Goal: Task Accomplishment & Management: Complete application form

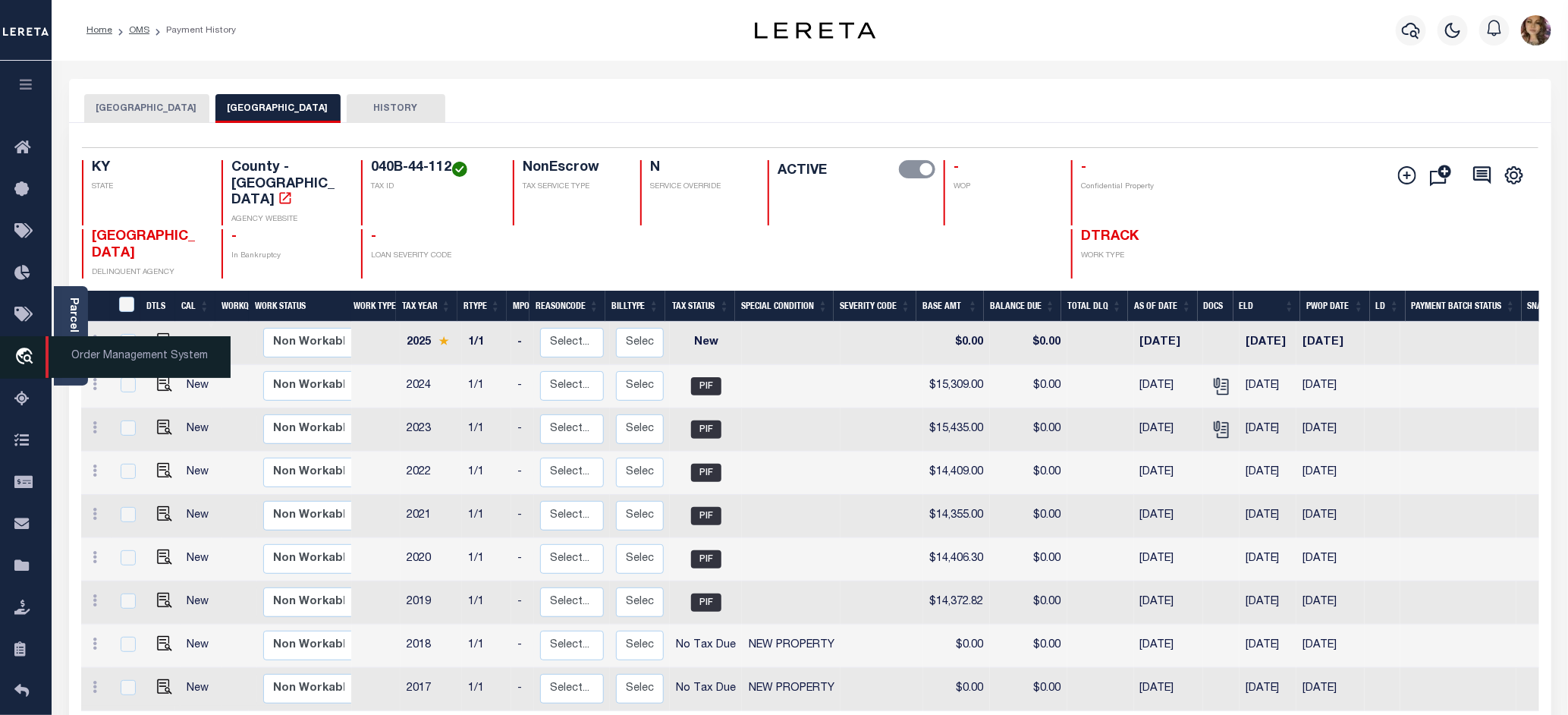
click at [86, 354] on span "Order Management System" at bounding box center [138, 356] width 185 height 41
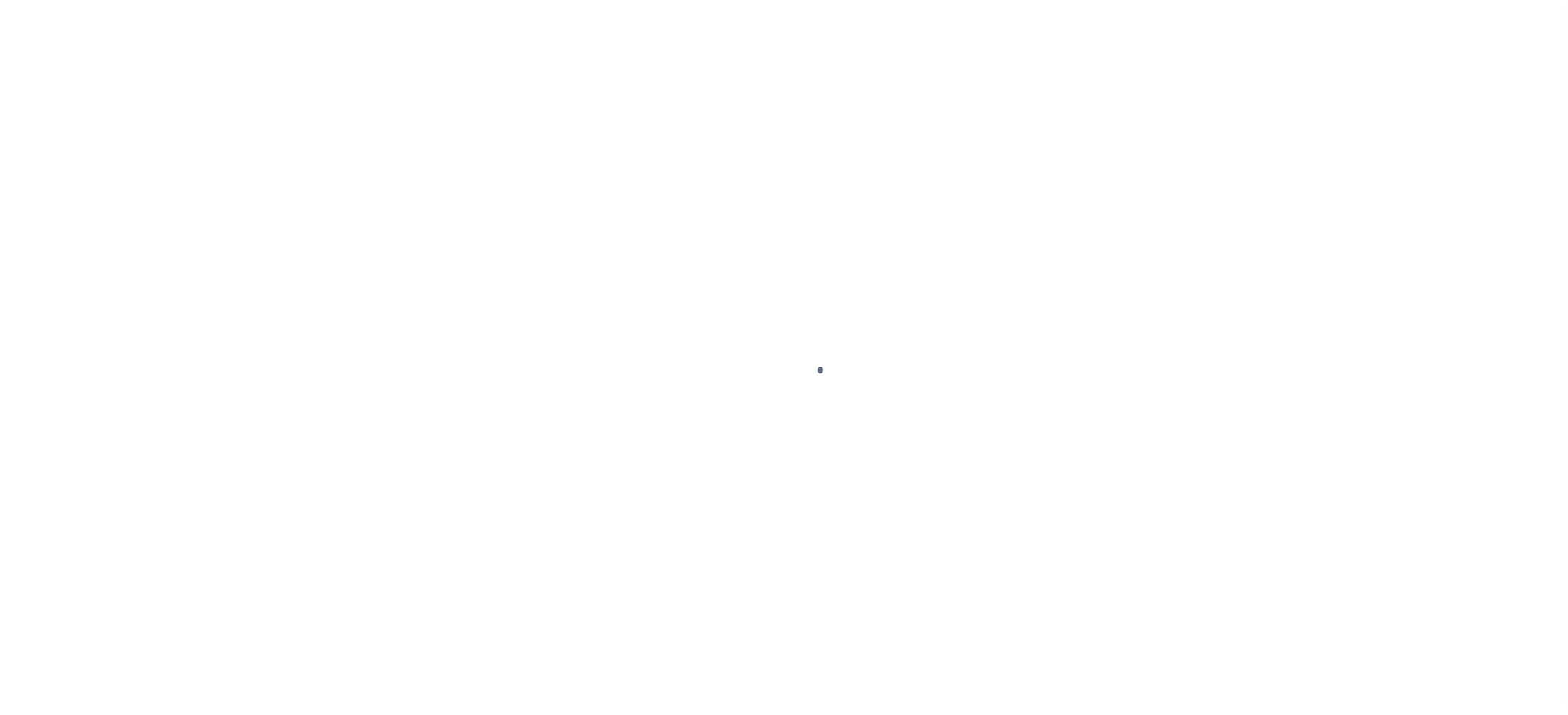
scroll to position [24, 0]
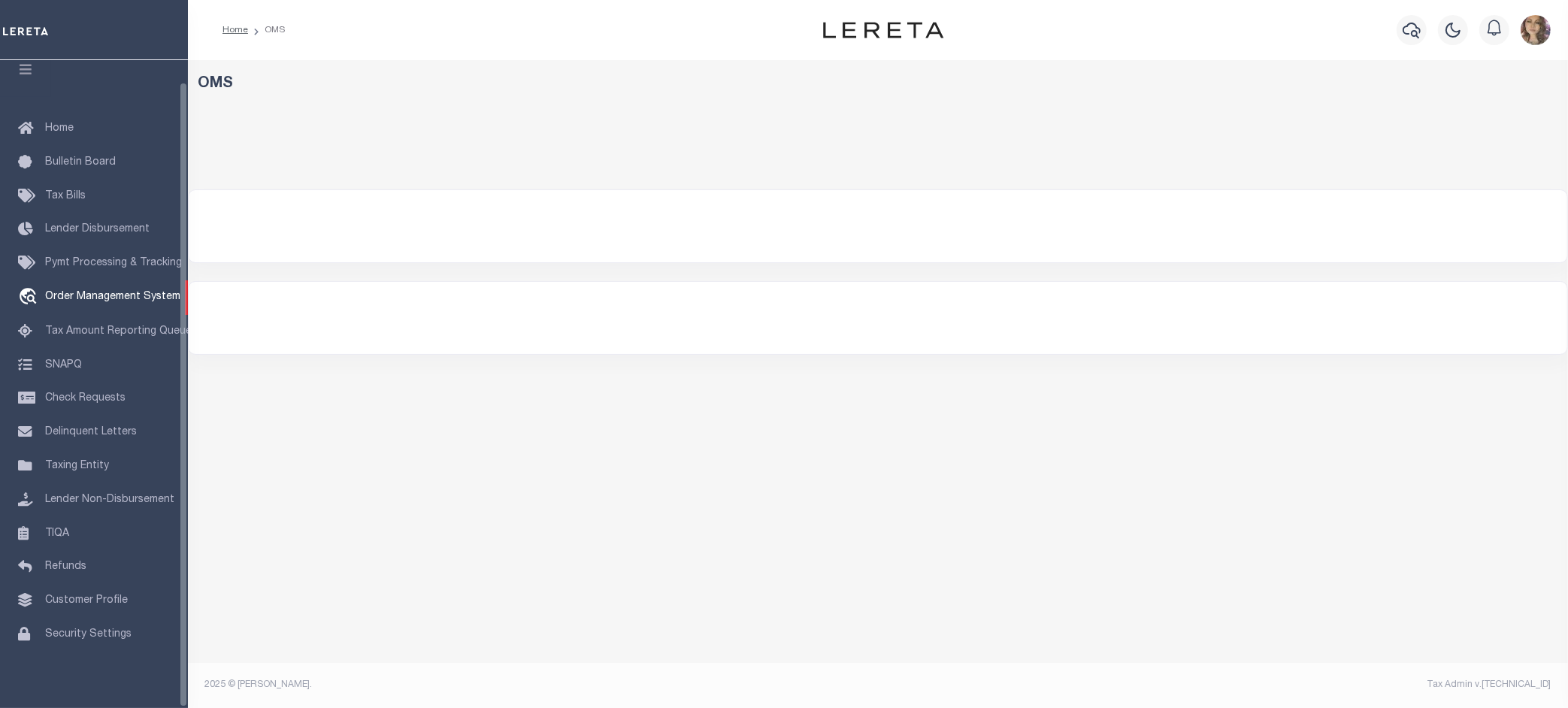
select select "200"
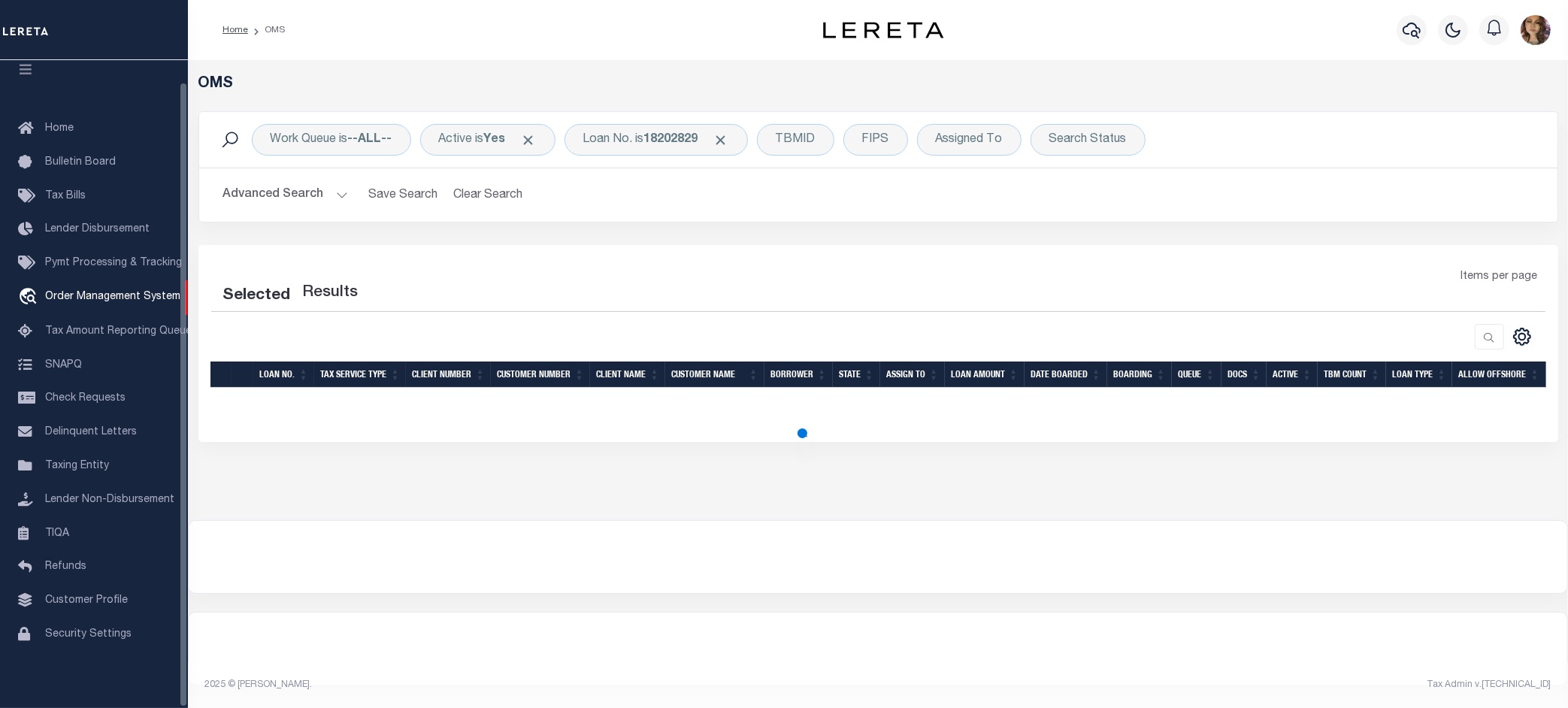
select select "200"
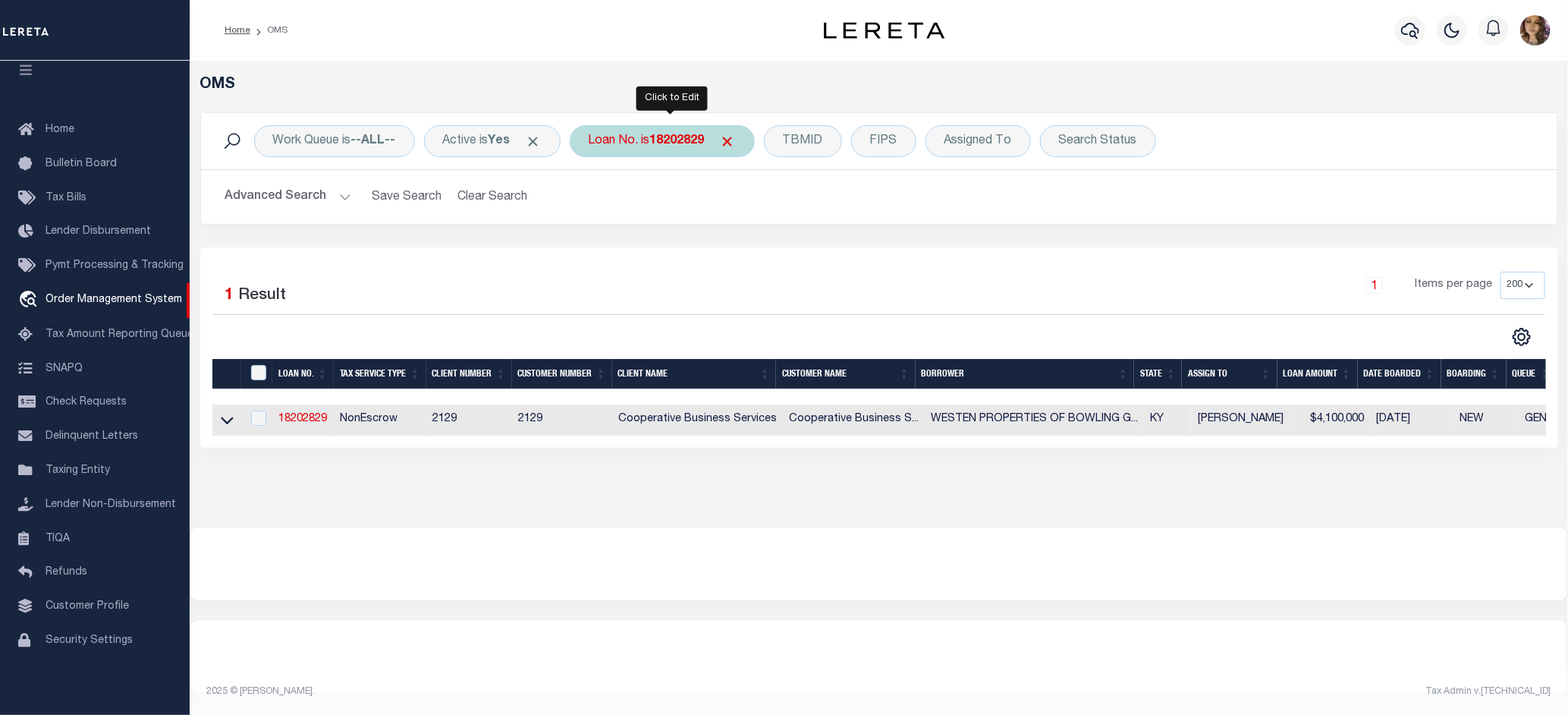
click at [685, 146] on b "18202829" at bounding box center [677, 141] width 55 height 12
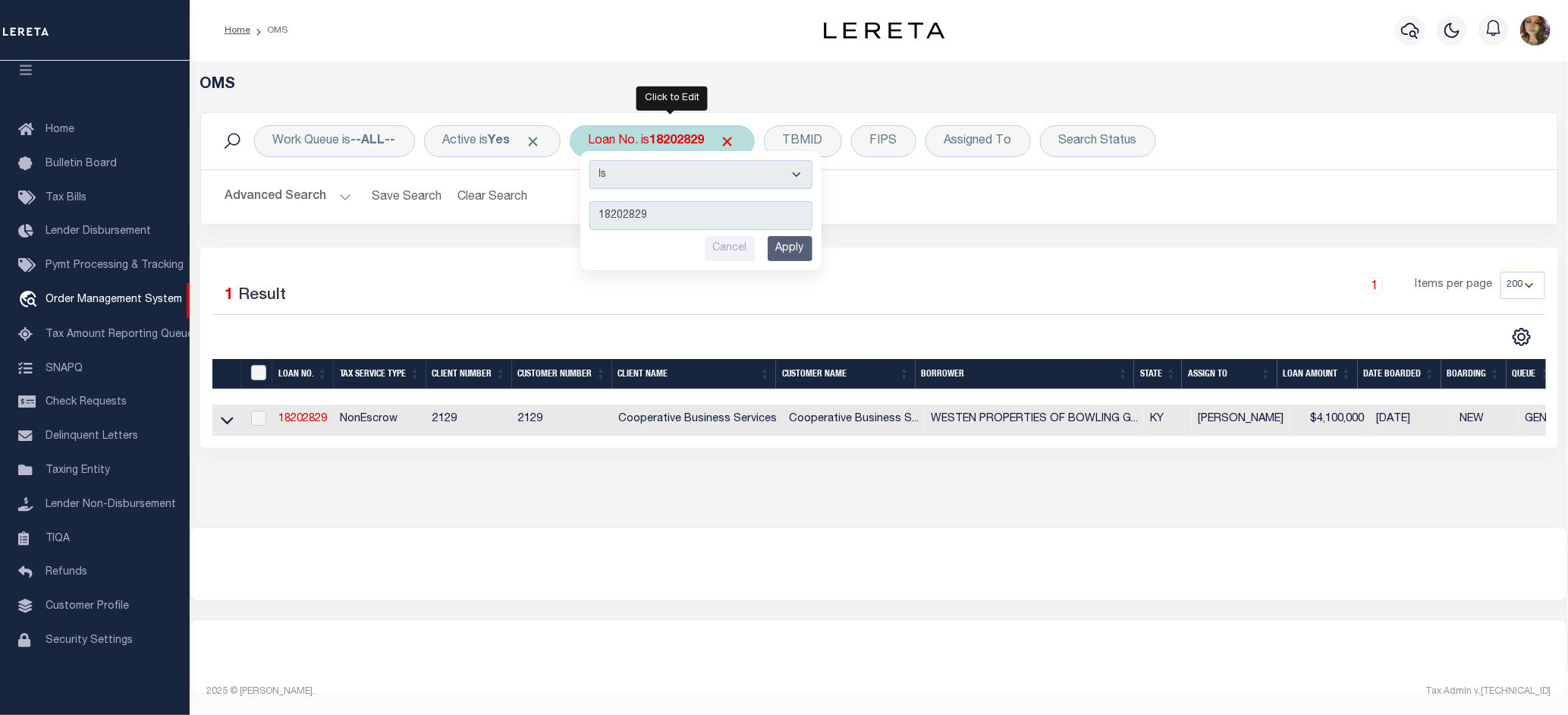
type input "17504496"
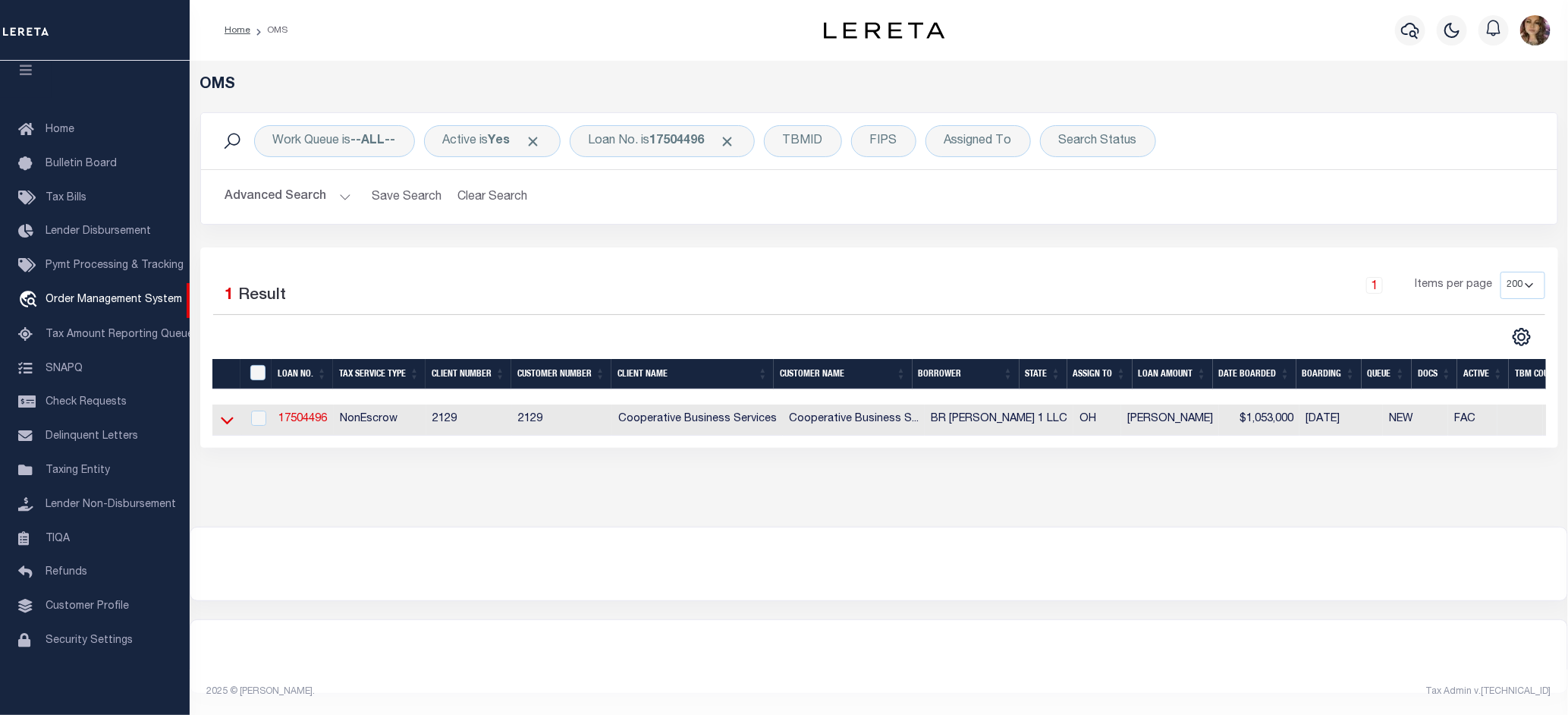
click at [230, 423] on icon at bounding box center [227, 420] width 13 height 8
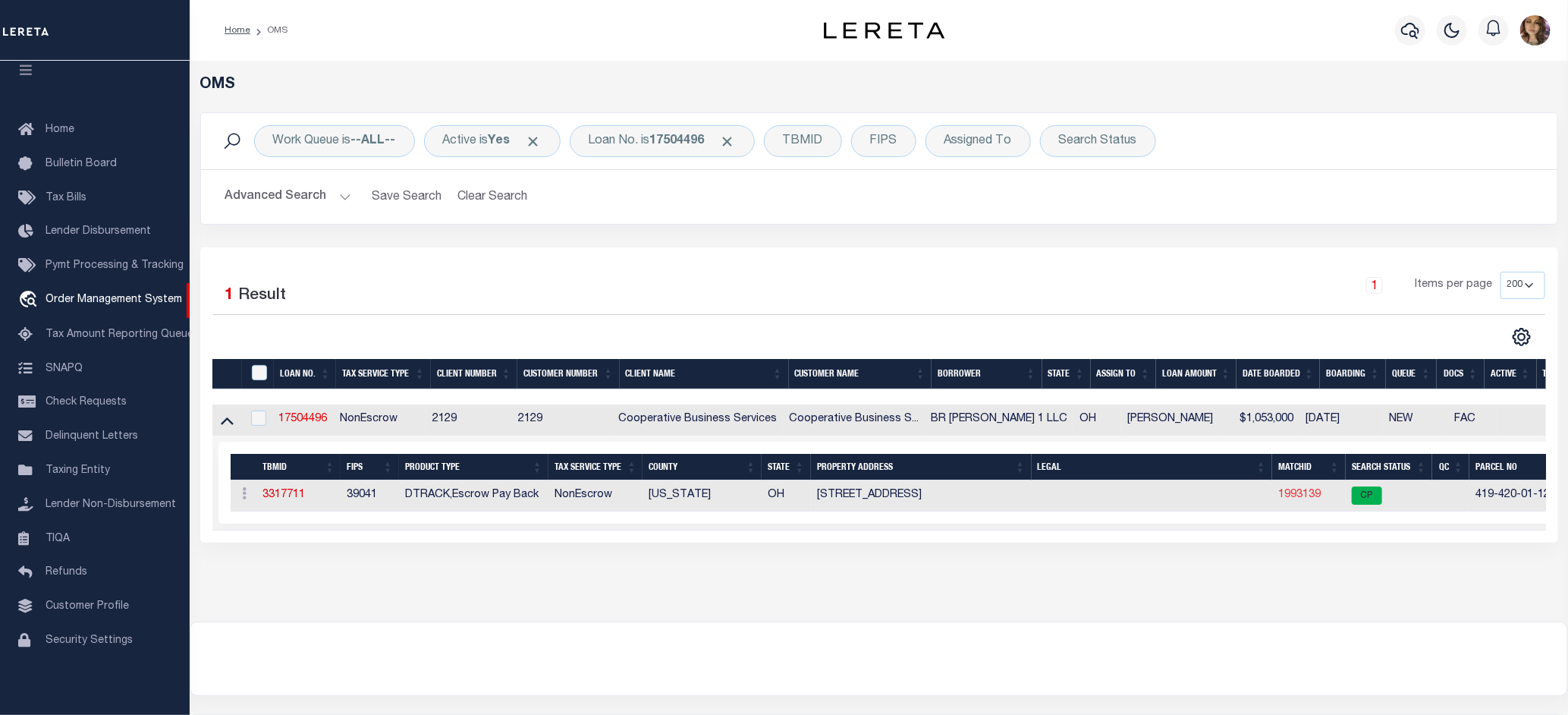
click at [1284, 498] on link "1993139" at bounding box center [1299, 495] width 42 height 11
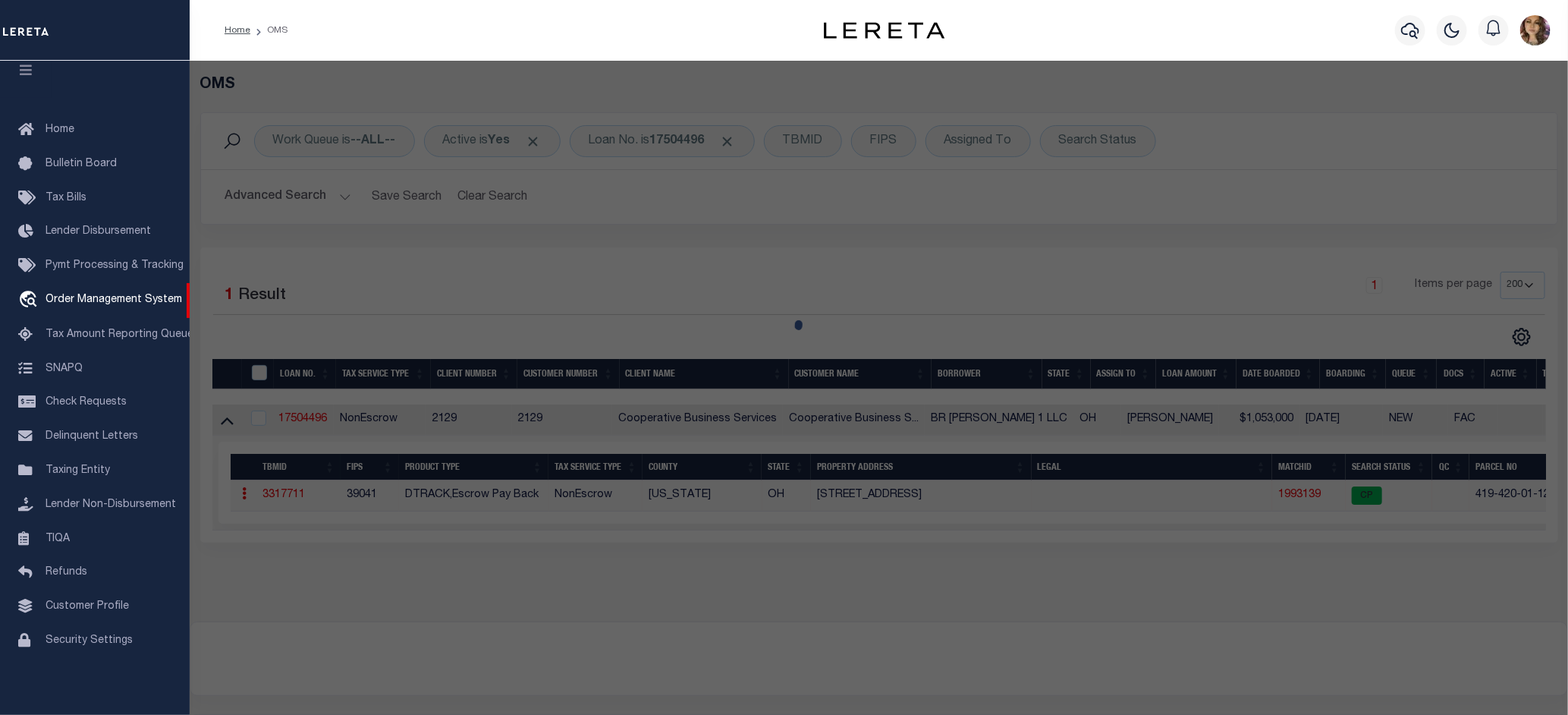
checkbox input "false"
select select "CP"
type input "HUFFMAN NICHOLAS L"
select select "AGW"
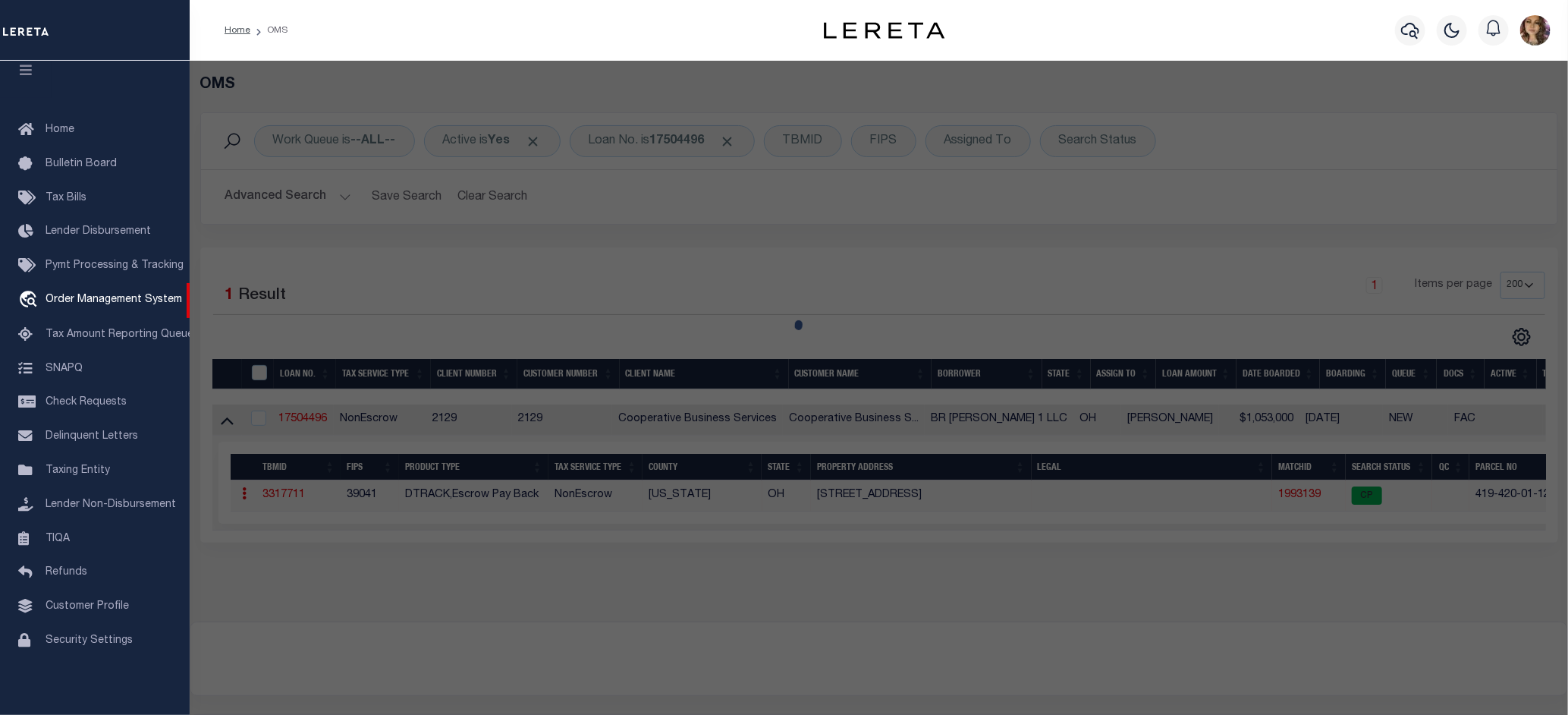
select select
type input "275 OLENTANGY VIEW DR"
checkbox input "false"
type input "DELAWARE OH 43015"
type textarea "LOTS 34"
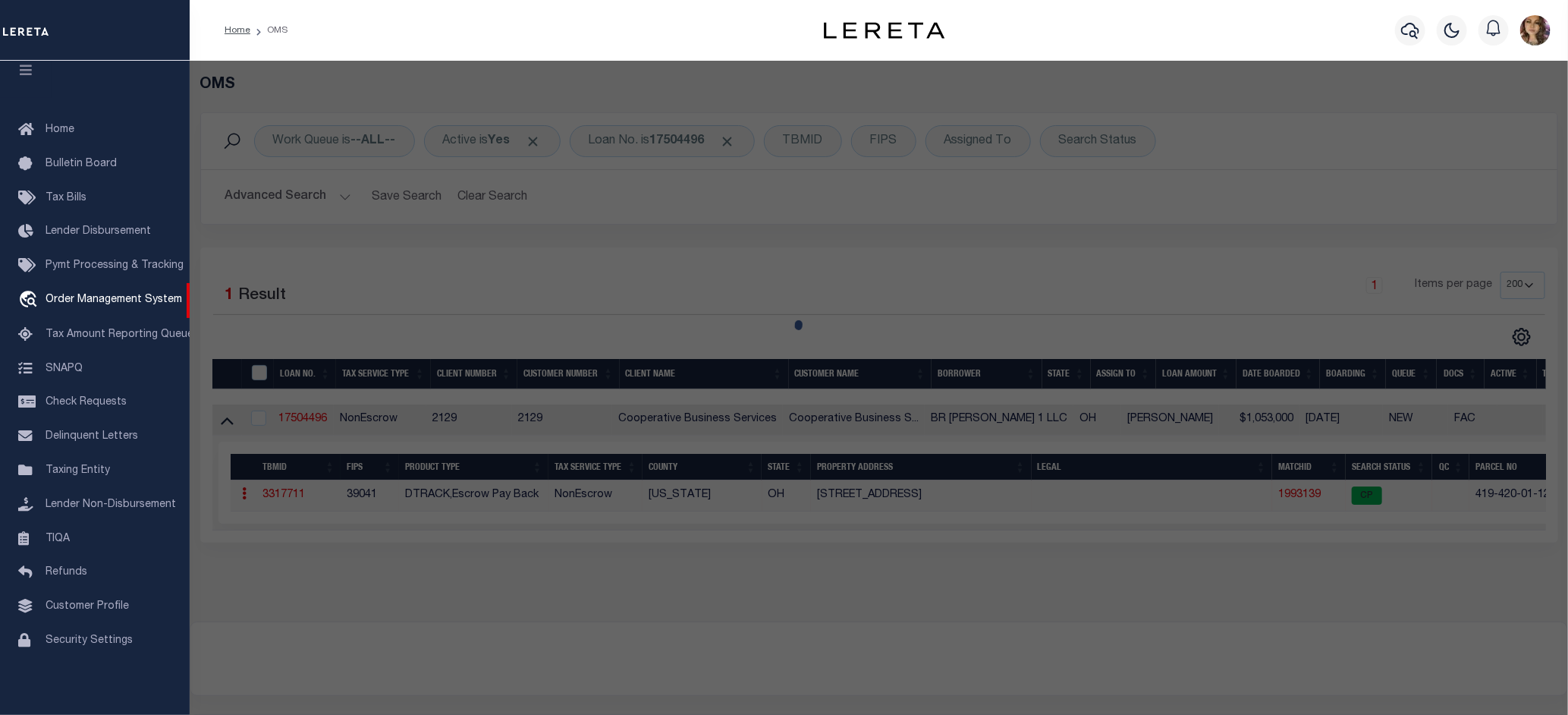
type textarea "Tax ID Special Project"
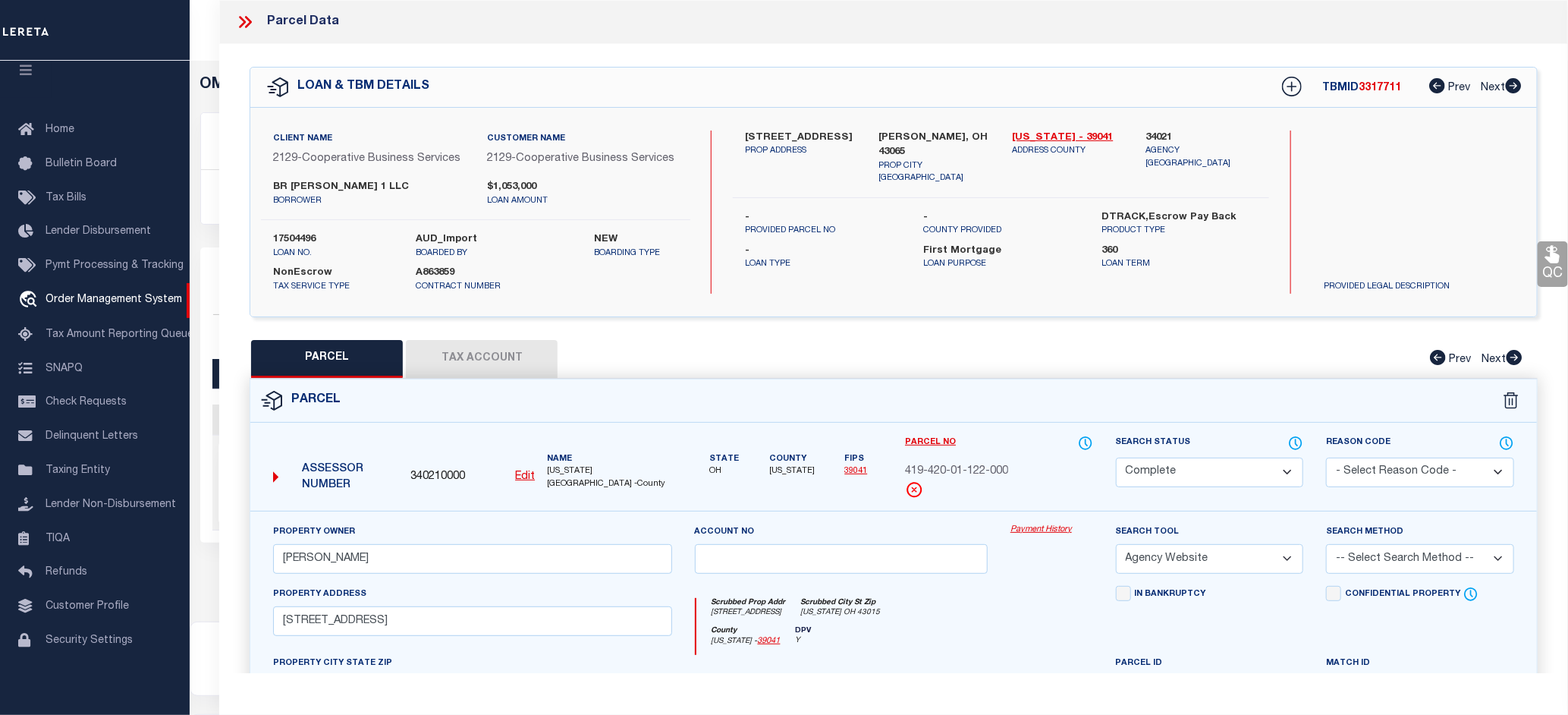
click at [1026, 528] on link "Payment History" at bounding box center [1052, 529] width 83 height 13
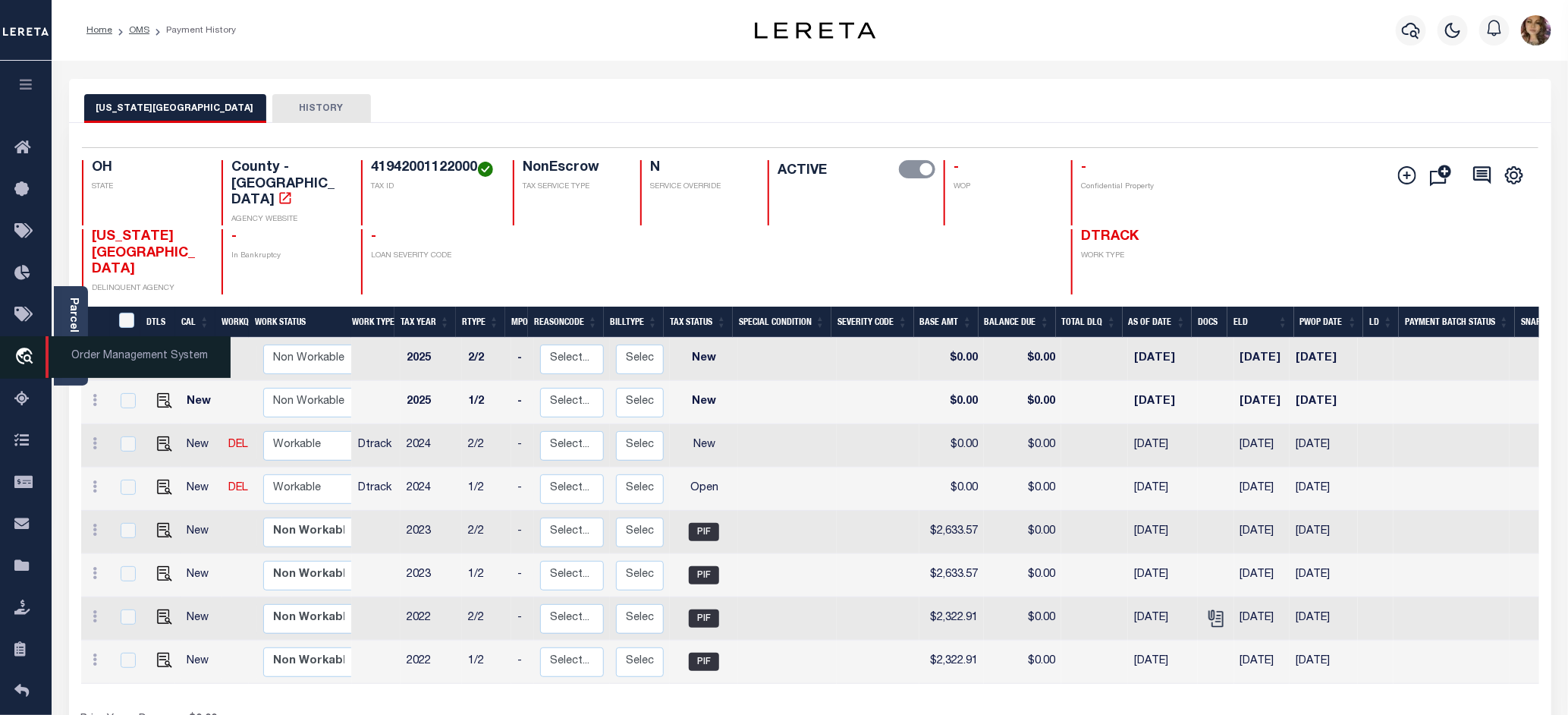
click at [109, 368] on span "Order Management System" at bounding box center [138, 356] width 185 height 41
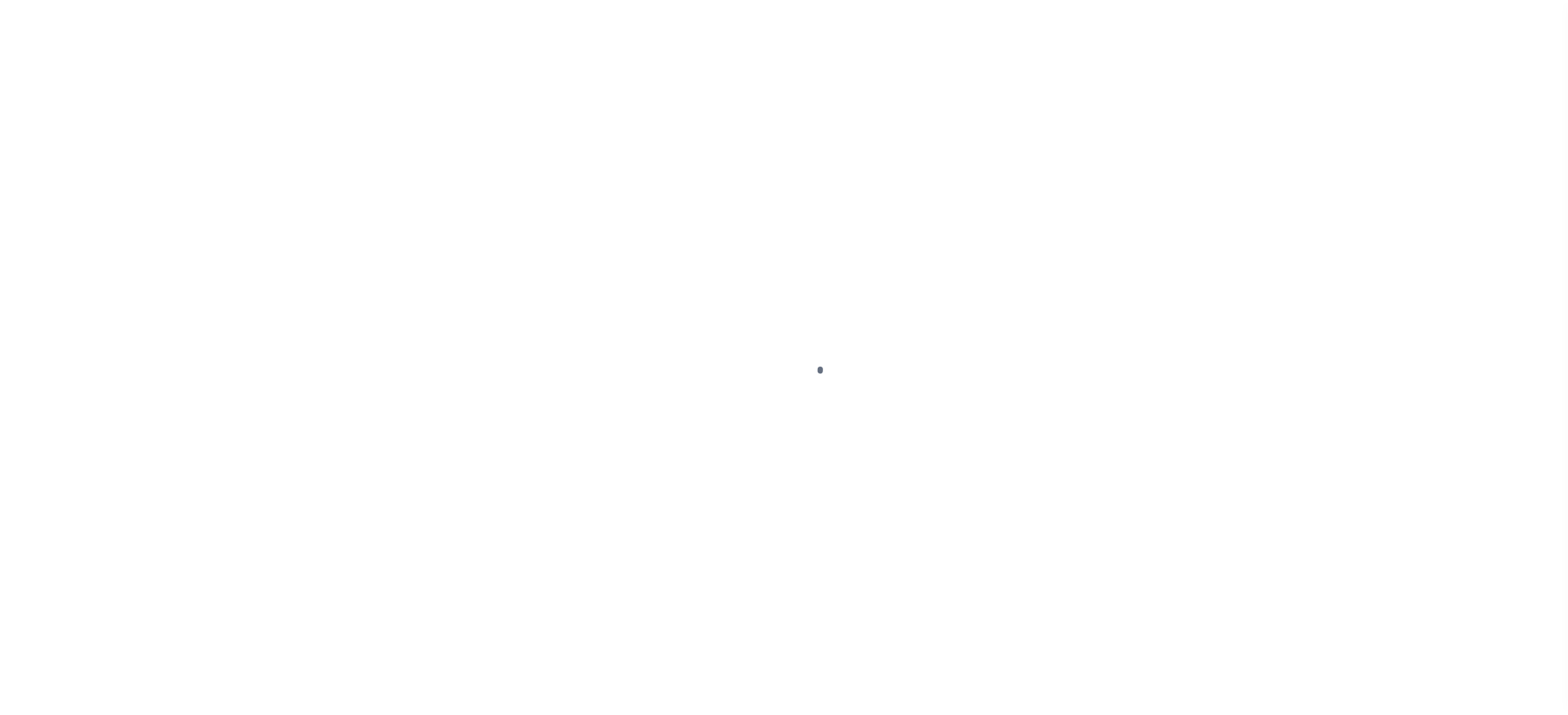
scroll to position [24, 0]
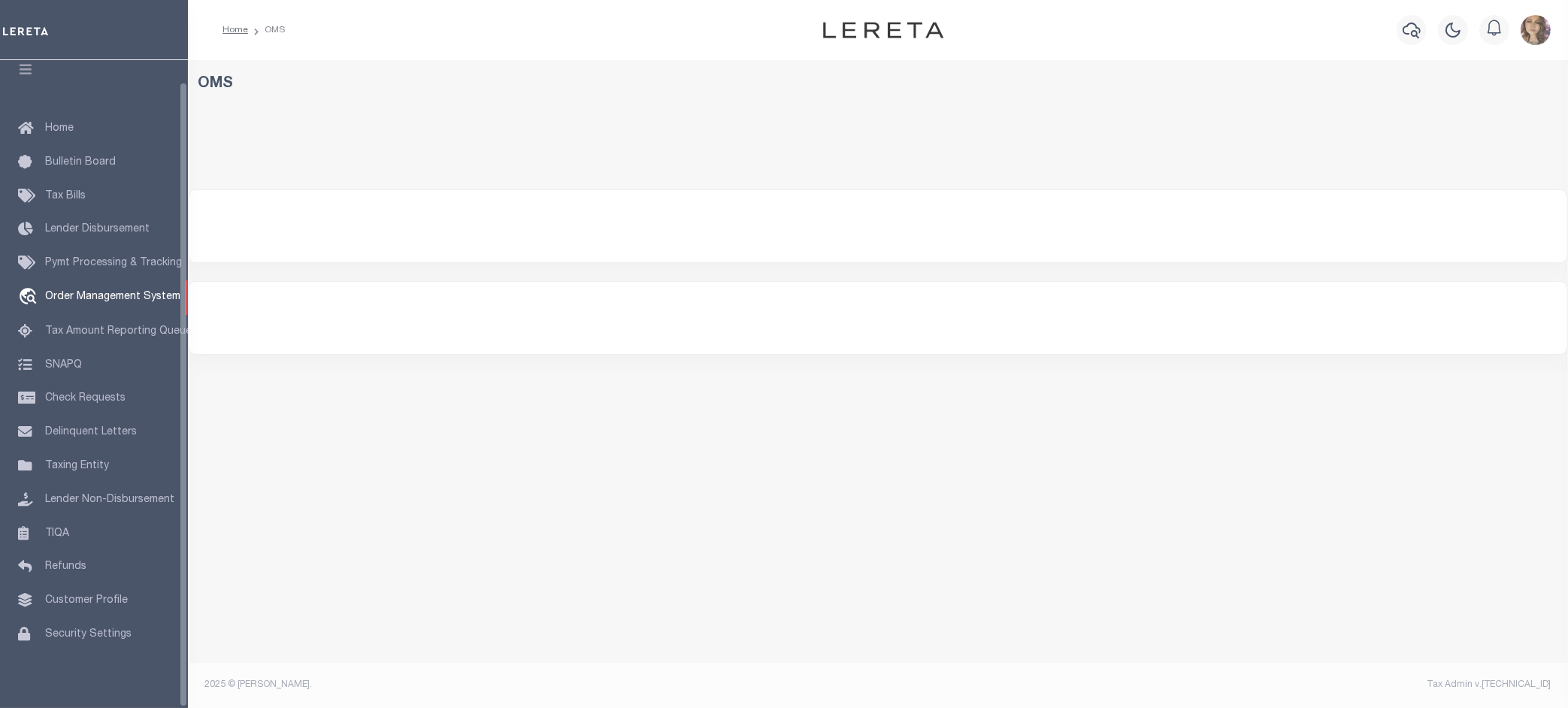
select select "200"
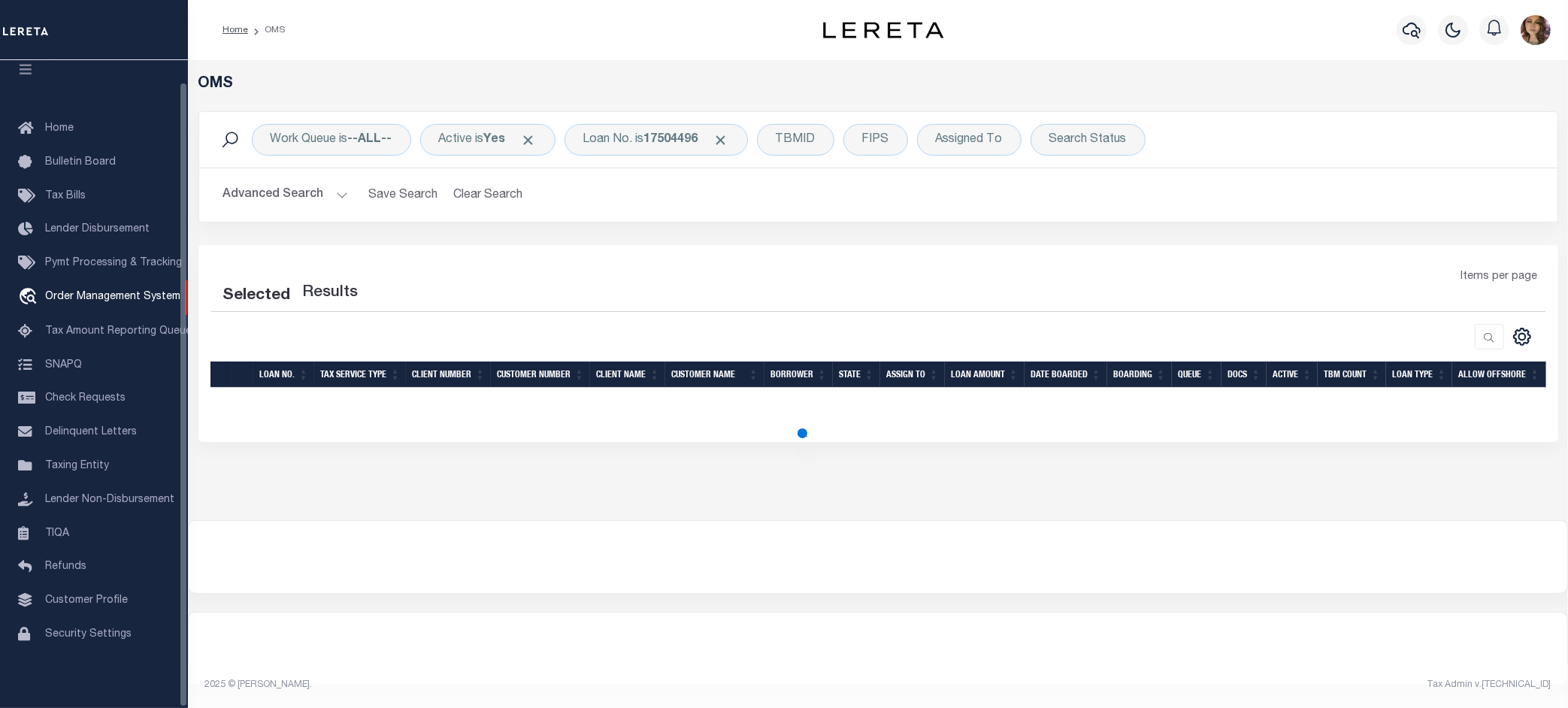
select select "200"
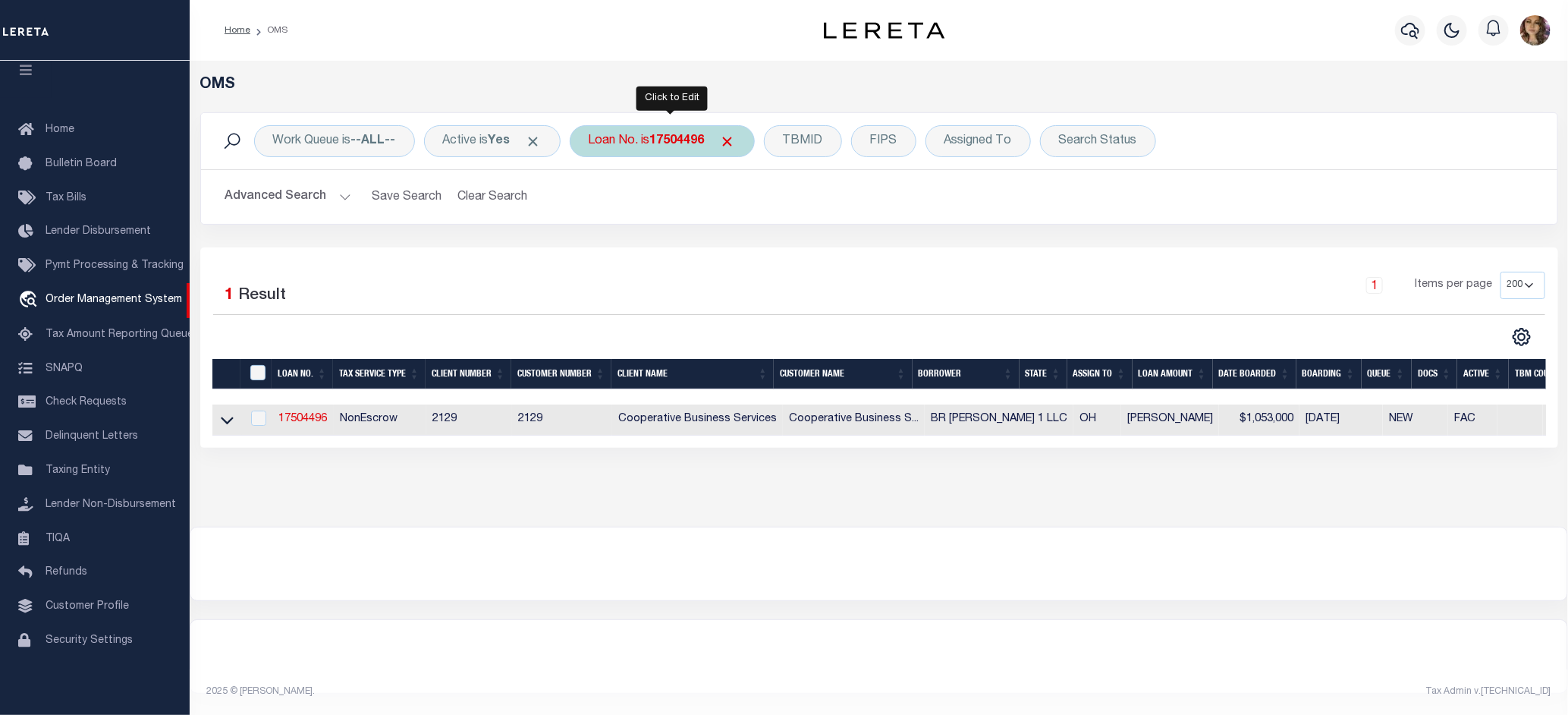
click at [653, 146] on div "Loan No. is 17504496" at bounding box center [662, 141] width 185 height 32
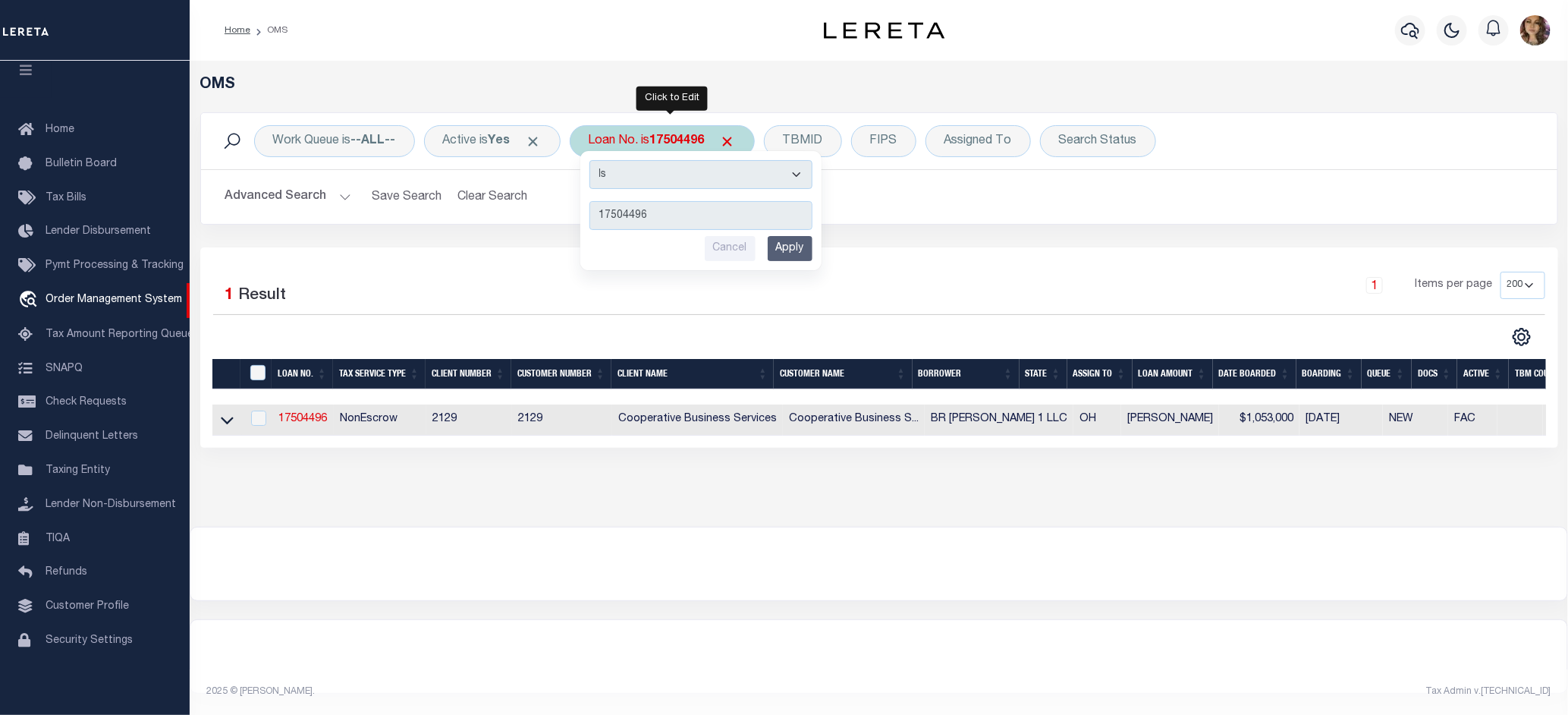
type input "17004591"
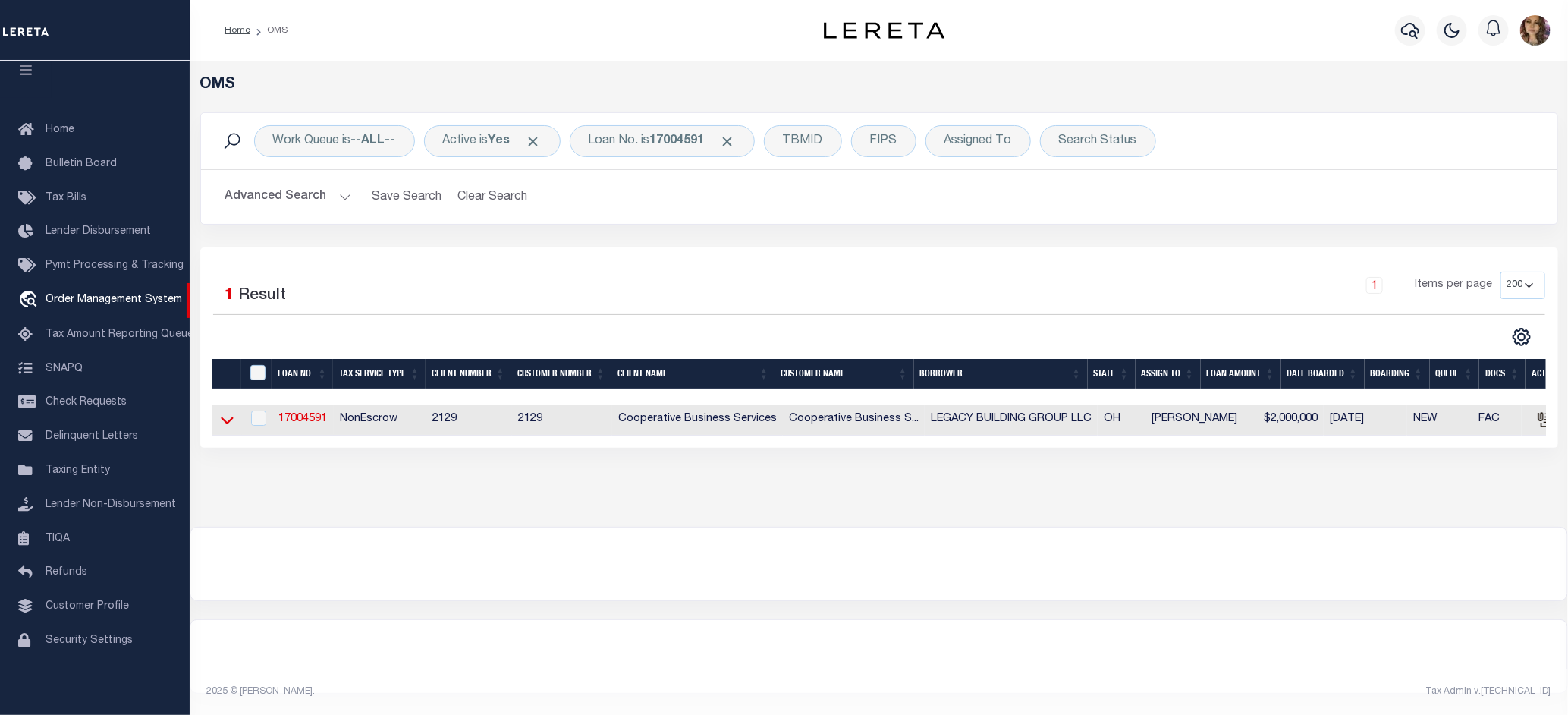
click at [225, 428] on icon at bounding box center [227, 420] width 13 height 16
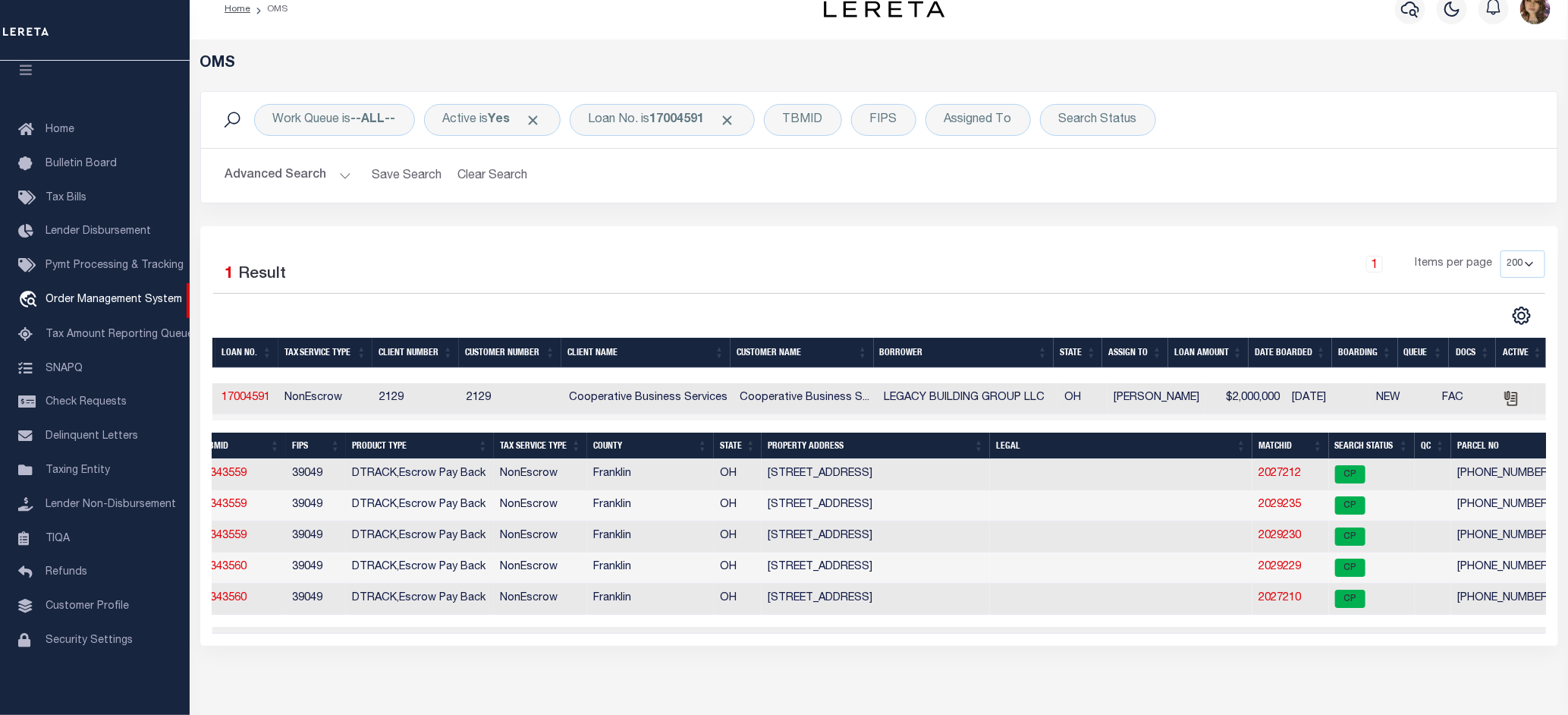
scroll to position [0, 0]
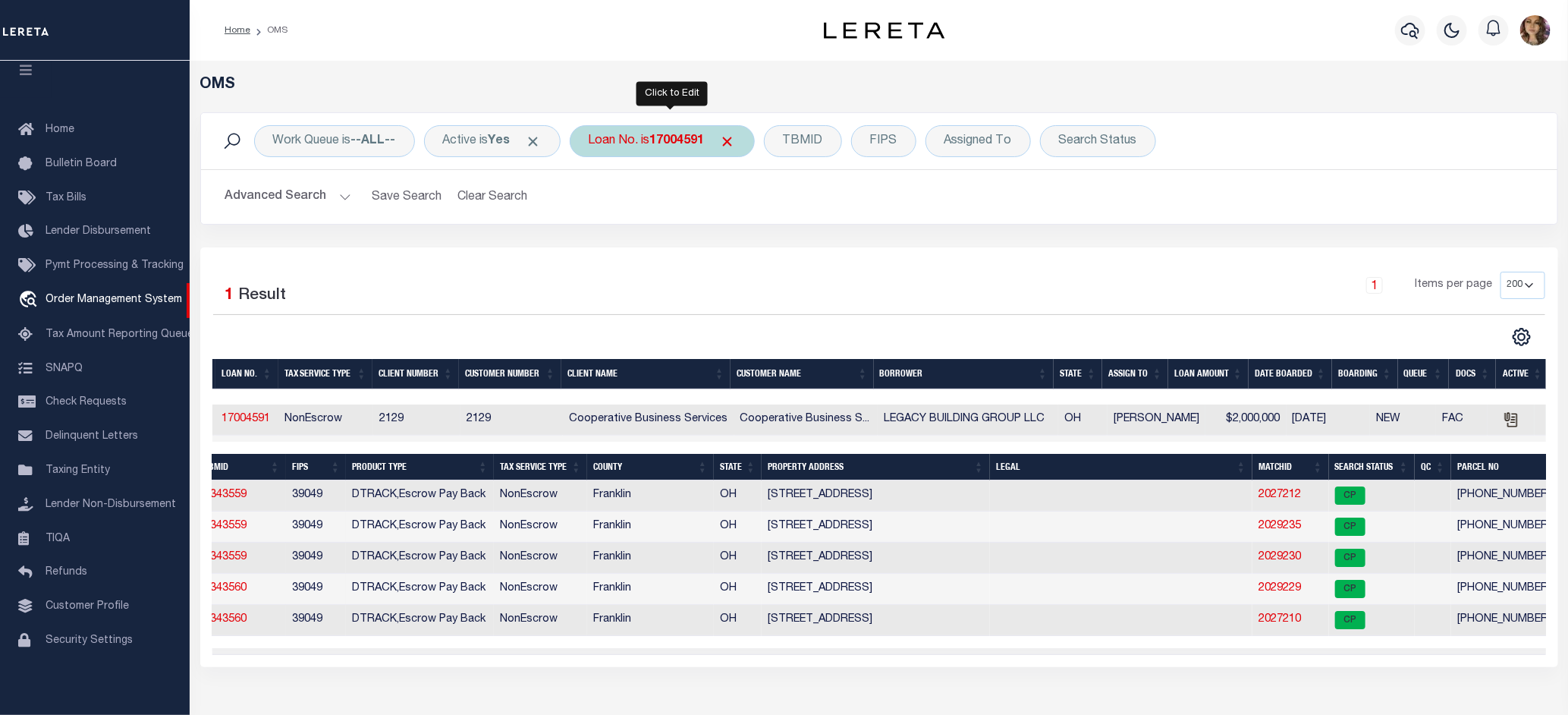
click at [658, 144] on div "Loan No. is 17004591" at bounding box center [662, 141] width 185 height 32
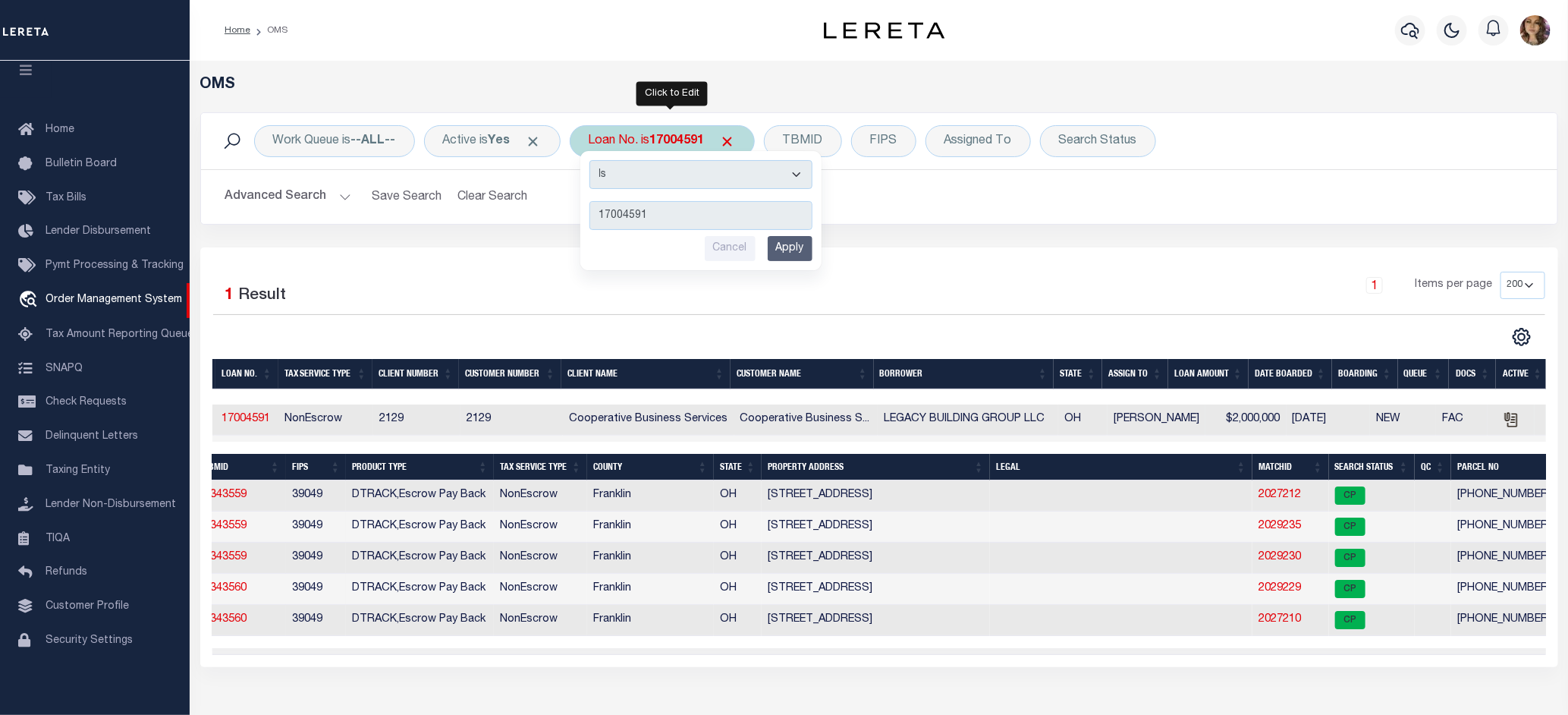
type input "307643628"
click at [789, 251] on input "Apply" at bounding box center [789, 248] width 45 height 25
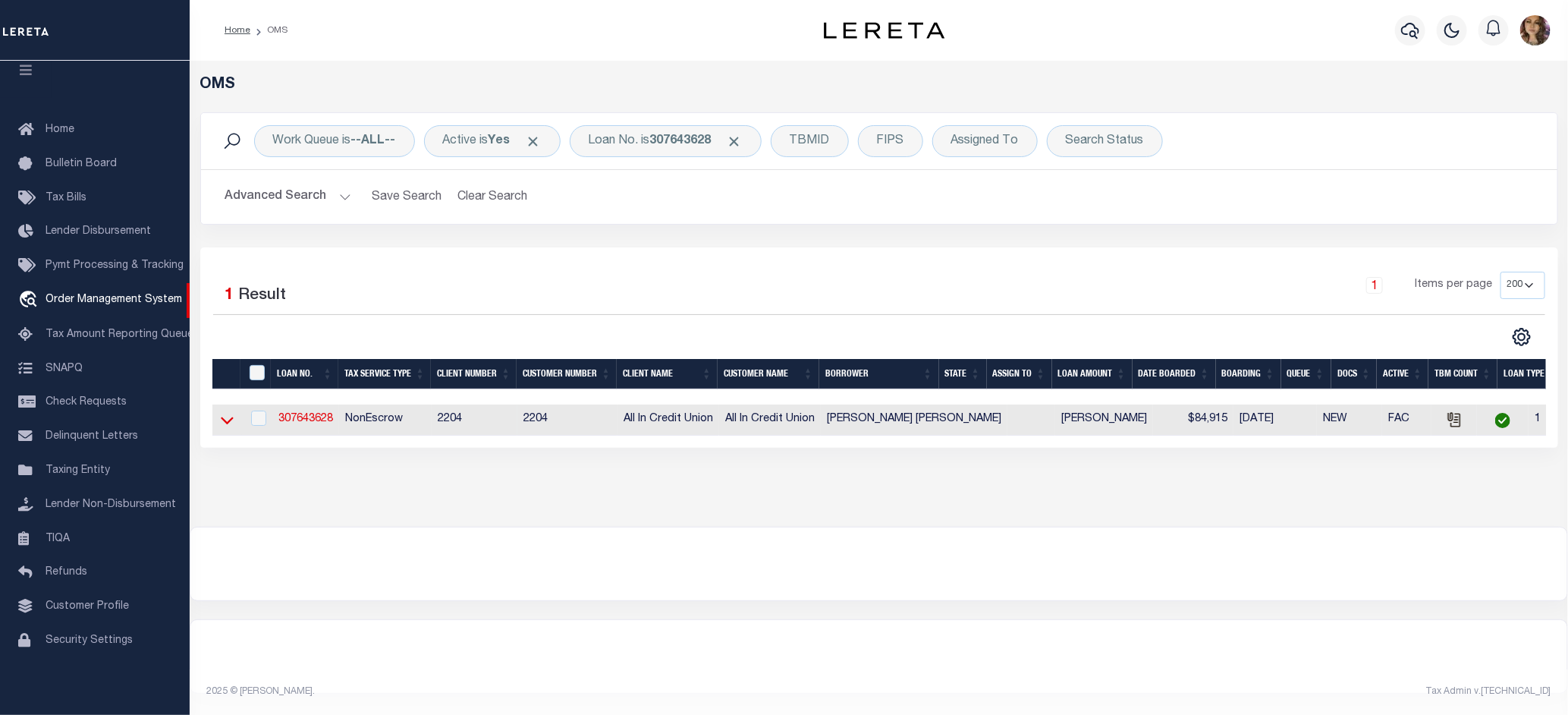
click at [229, 425] on icon at bounding box center [227, 420] width 13 height 8
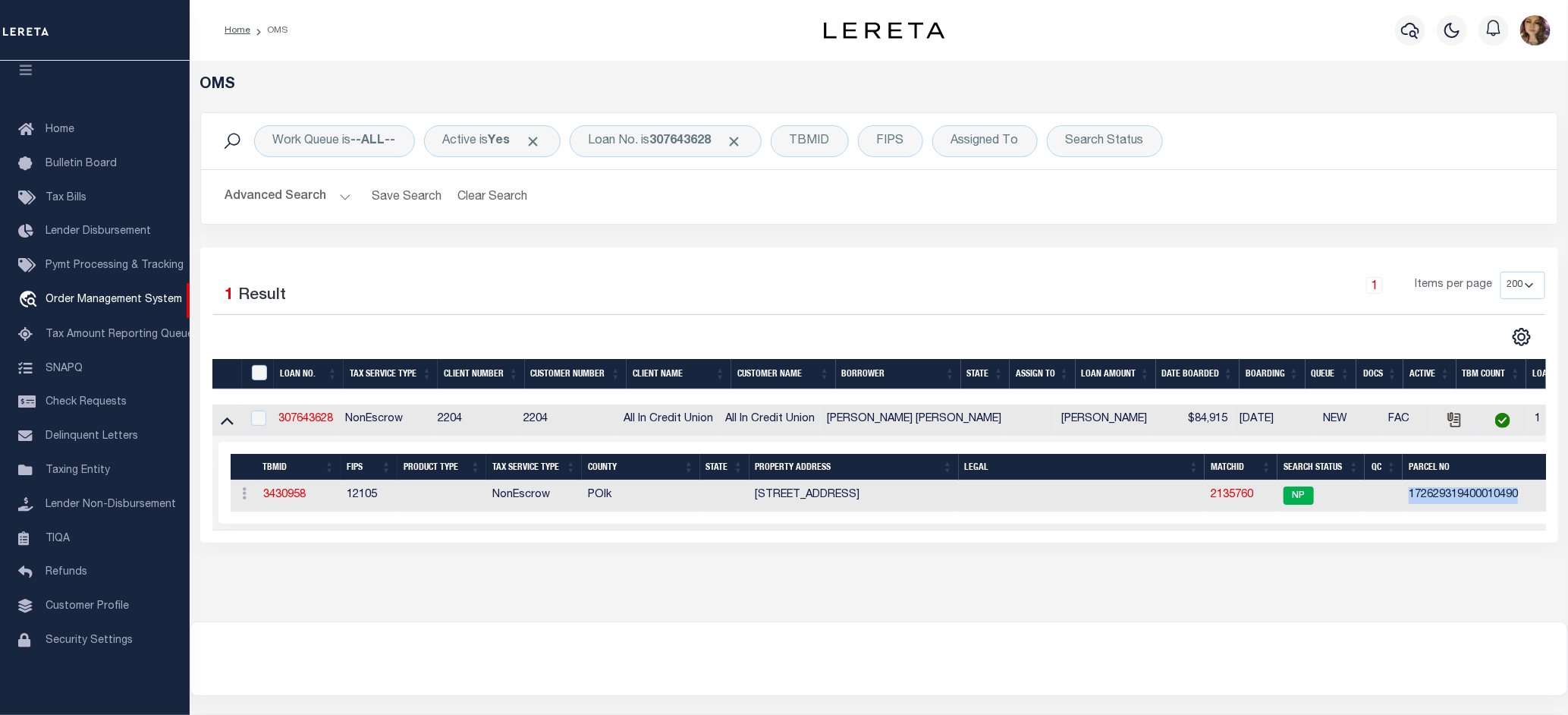
drag, startPoint x: 1384, startPoint y: 498, endPoint x: 1501, endPoint y: 505, distance: 117.2
click at [1501, 505] on td "172629319400010490" at bounding box center [1505, 496] width 204 height 31
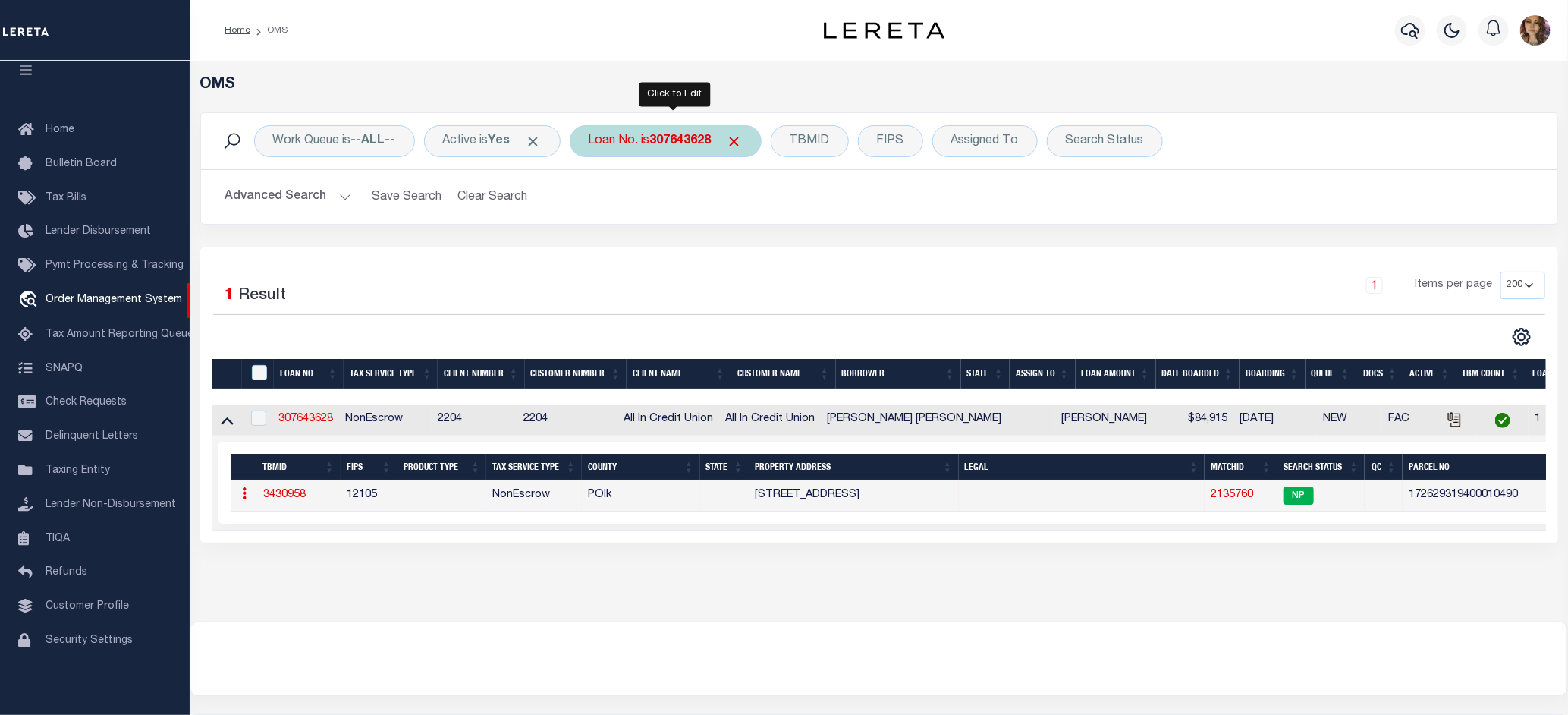
click at [672, 141] on b "307643628" at bounding box center [680, 141] width 62 height 12
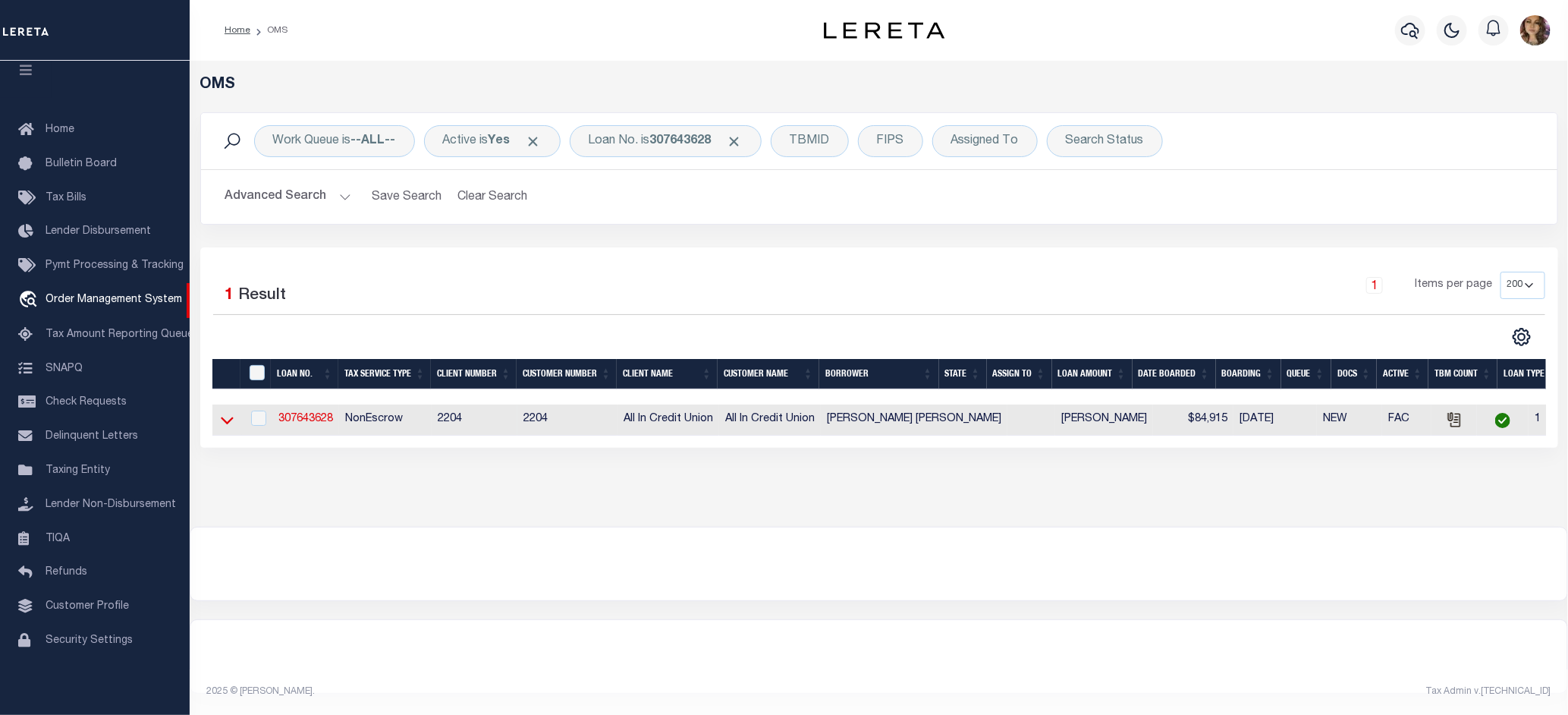
click at [226, 423] on icon at bounding box center [227, 420] width 13 height 16
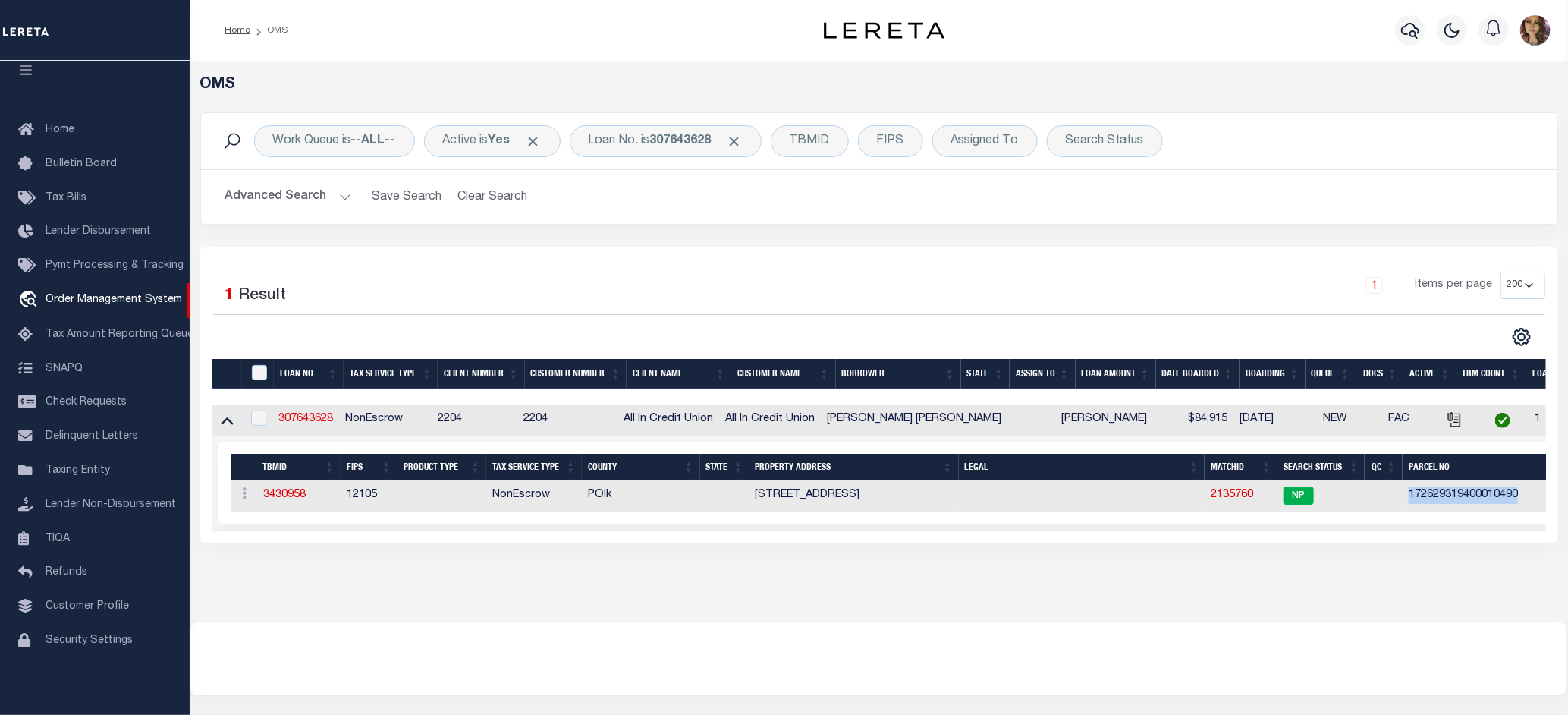
drag, startPoint x: 1509, startPoint y: 501, endPoint x: 1387, endPoint y: 505, distance: 122.1
click at [1403, 505] on td "172629319400010490" at bounding box center [1505, 496] width 204 height 31
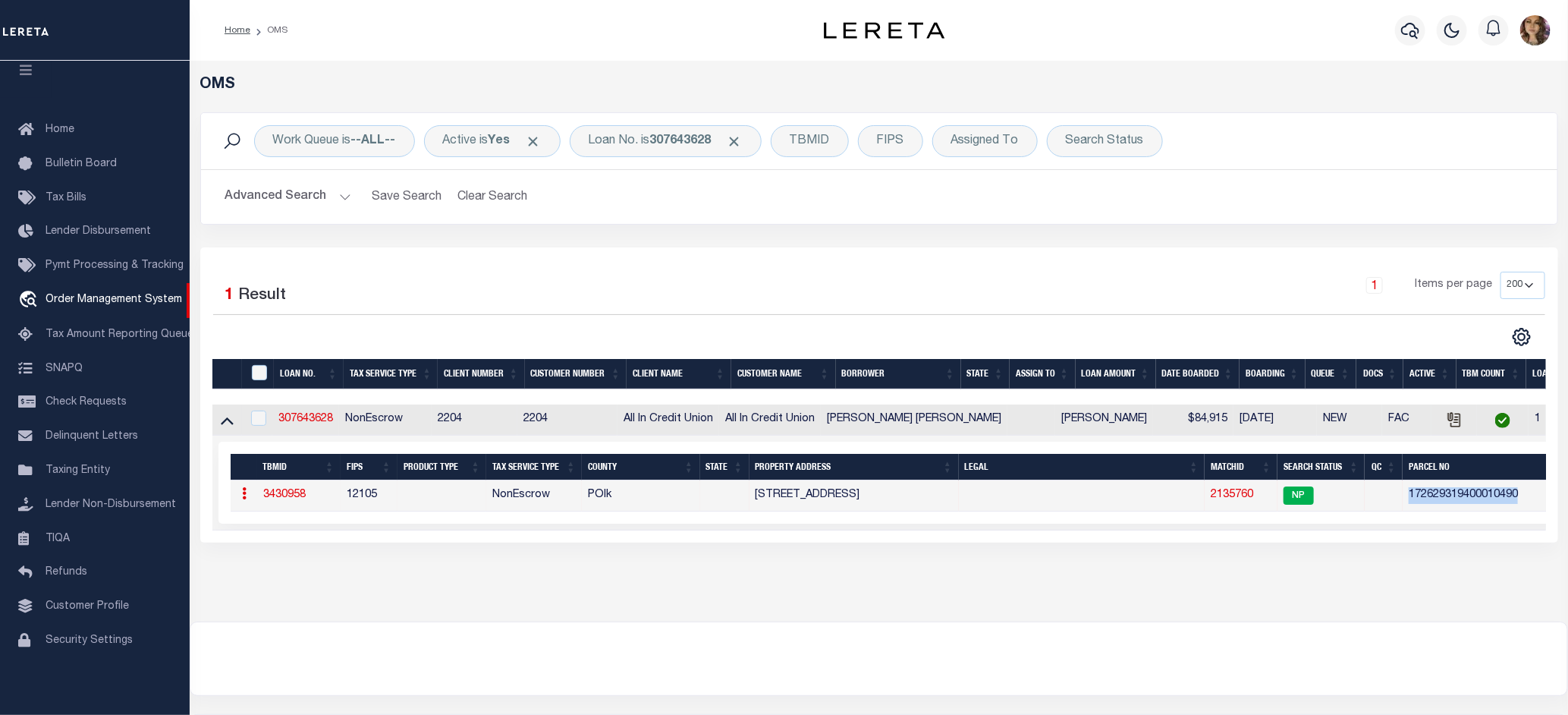
click at [1414, 517] on div "1 Selected 1 Result Items per page" at bounding box center [986, 482] width 1534 height 82
click at [1215, 498] on link "2135760" at bounding box center [1231, 495] width 42 height 11
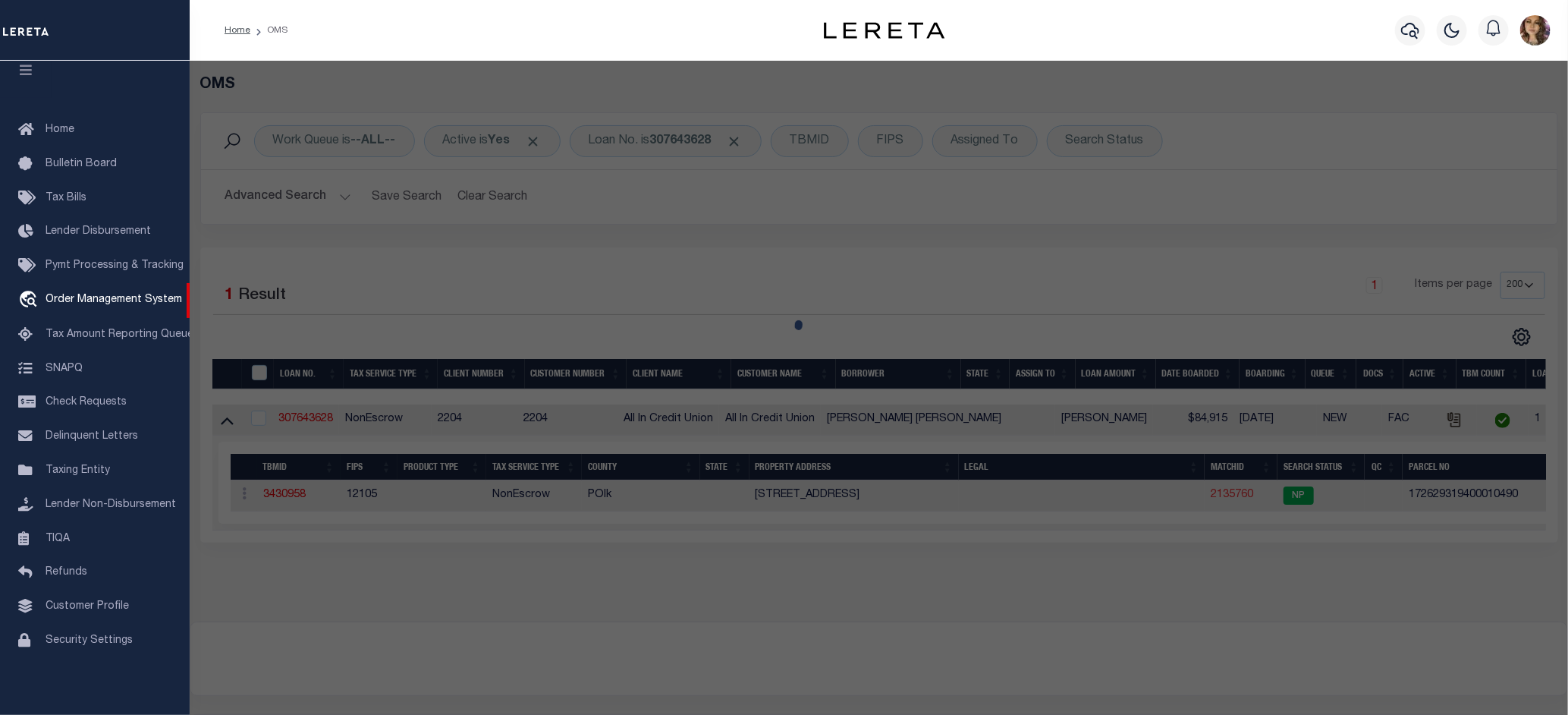
checkbox input "false"
select select "NP"
type input "09/30/2025"
type textarea "state property is land only at this time."
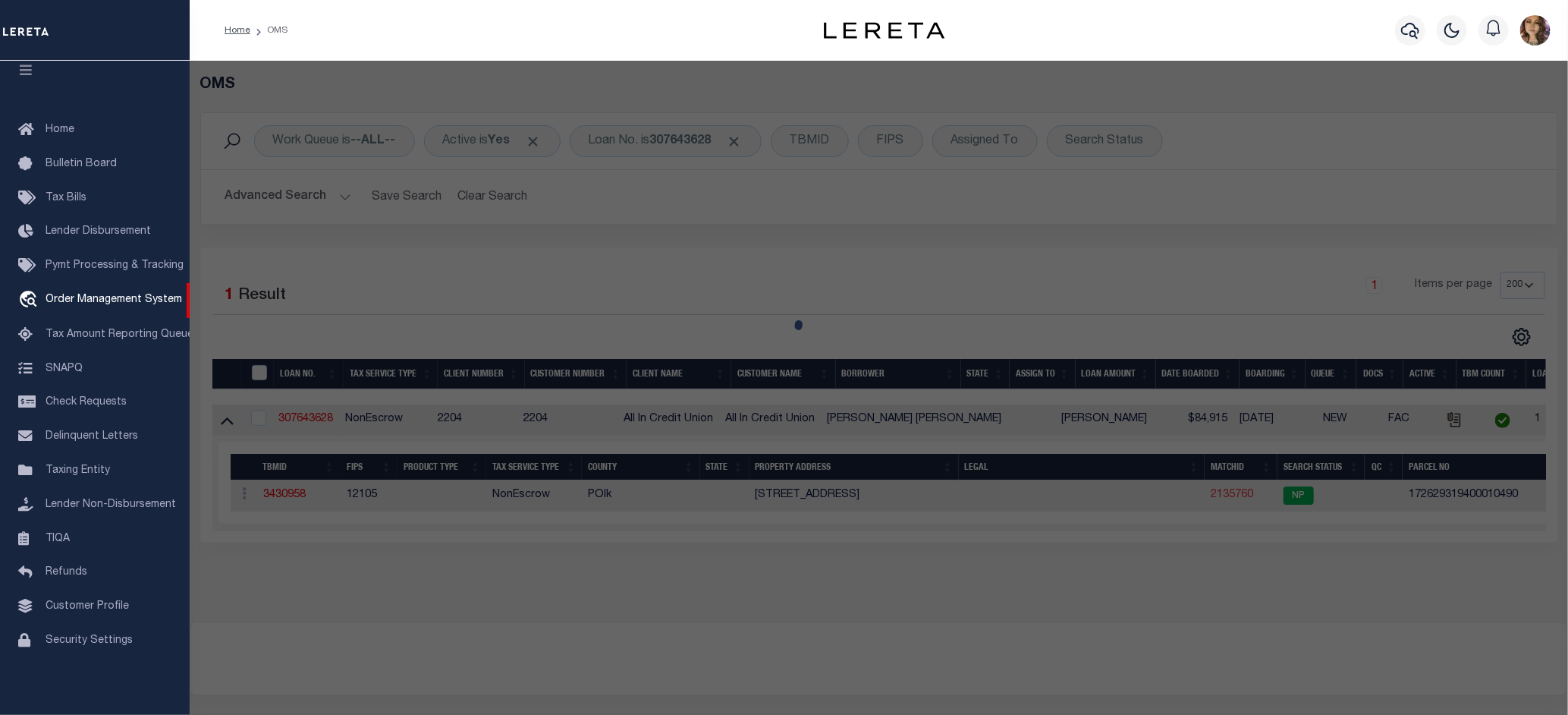
checkbox input "false"
type textarea "The provided legal documentation is outdated and includes only the unit number …"
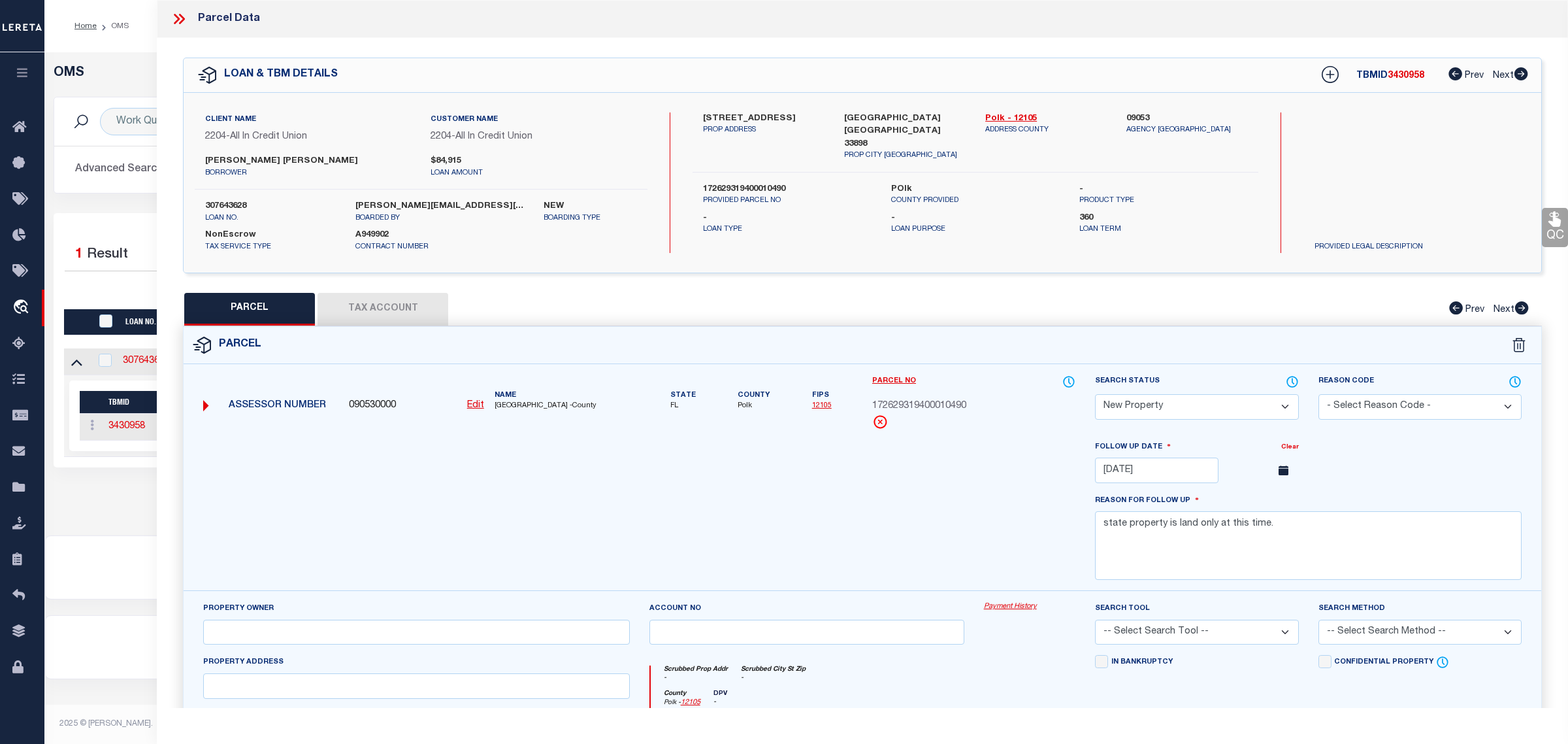
click at [1010, 615] on div "Payment History" at bounding box center [1030, 628] width 112 height 54
click at [1008, 608] on link "Payment History" at bounding box center [1029, 607] width 92 height 11
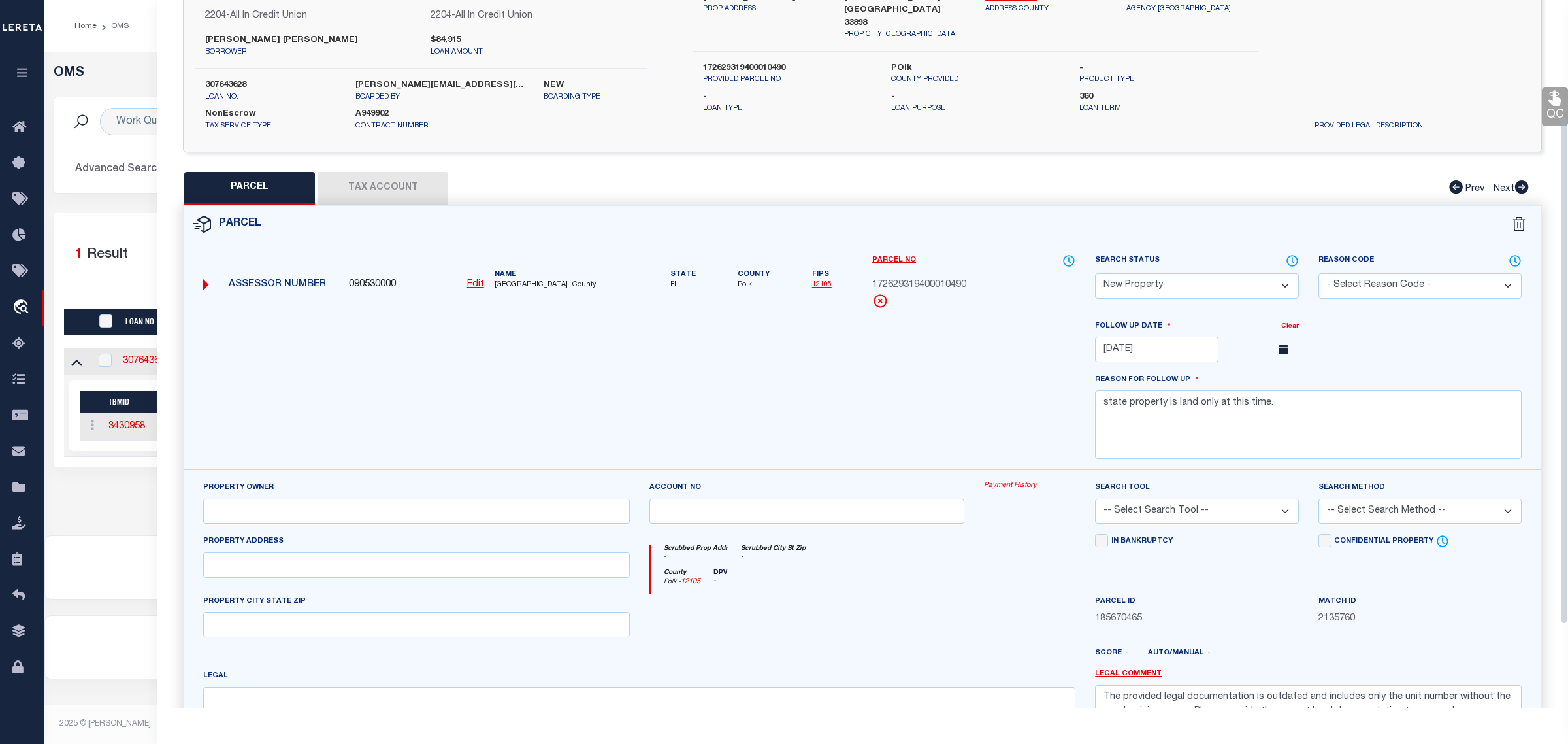
scroll to position [164, 0]
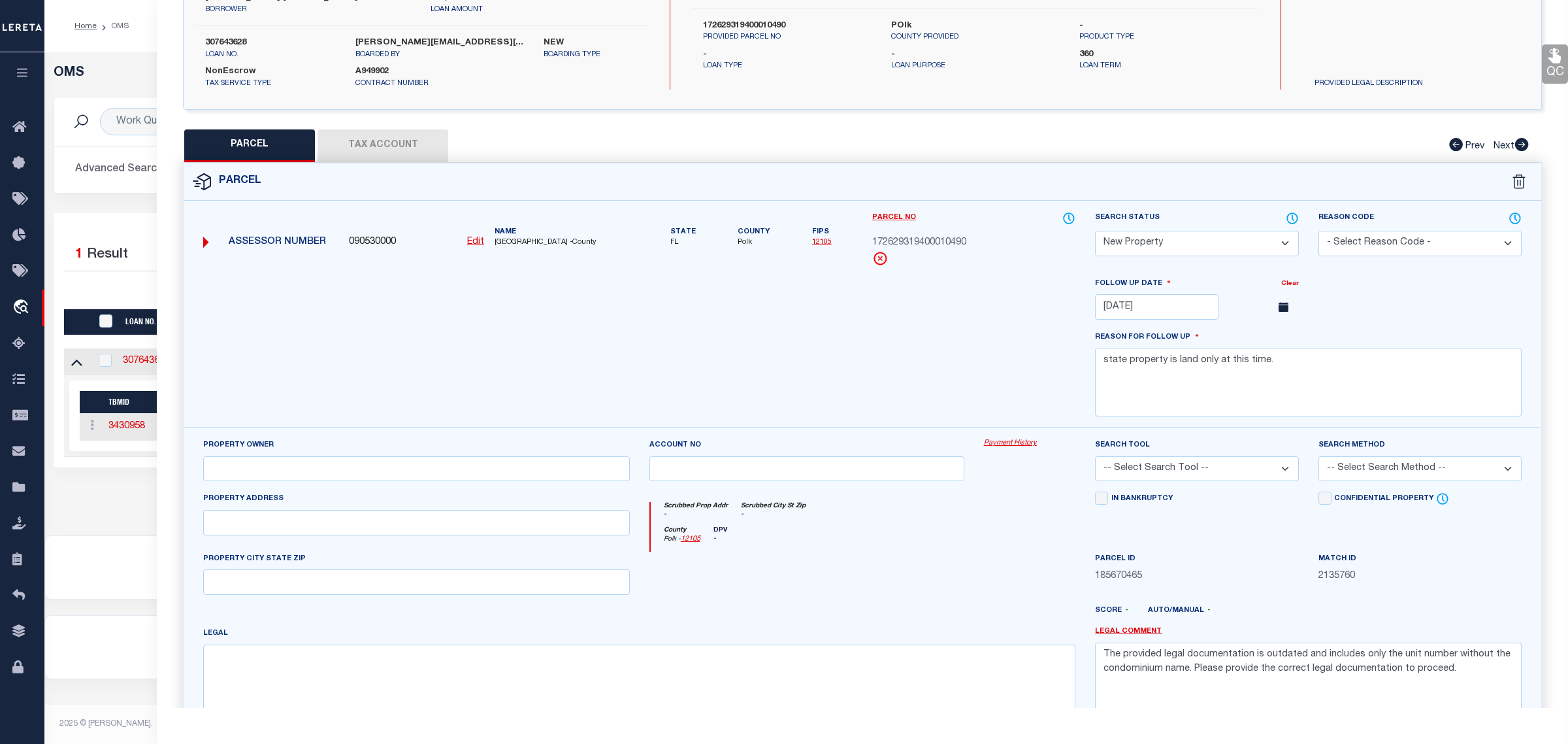
click at [1017, 440] on div "Property Owner Account no Payment History Search Tool -- Select Search Tool -- …" at bounding box center [862, 598] width 1357 height 342
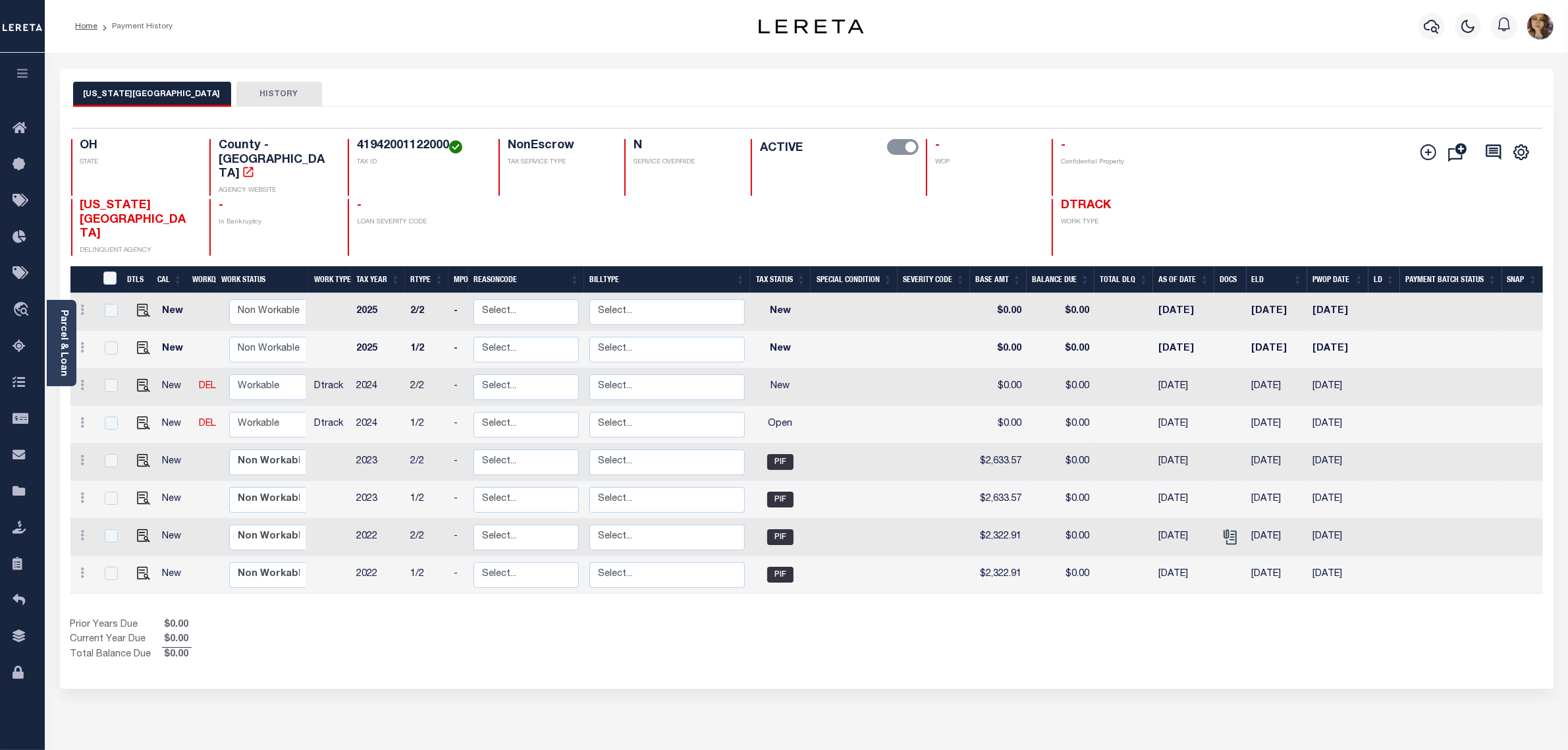
drag, startPoint x: 1298, startPoint y: 531, endPoint x: 1252, endPoint y: 534, distance: 46.1
click at [1252, 556] on td "02/01/2023" at bounding box center [1277, 575] width 62 height 37
checkbox input "true"
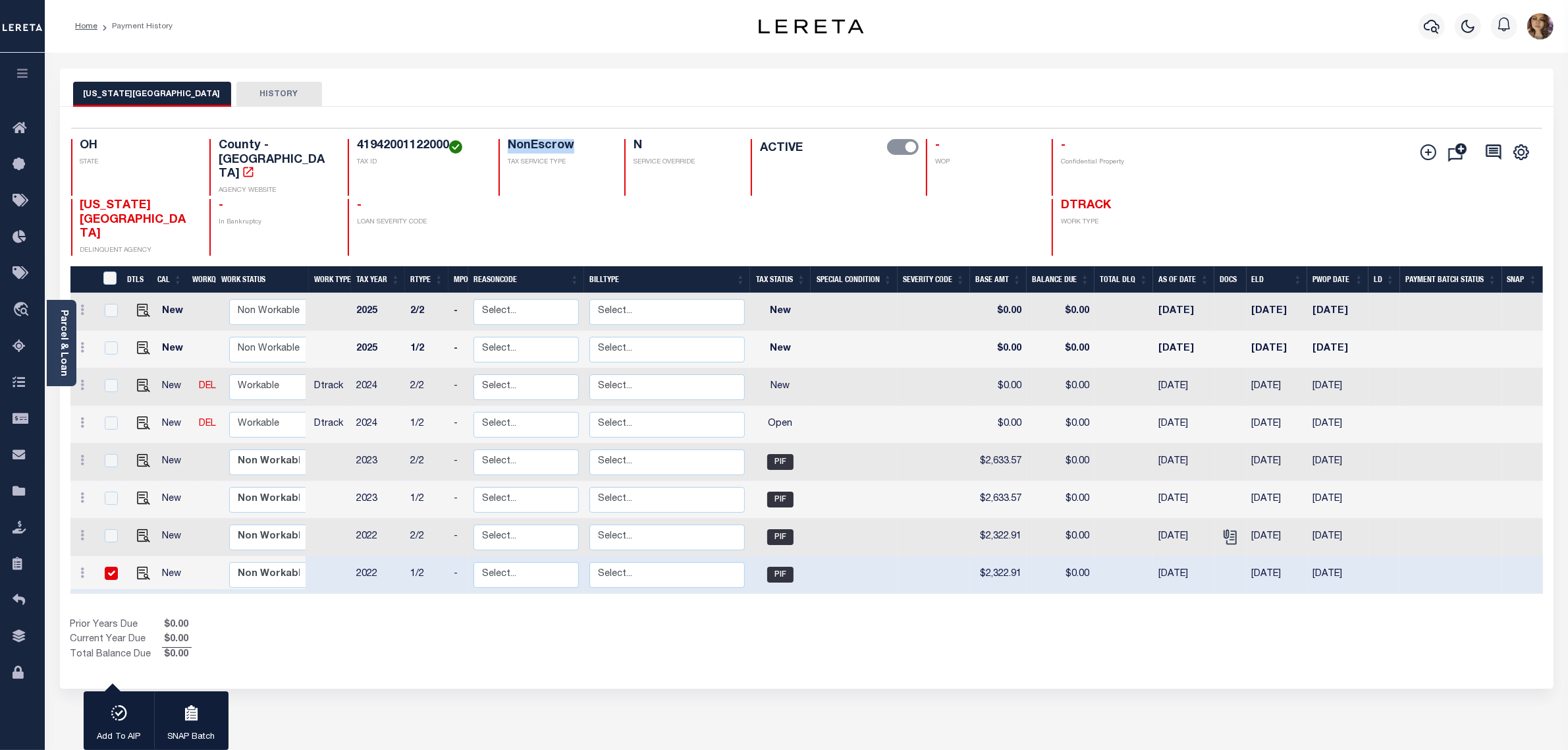
drag, startPoint x: 471, startPoint y: 145, endPoint x: 541, endPoint y: 145, distance: 70.0
click at [541, 145] on h4 "NonEscrow" at bounding box center [558, 147] width 101 height 15
drag, startPoint x: 811, startPoint y: 383, endPoint x: 771, endPoint y: 383, distance: 40.0
click at [771, 406] on tr "New DEL Non Workable Workable Dtrack 2024 1/2 - Select... Payment Reversal Taxa…" at bounding box center [806, 424] width 1472 height 37
drag, startPoint x: 802, startPoint y: 351, endPoint x: 774, endPoint y: 346, distance: 28.4
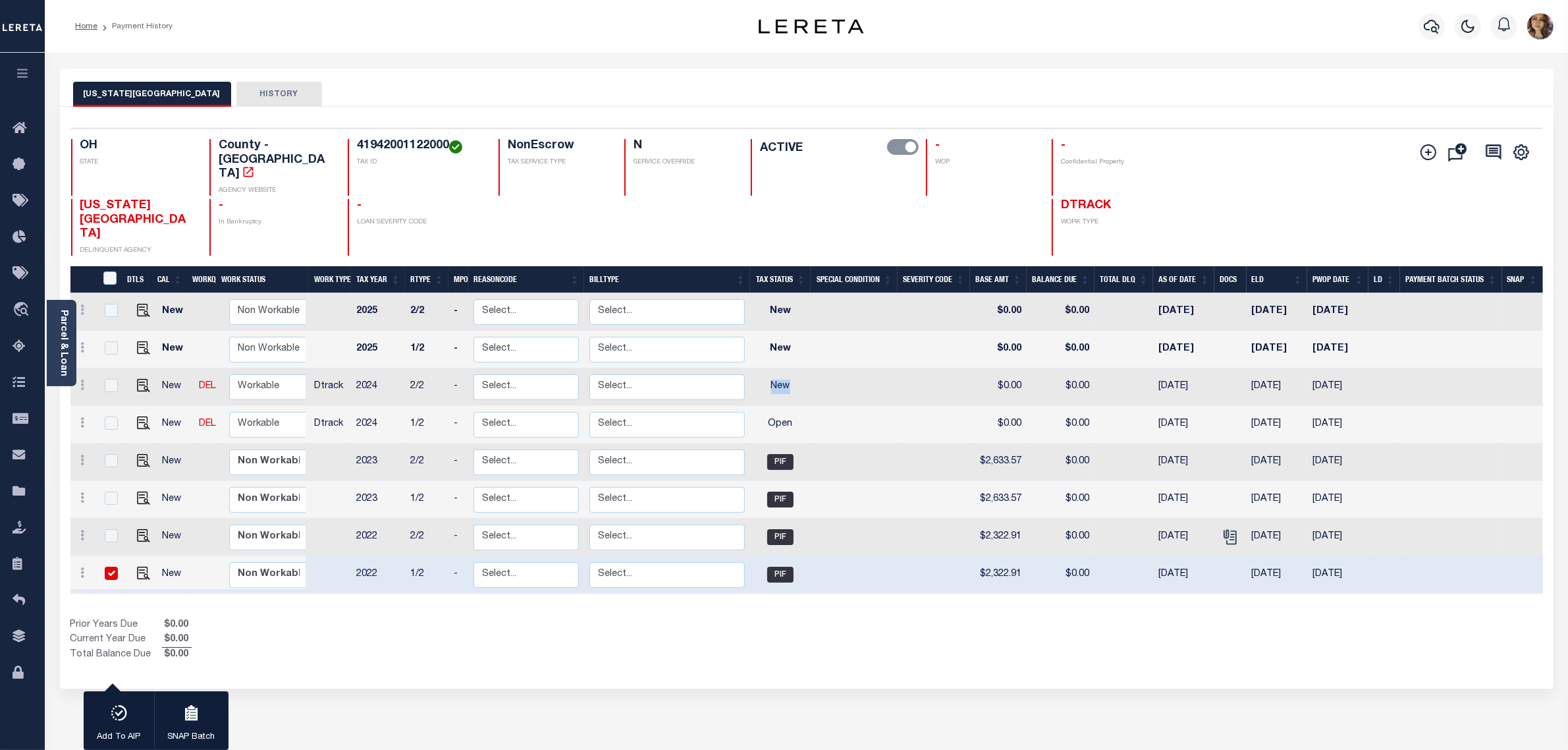
click at [774, 368] on td "New" at bounding box center [780, 386] width 61 height 37
checkbox input "true"
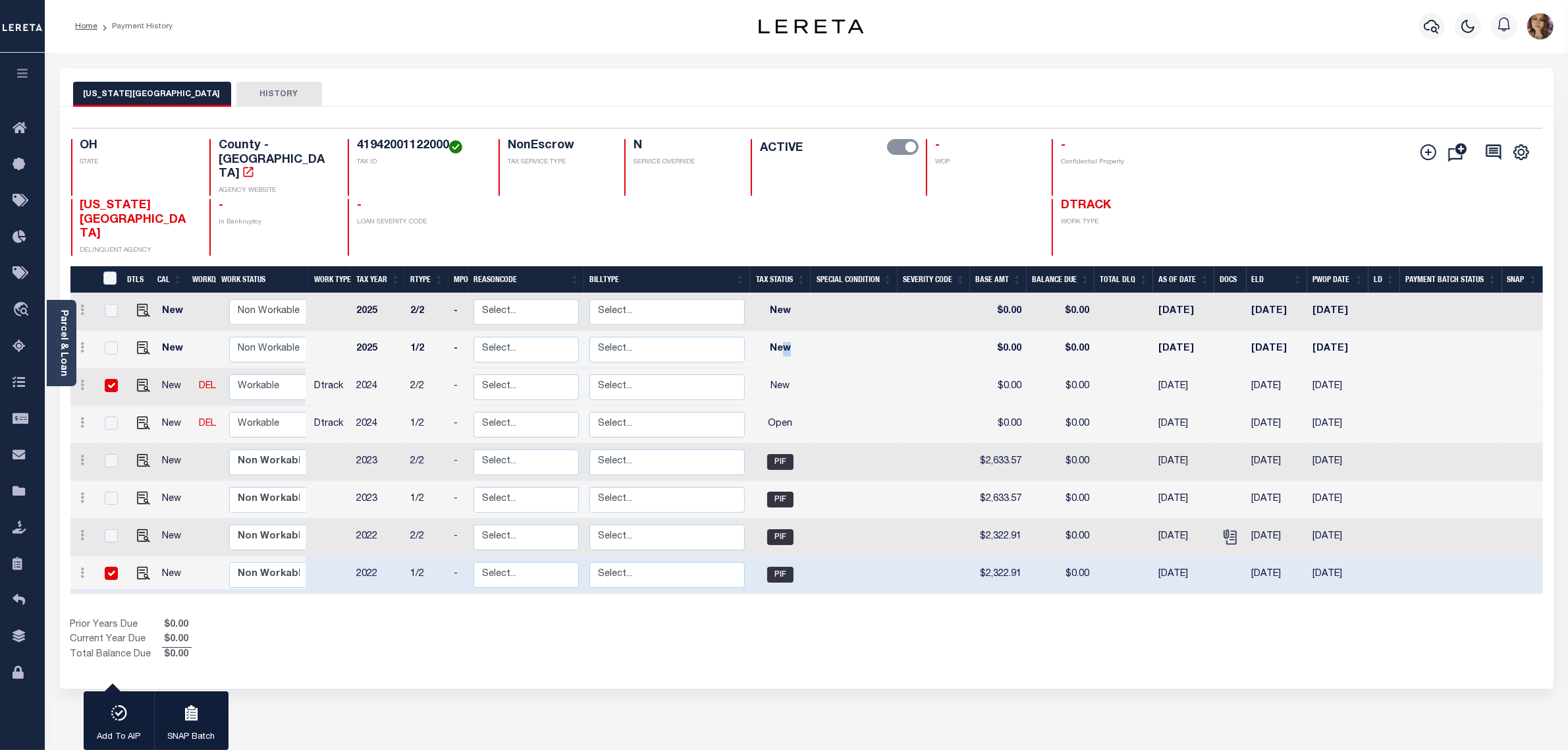
drag, startPoint x: 797, startPoint y: 313, endPoint x: 784, endPoint y: 309, distance: 13.6
click at [784, 331] on td "New" at bounding box center [780, 349] width 61 height 37
checkbox input "true"
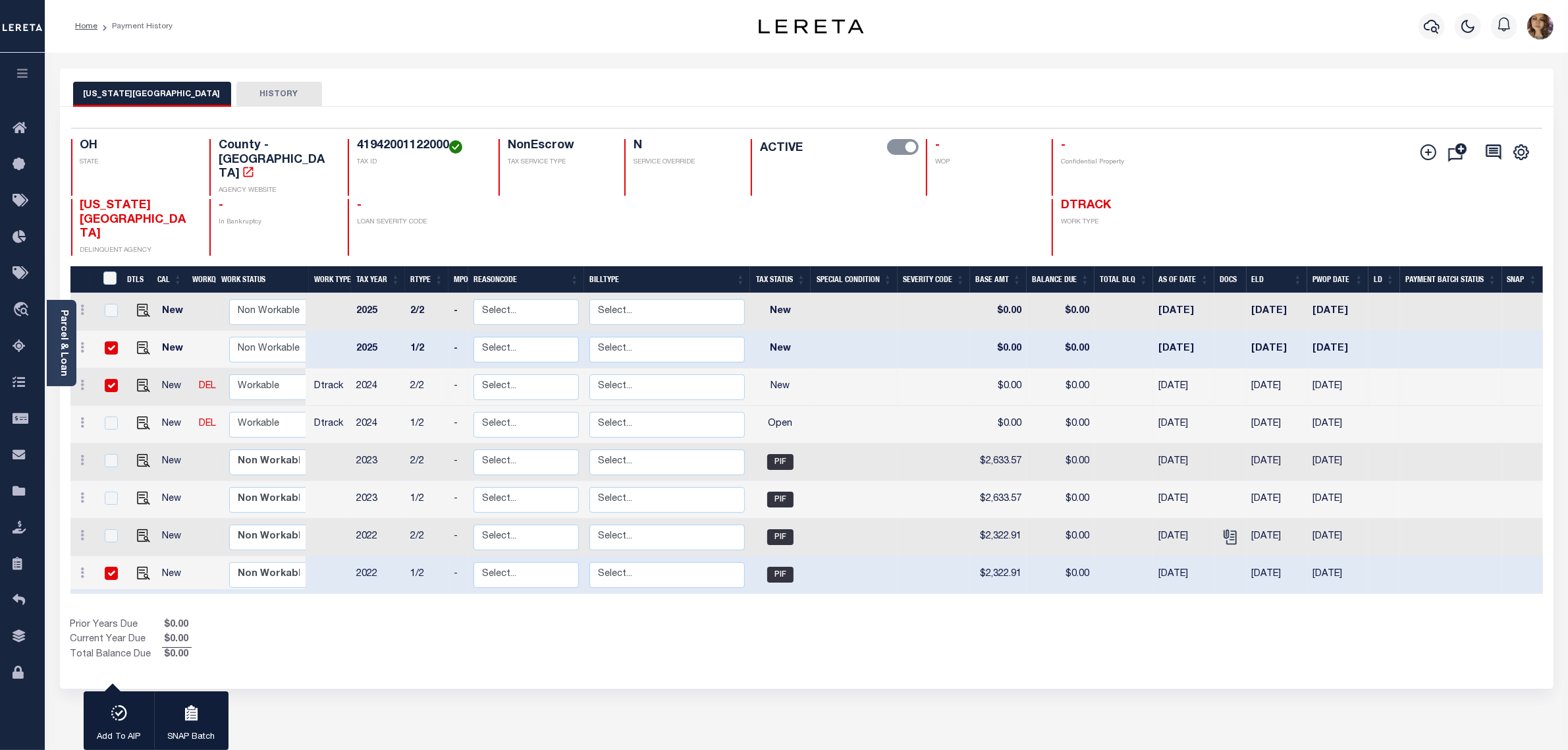
click at [799, 406] on td "Open" at bounding box center [780, 424] width 61 height 37
checkbox input "true"
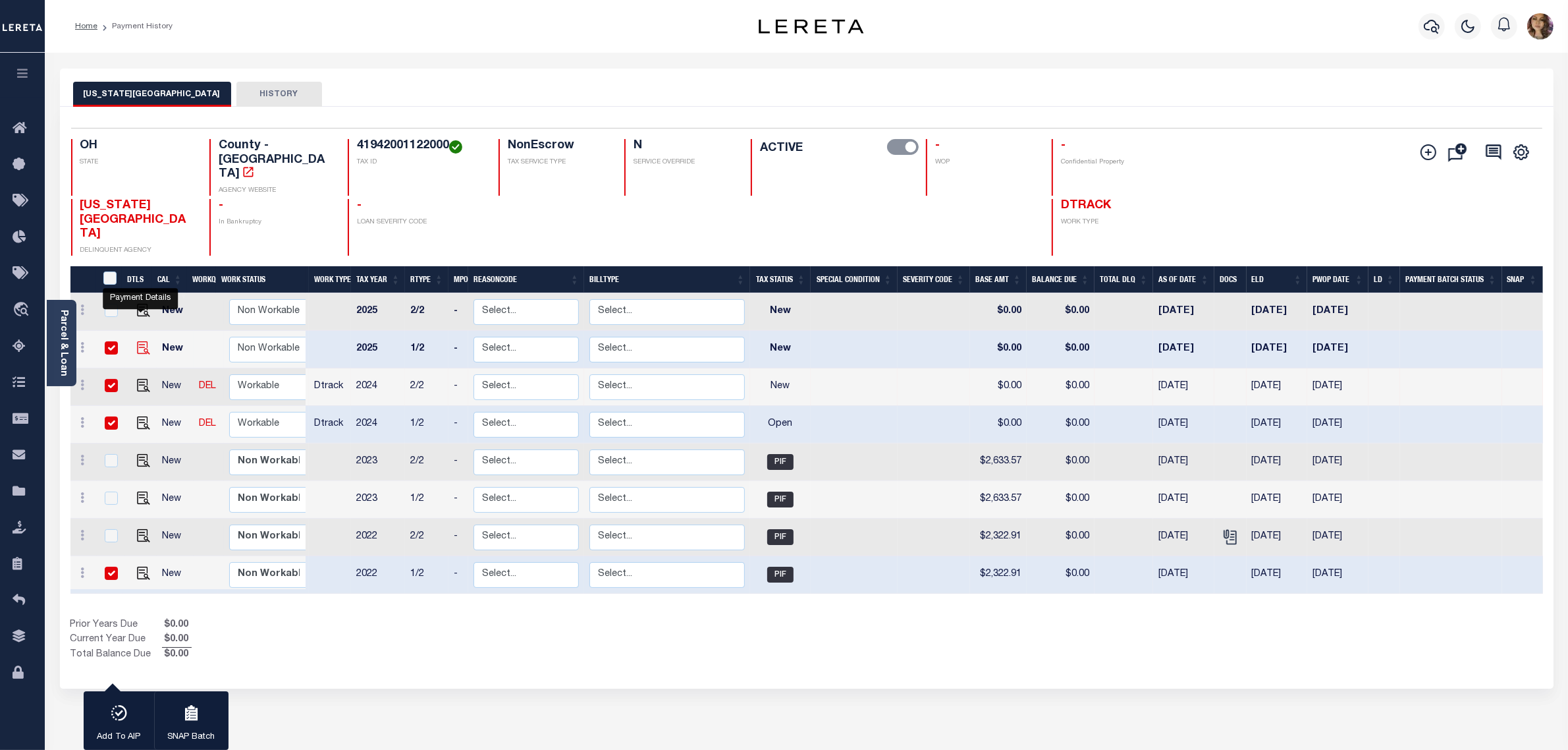
click at [137, 342] on img "" at bounding box center [144, 348] width 13 height 13
checkbox input "false"
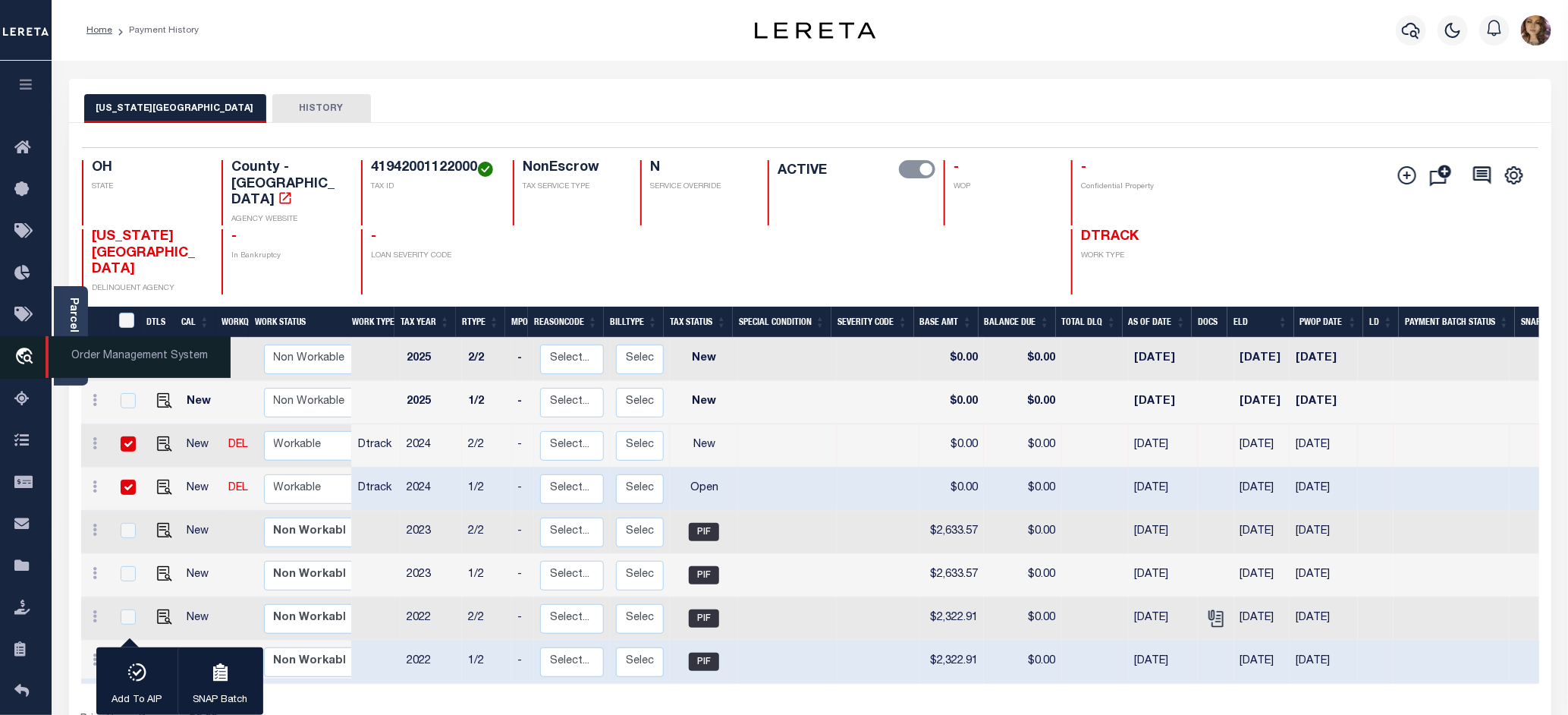
click at [92, 354] on span "Order Management System" at bounding box center [138, 356] width 185 height 41
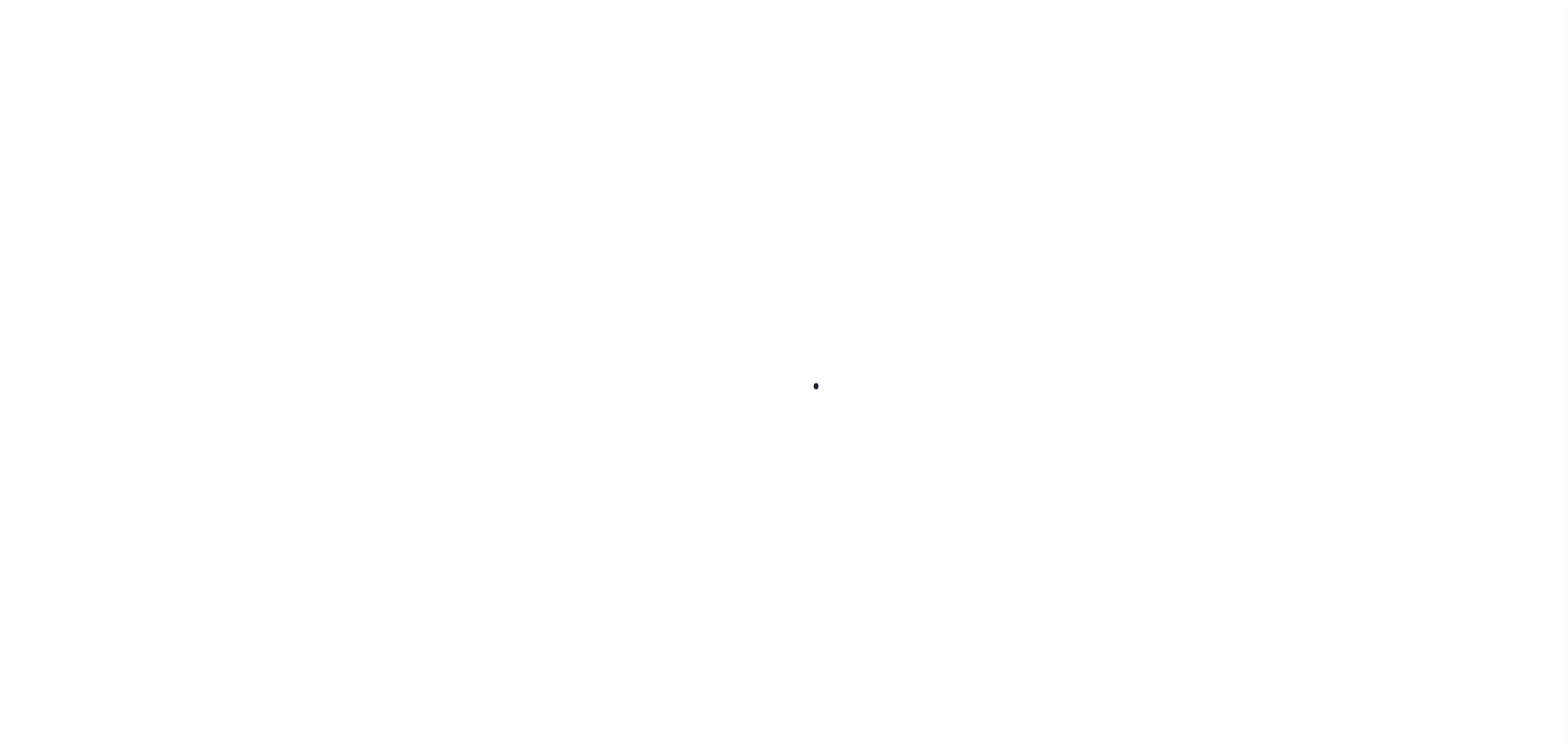
checkbox input "false"
type input "[DATE]"
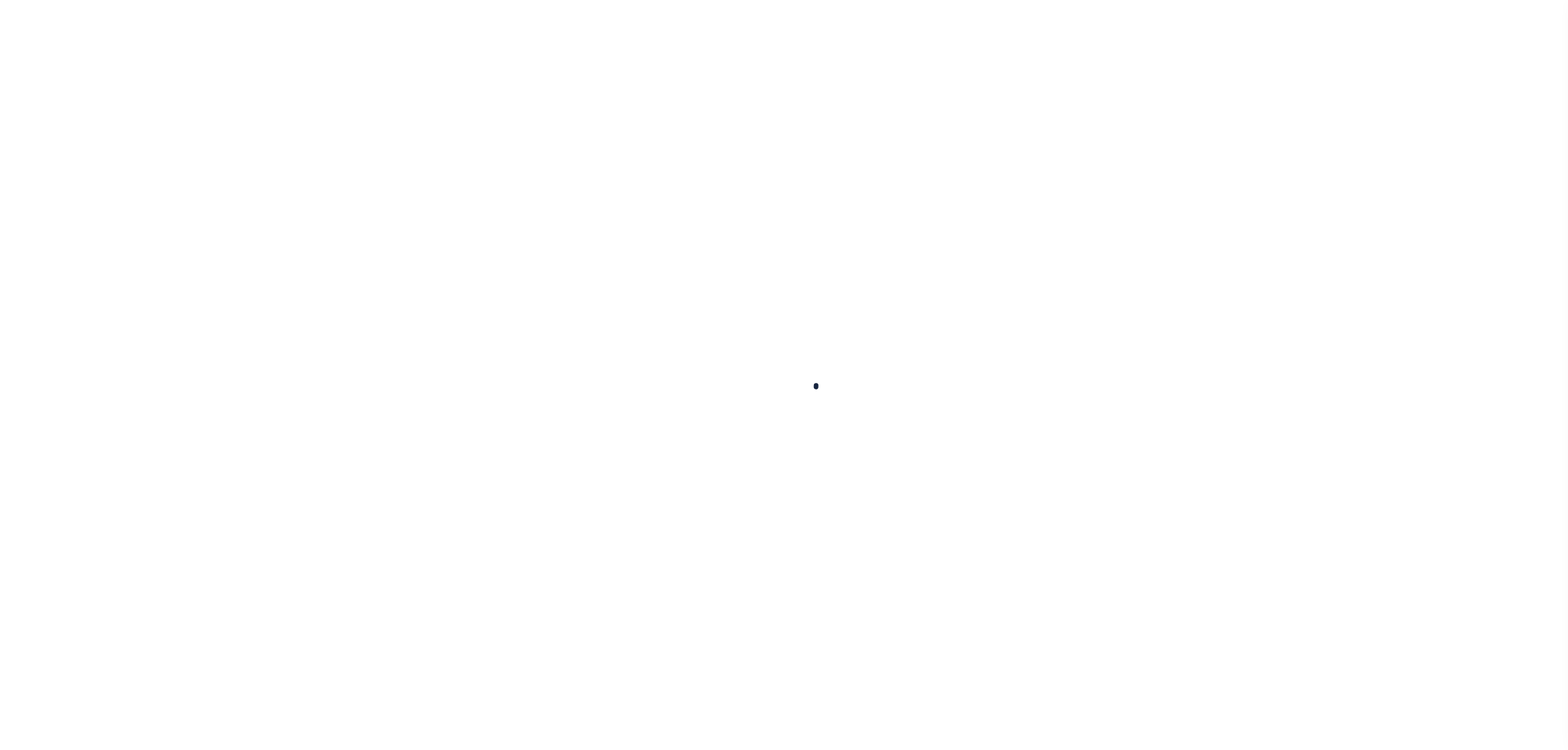
select select "NW2"
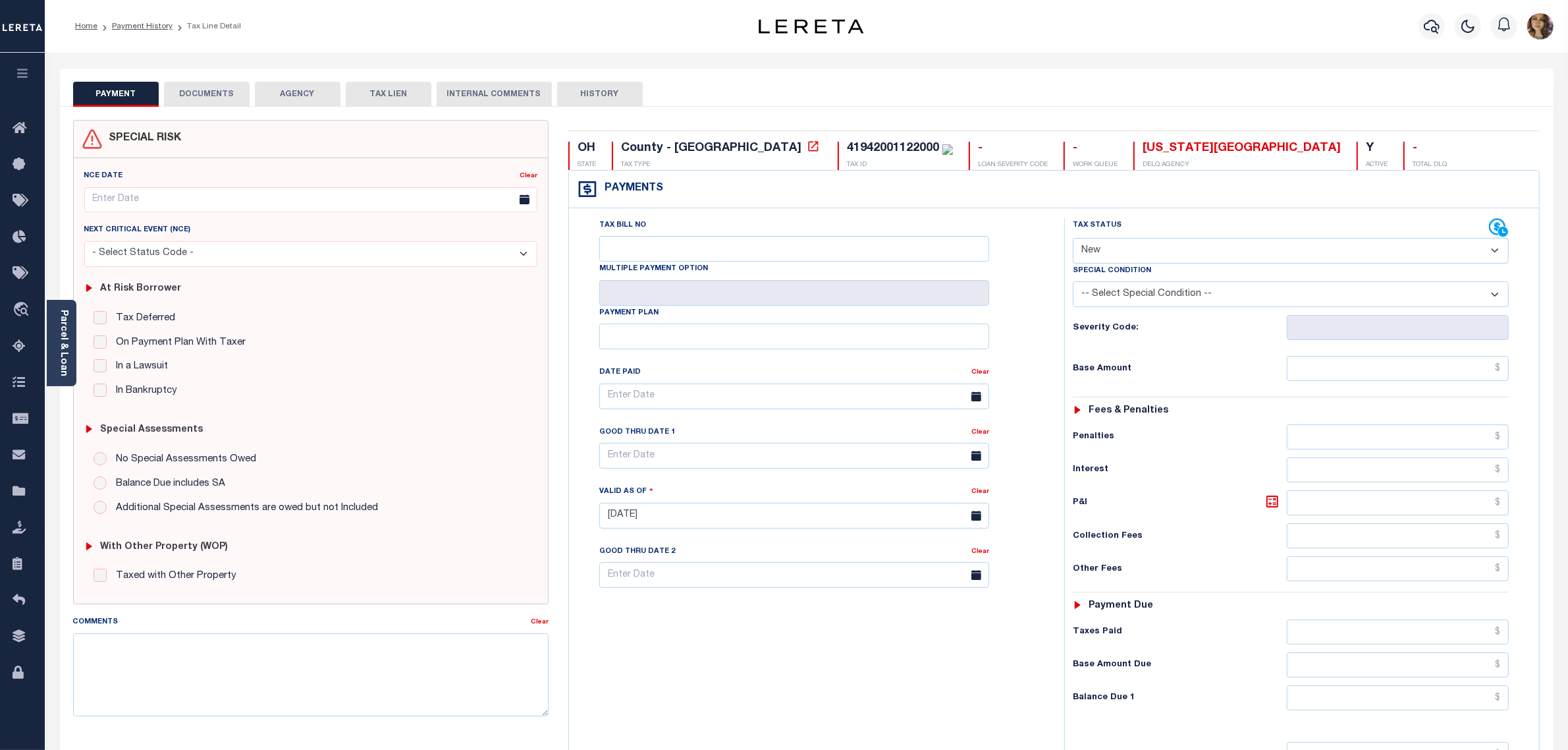
click at [1200, 249] on select "- Select Status Code - Open Due/Unpaid Paid Incomplete No Tax Due Internal Refu…" at bounding box center [1291, 250] width 437 height 26
click at [1144, 251] on select "- Select Status Code - Open Due/Unpaid Paid Incomplete No Tax Due Internal Refu…" at bounding box center [1291, 250] width 437 height 26
click at [1345, 367] on input "text" at bounding box center [1398, 368] width 223 height 25
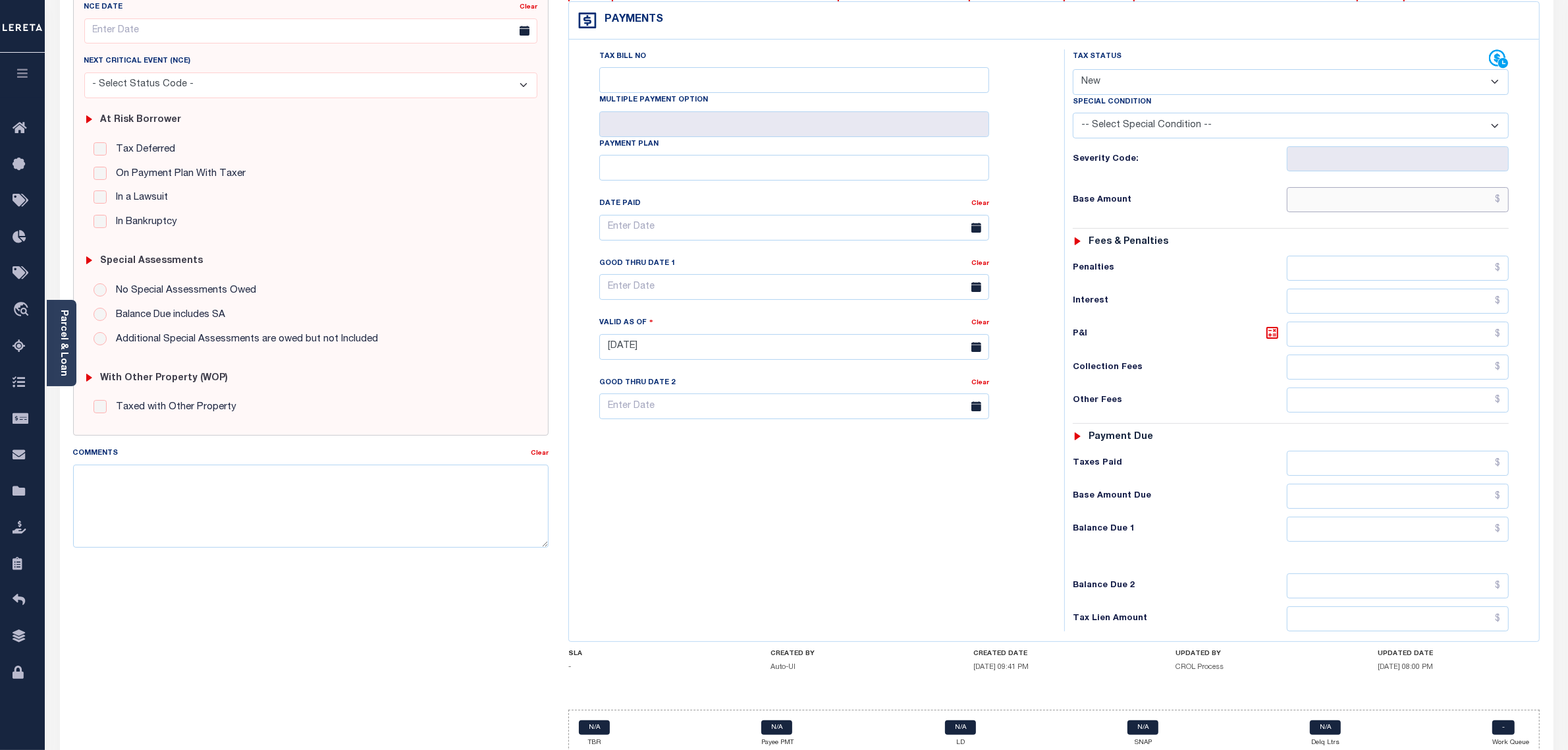
scroll to position [226, 0]
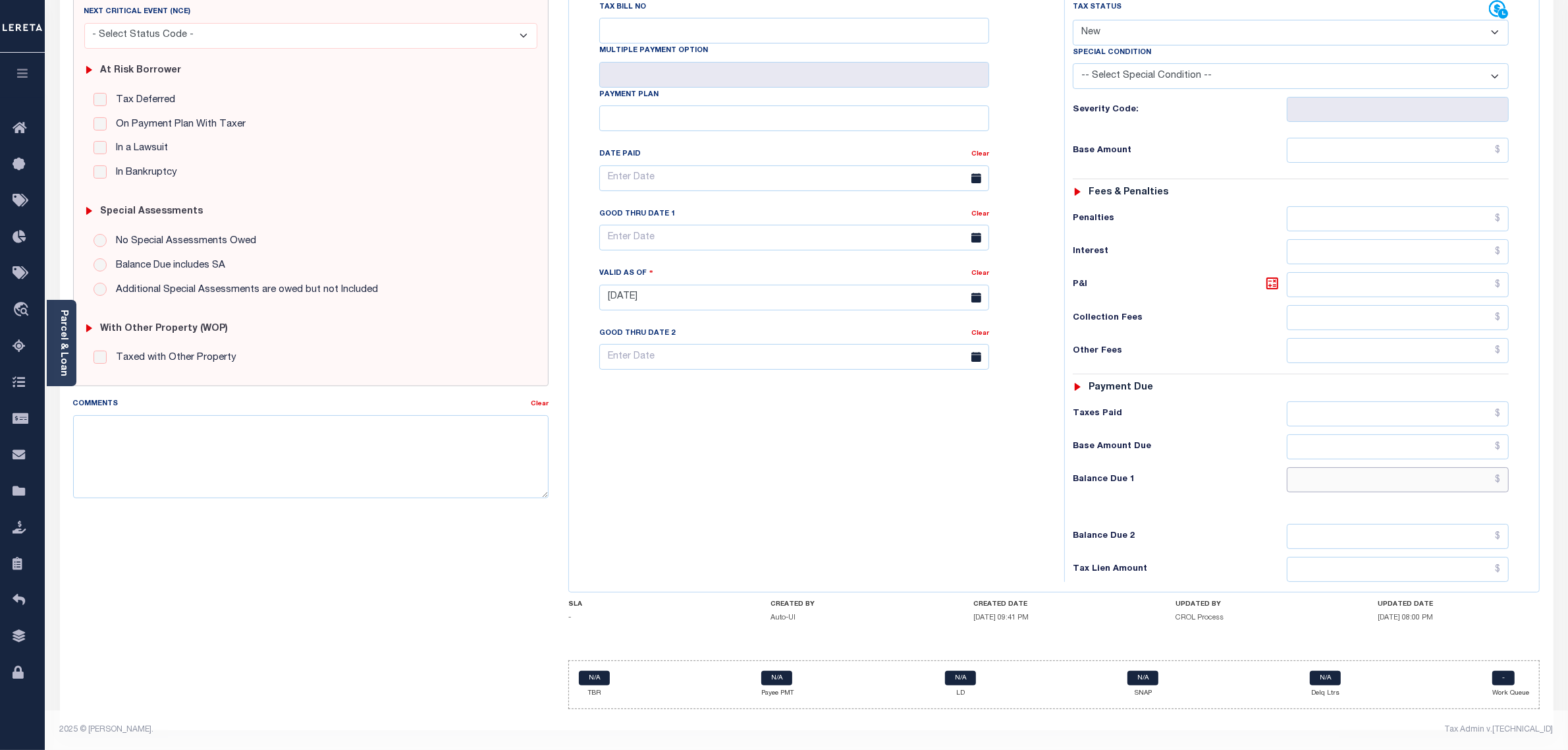
click at [1505, 475] on input "text" at bounding box center [1398, 479] width 223 height 25
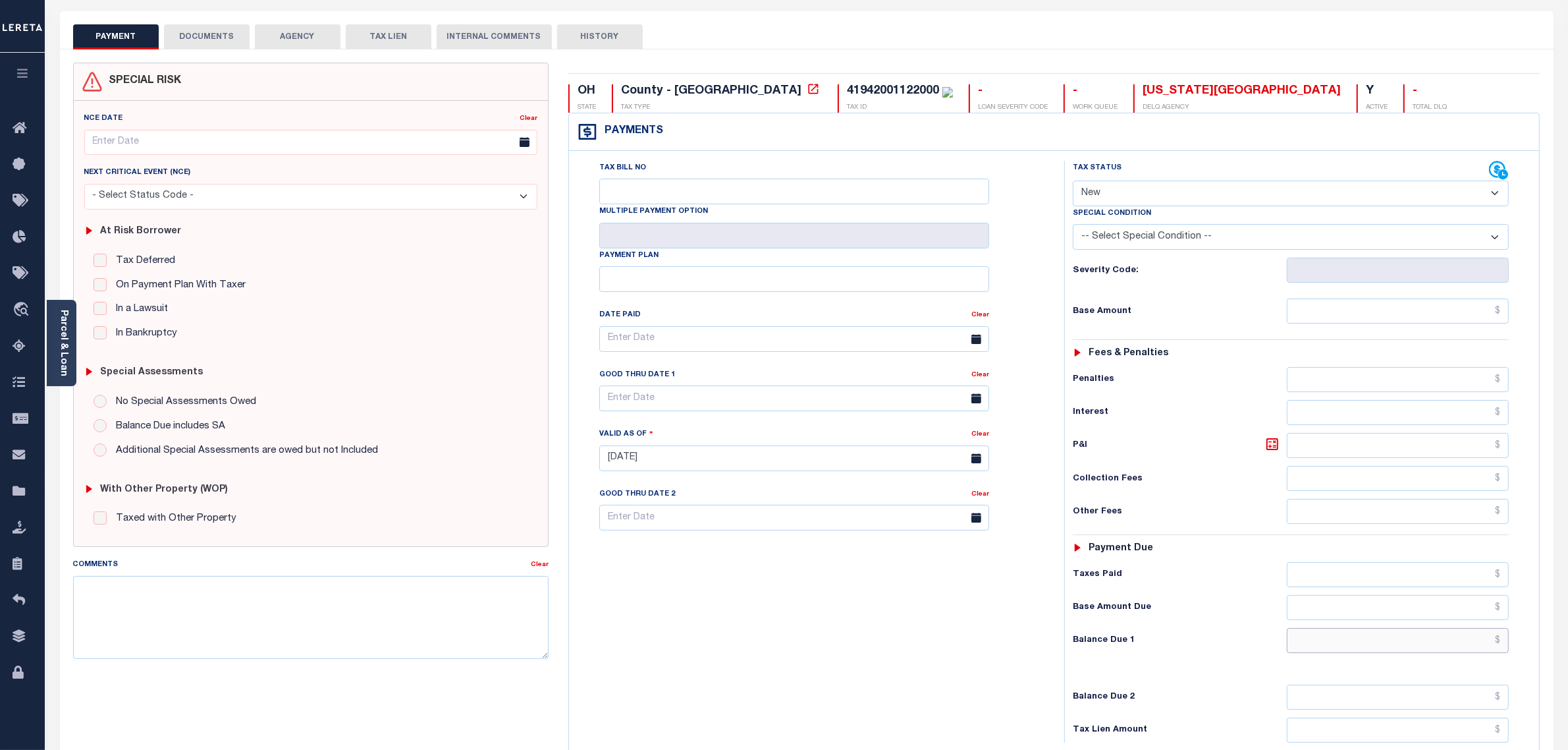
scroll to position [0, 0]
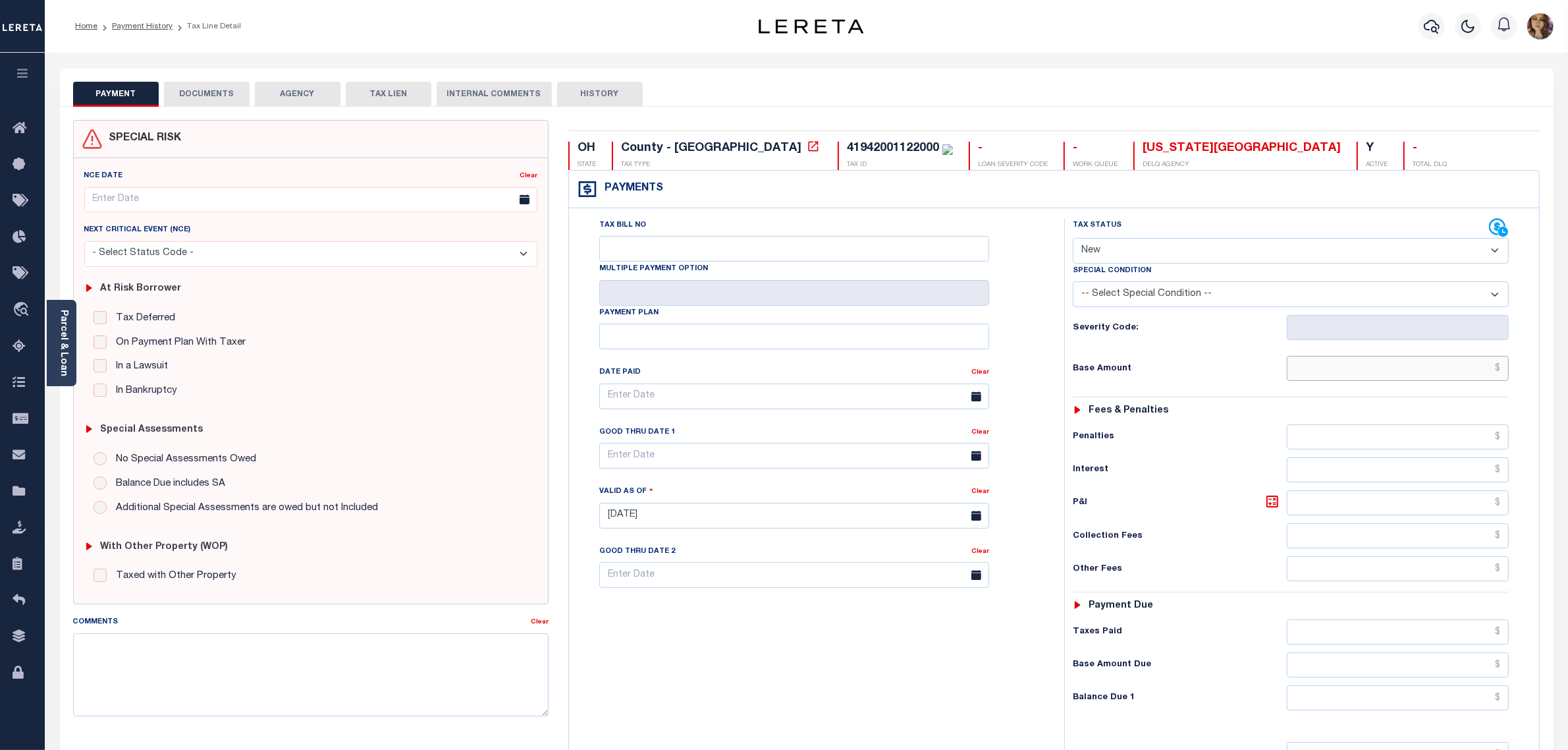
click at [1504, 367] on input "text" at bounding box center [1398, 368] width 223 height 25
click at [643, 663] on div "Tax Bill No Multiple Payment Option Payment Plan Clear" at bounding box center [813, 509] width 482 height 582
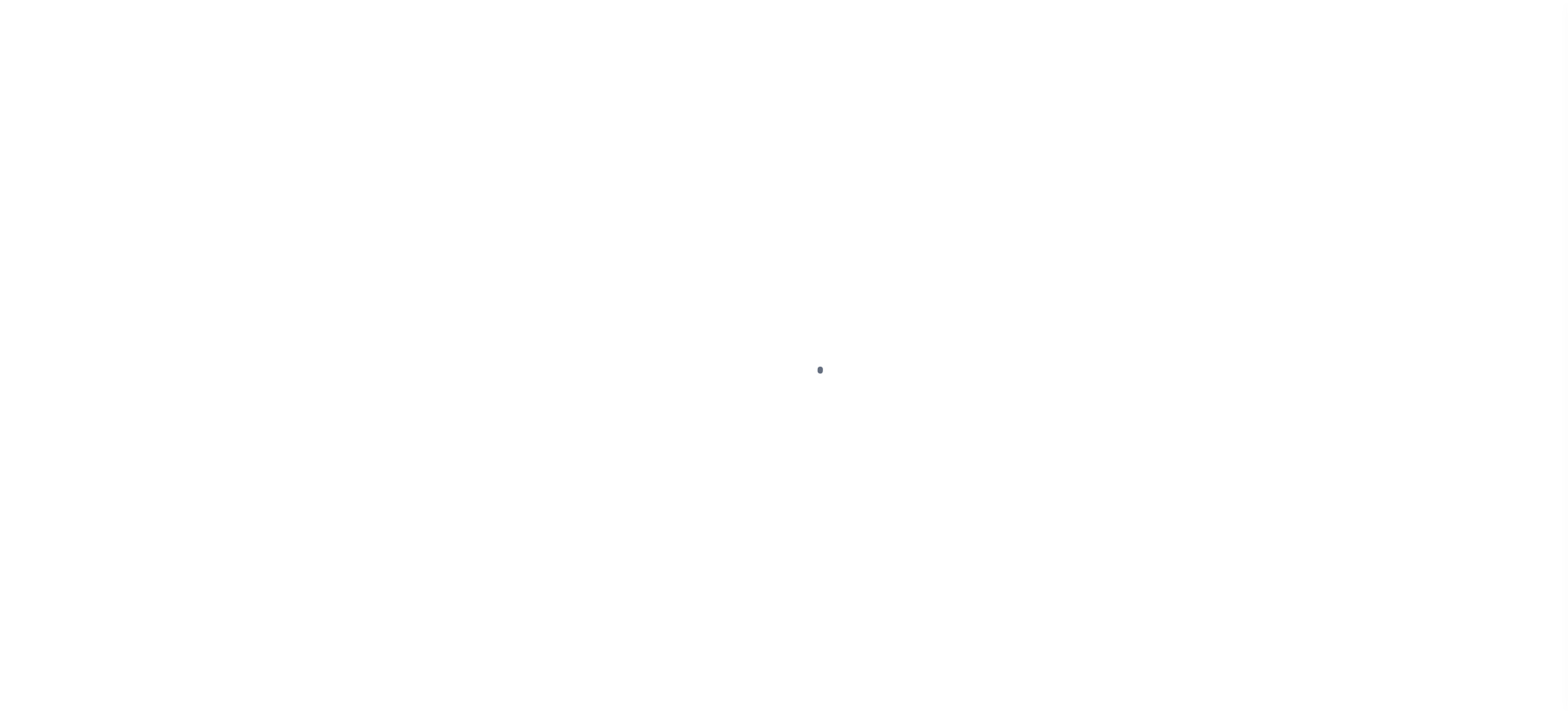
scroll to position [24, 0]
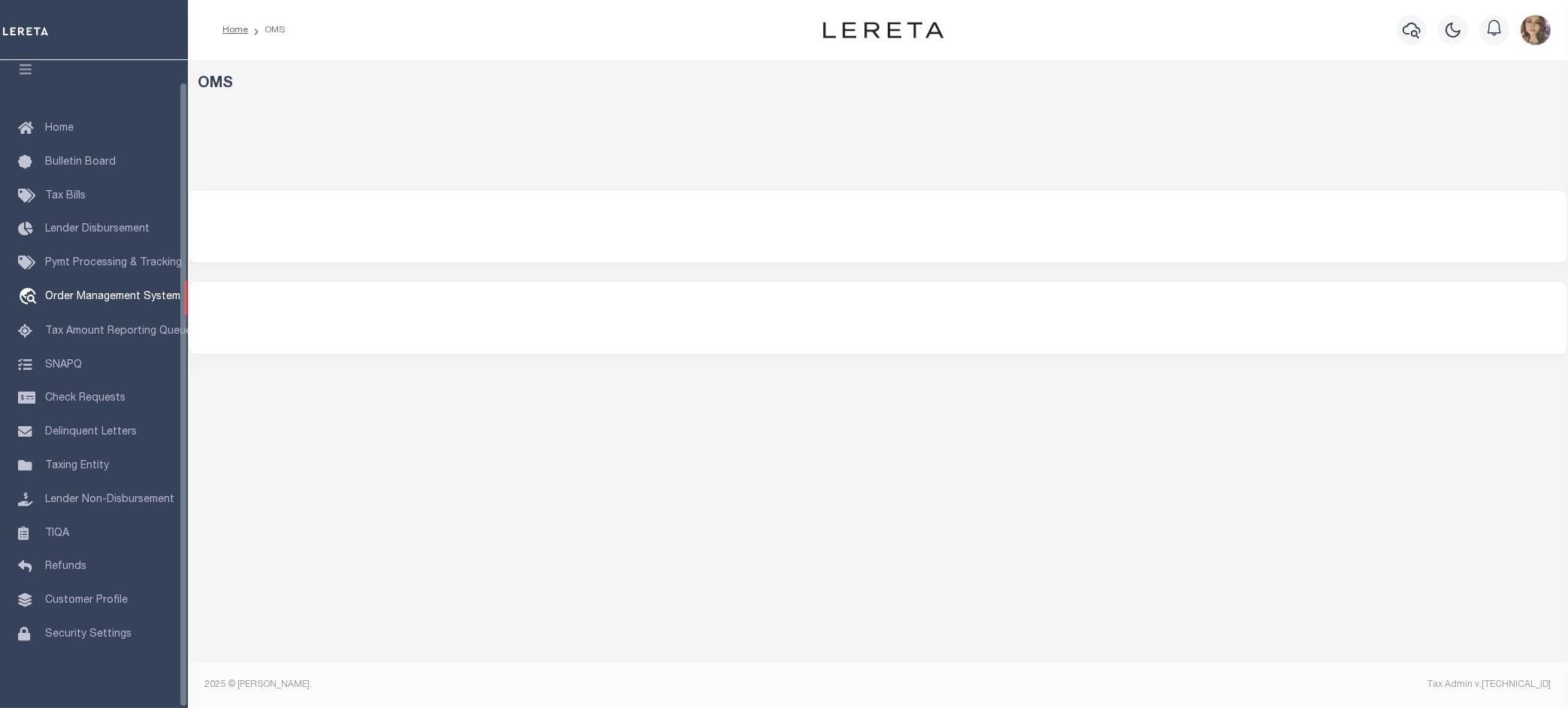
select select "200"
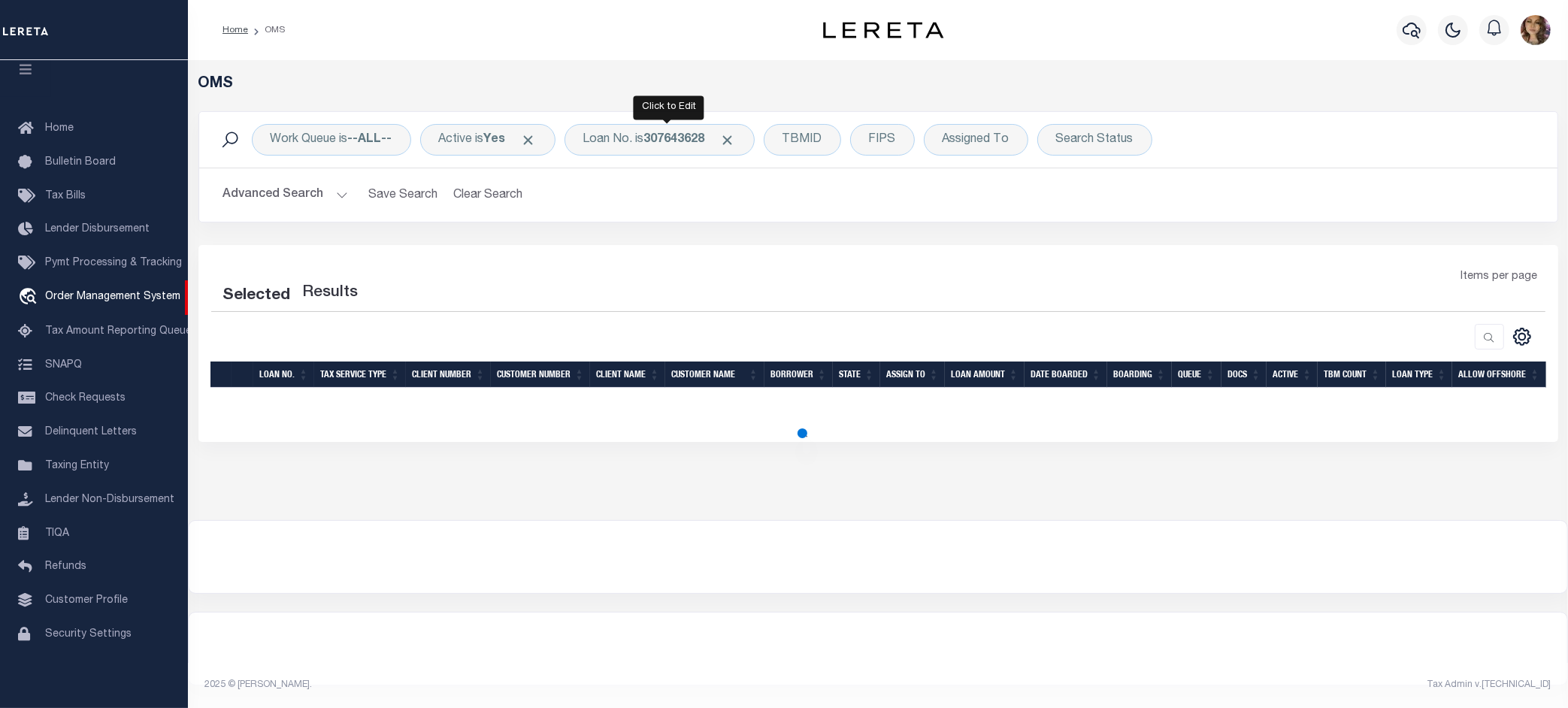
select select "200"
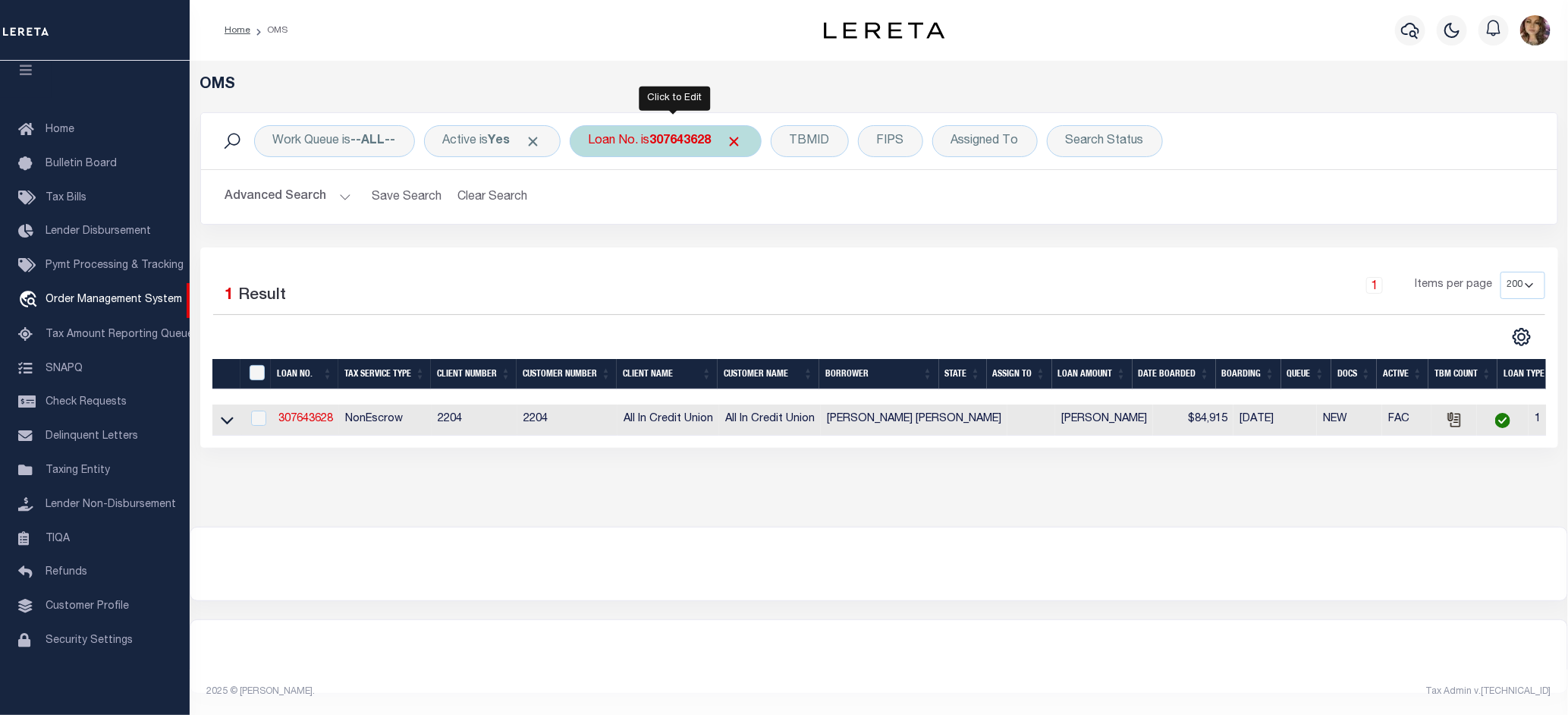
click at [679, 138] on b "307643628" at bounding box center [680, 141] width 62 height 12
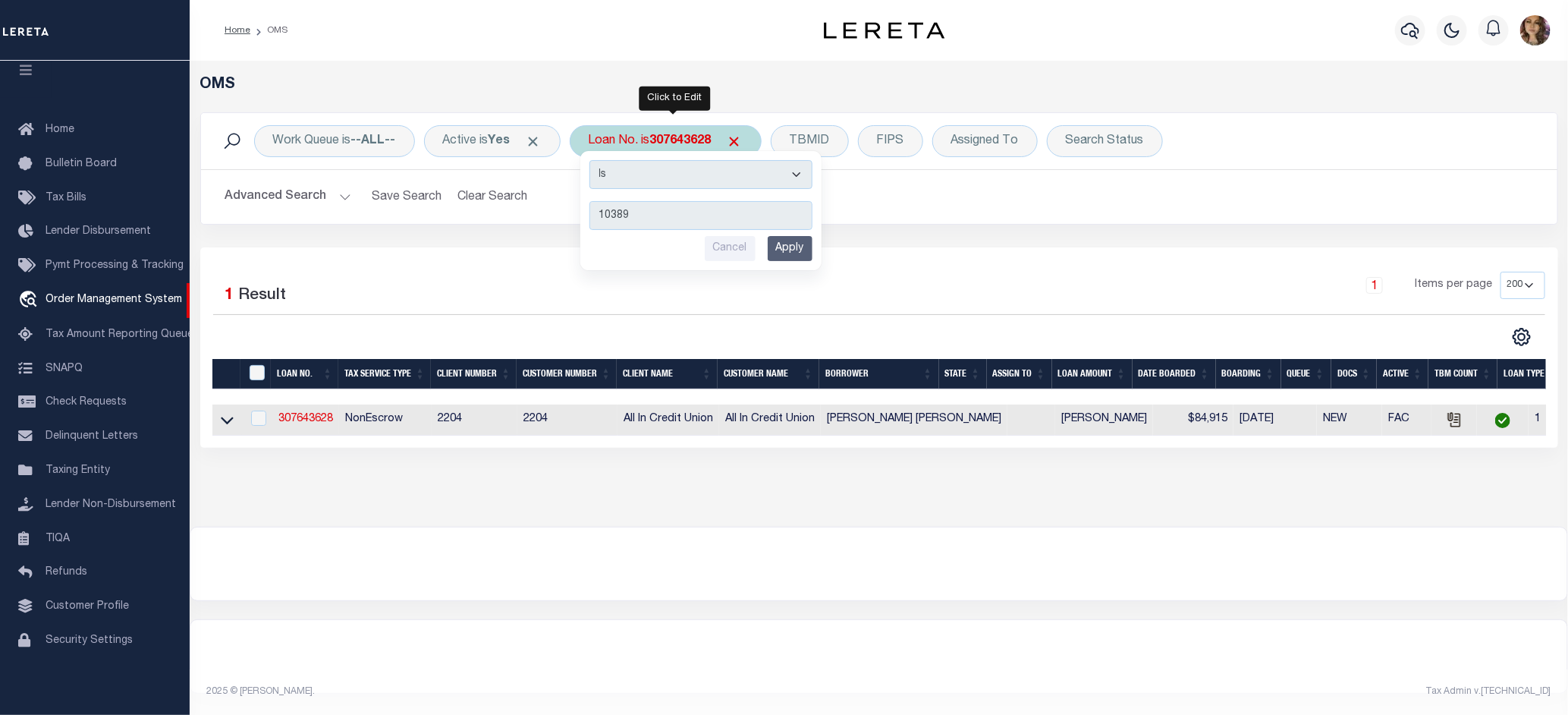
type input "10389"
click at [790, 246] on input "Apply" at bounding box center [789, 248] width 45 height 25
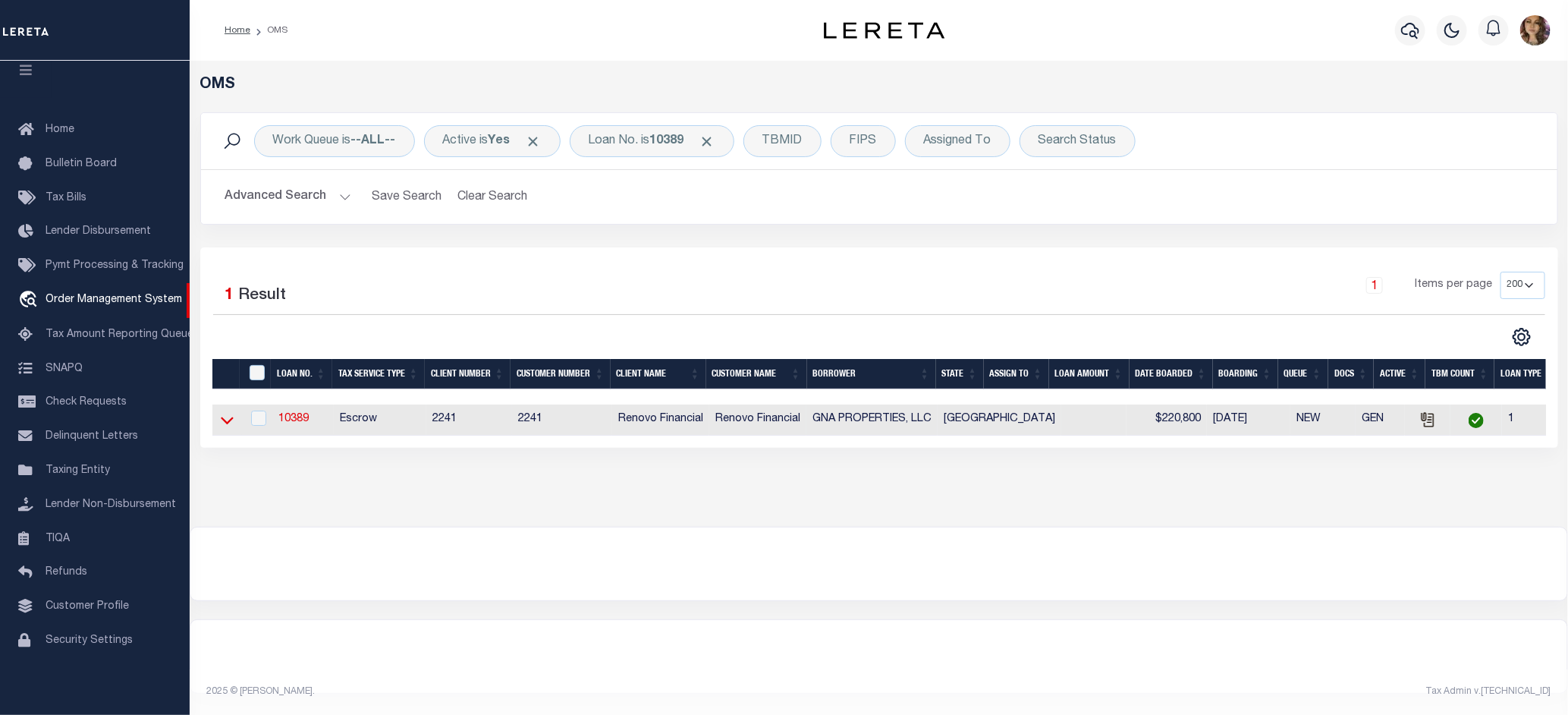
click at [226, 425] on icon at bounding box center [227, 420] width 13 height 8
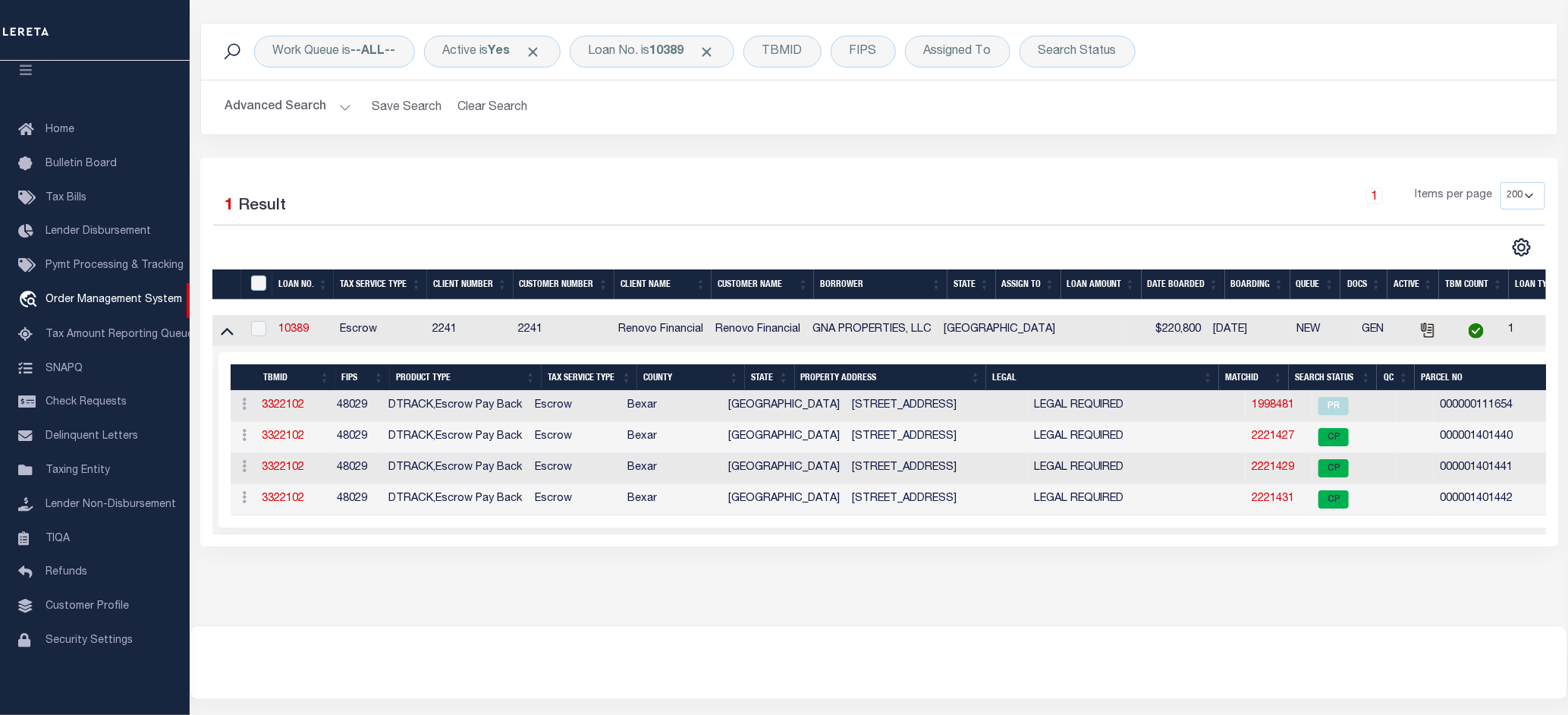
scroll to position [95, 0]
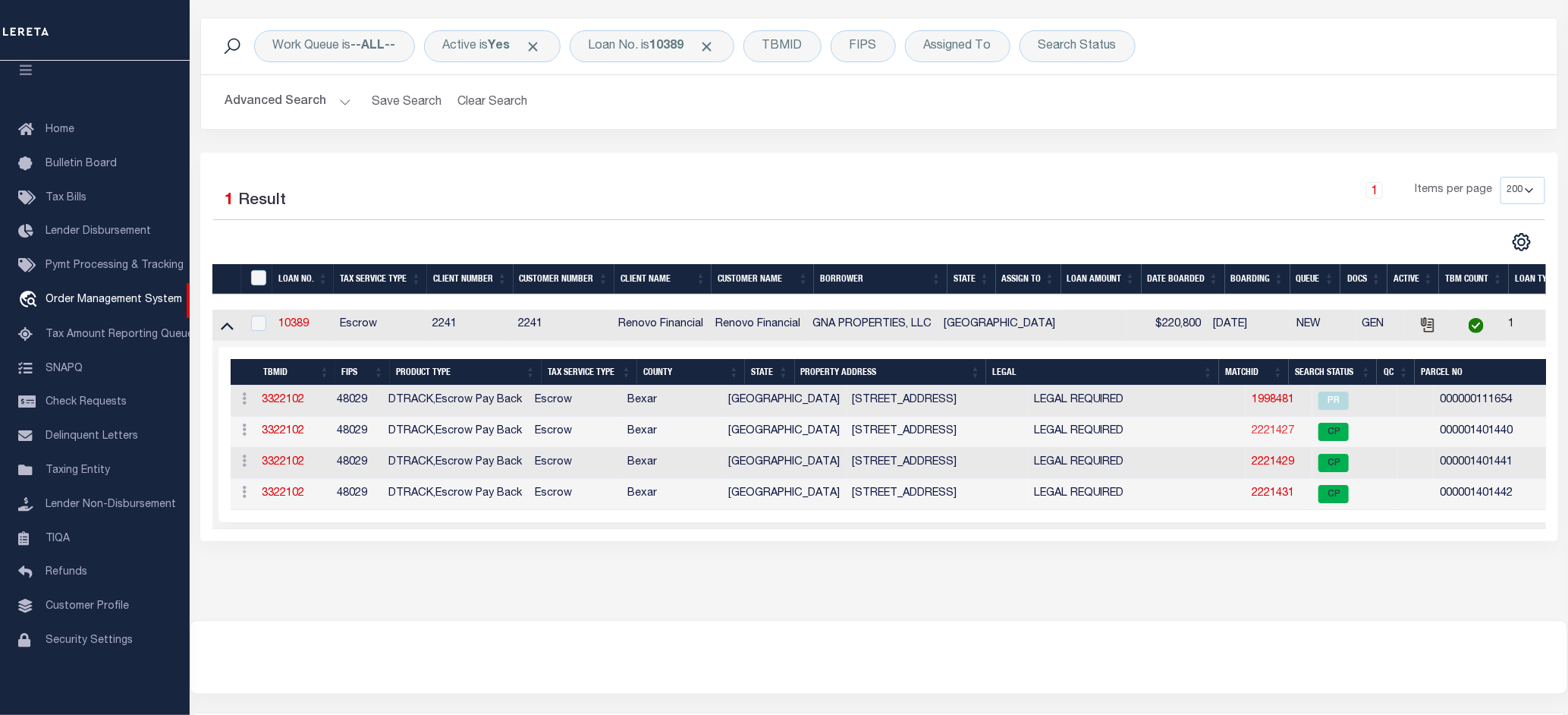
click at [1252, 434] on link "2221427" at bounding box center [1273, 431] width 42 height 11
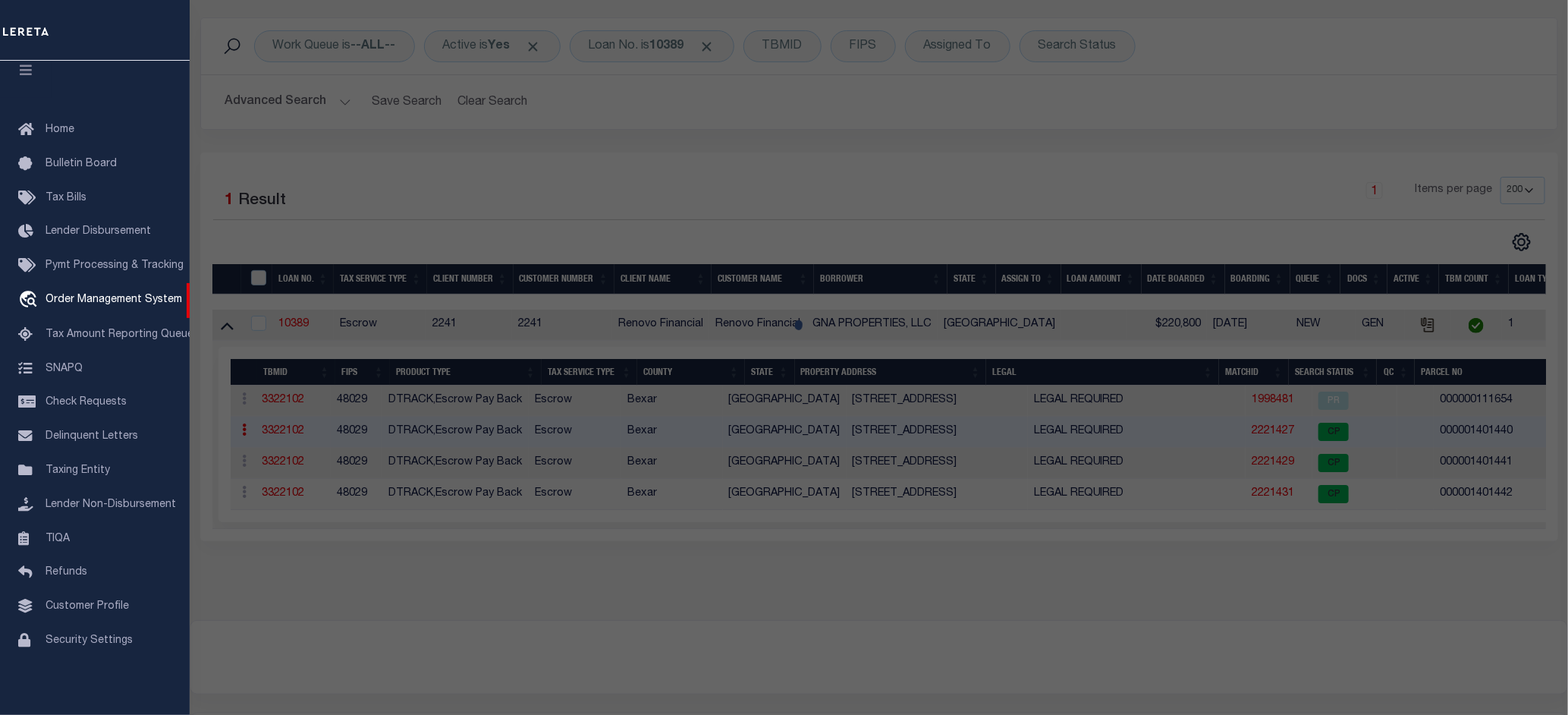
checkbox input "false"
select select "CP"
select select "099"
type input "SHENANDOAH CONDOMINIUM ASSOCIATION INC"
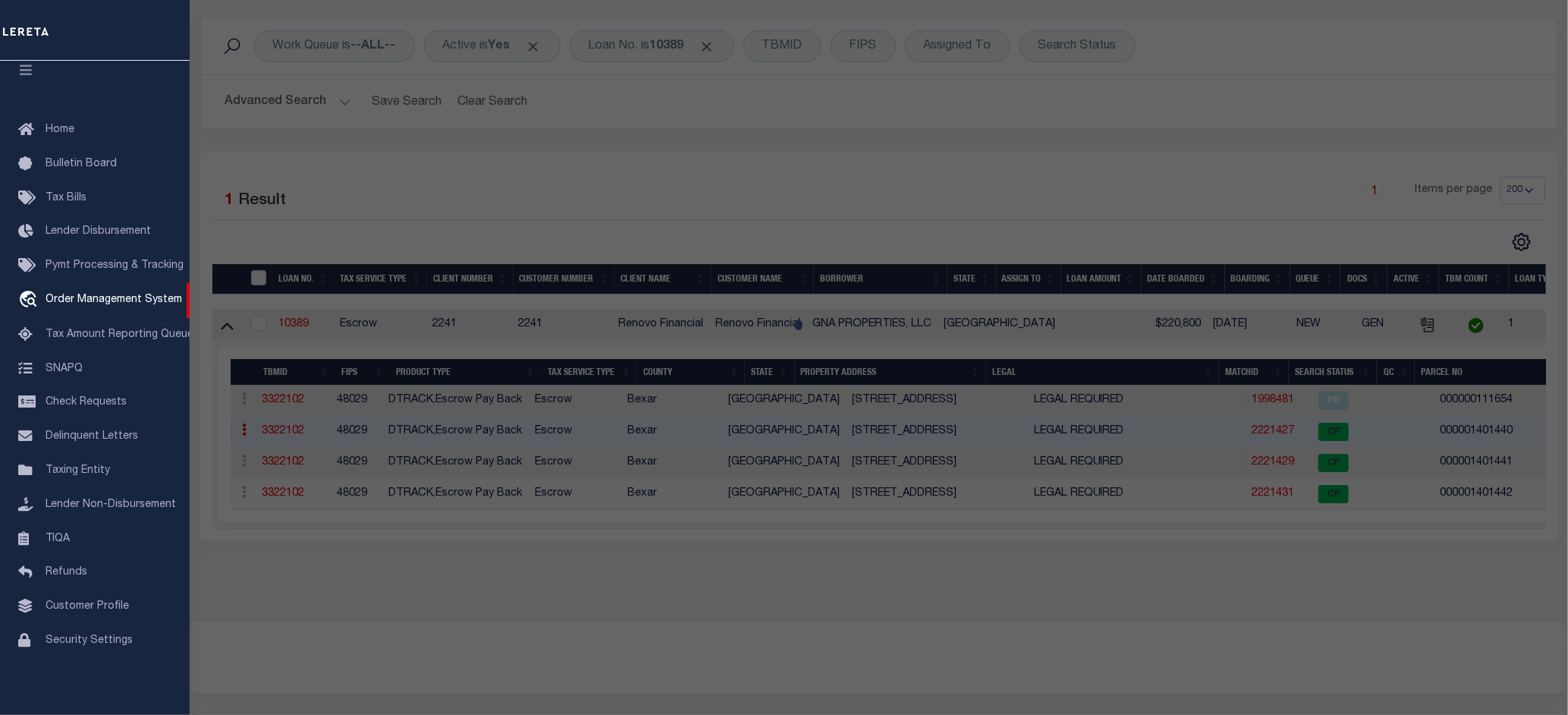
select select "AGW"
select select
type input "104 SHENANDOAH ST"
type input "SAN ANTONIO, TX 78210"
type textarea "NCB 1027 (SHENANDOAH CONDOMINIUMS), BLK 2 LOT 3 ***MASTER FILE/COMMON ELEMENTS*…"
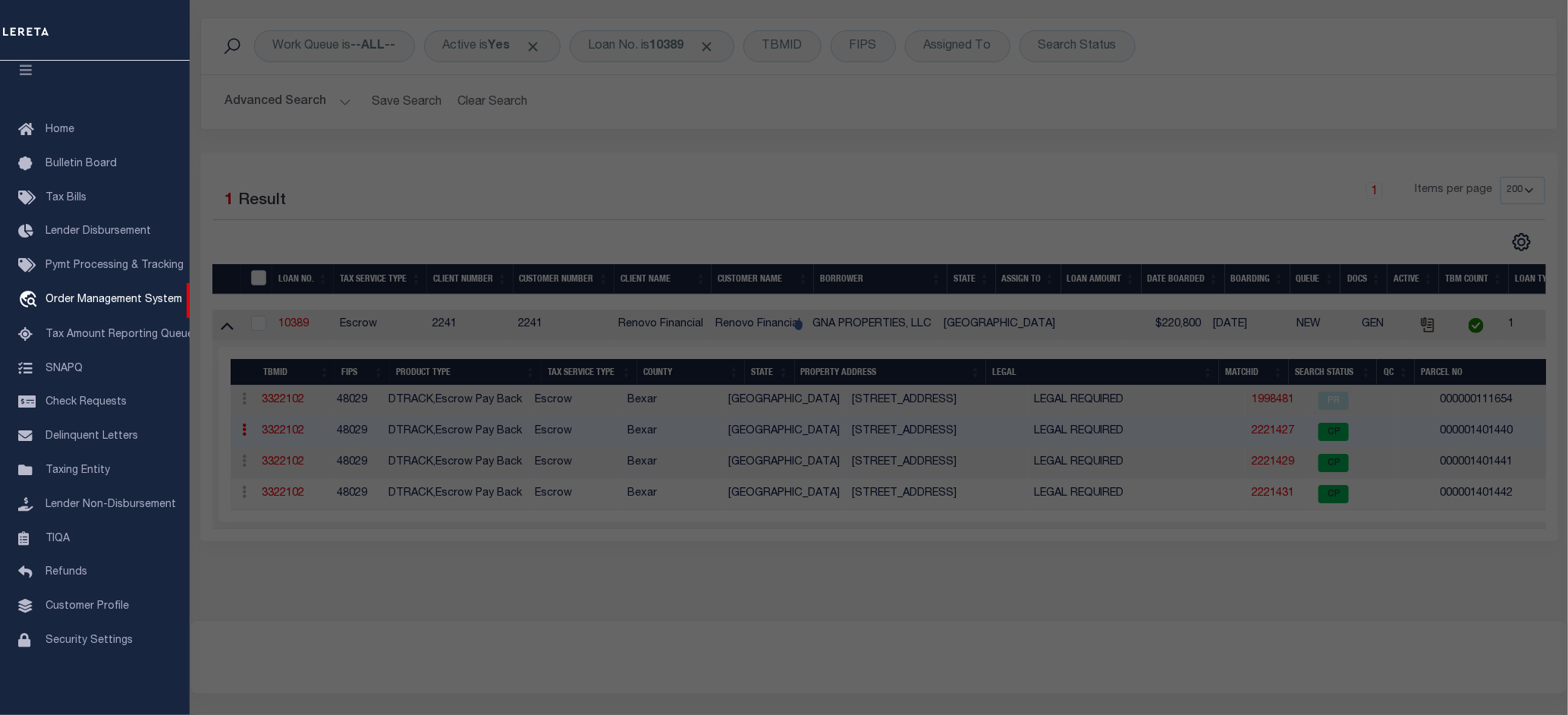
type textarea "parcel number changed."
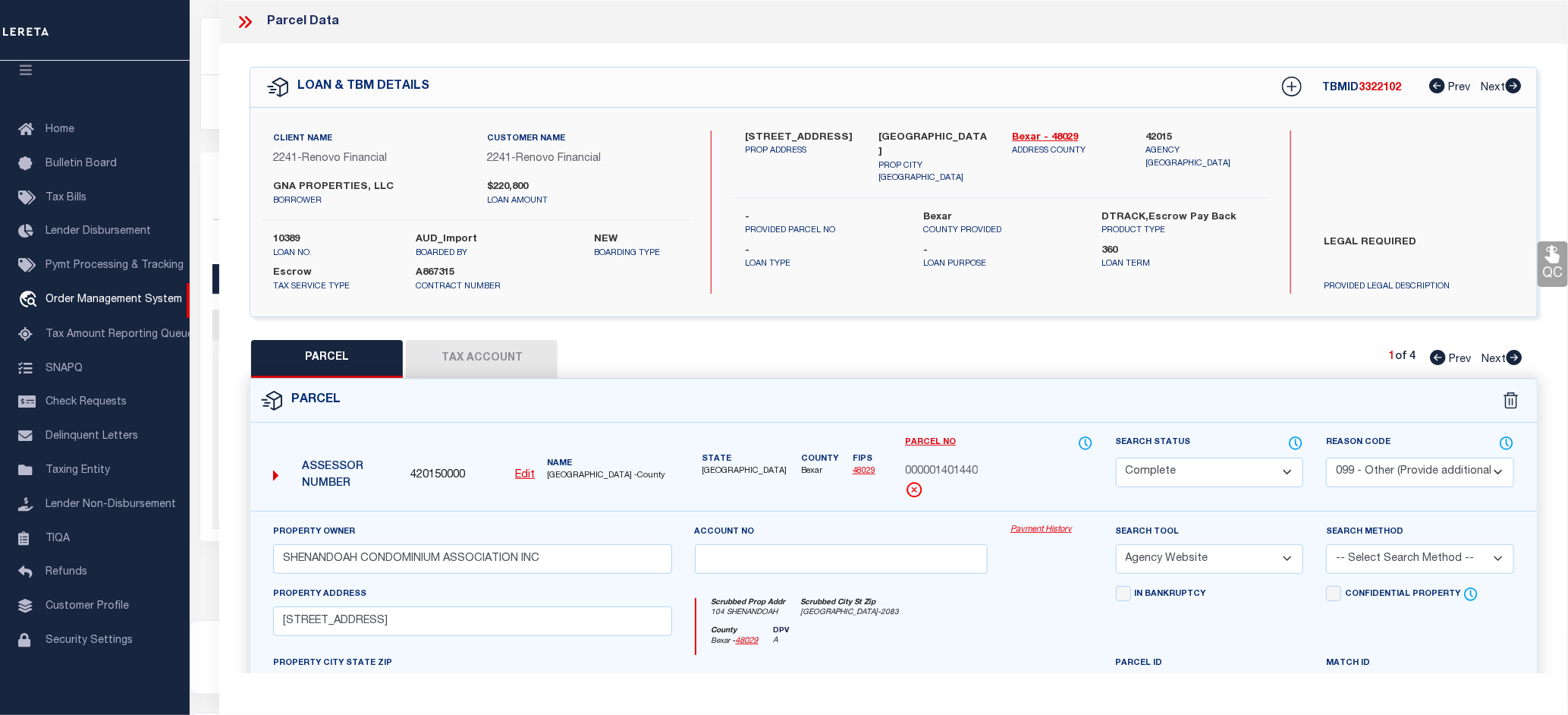
click at [1035, 531] on link "Payment History" at bounding box center [1052, 529] width 83 height 13
click at [246, 24] on icon at bounding box center [245, 21] width 19 height 19
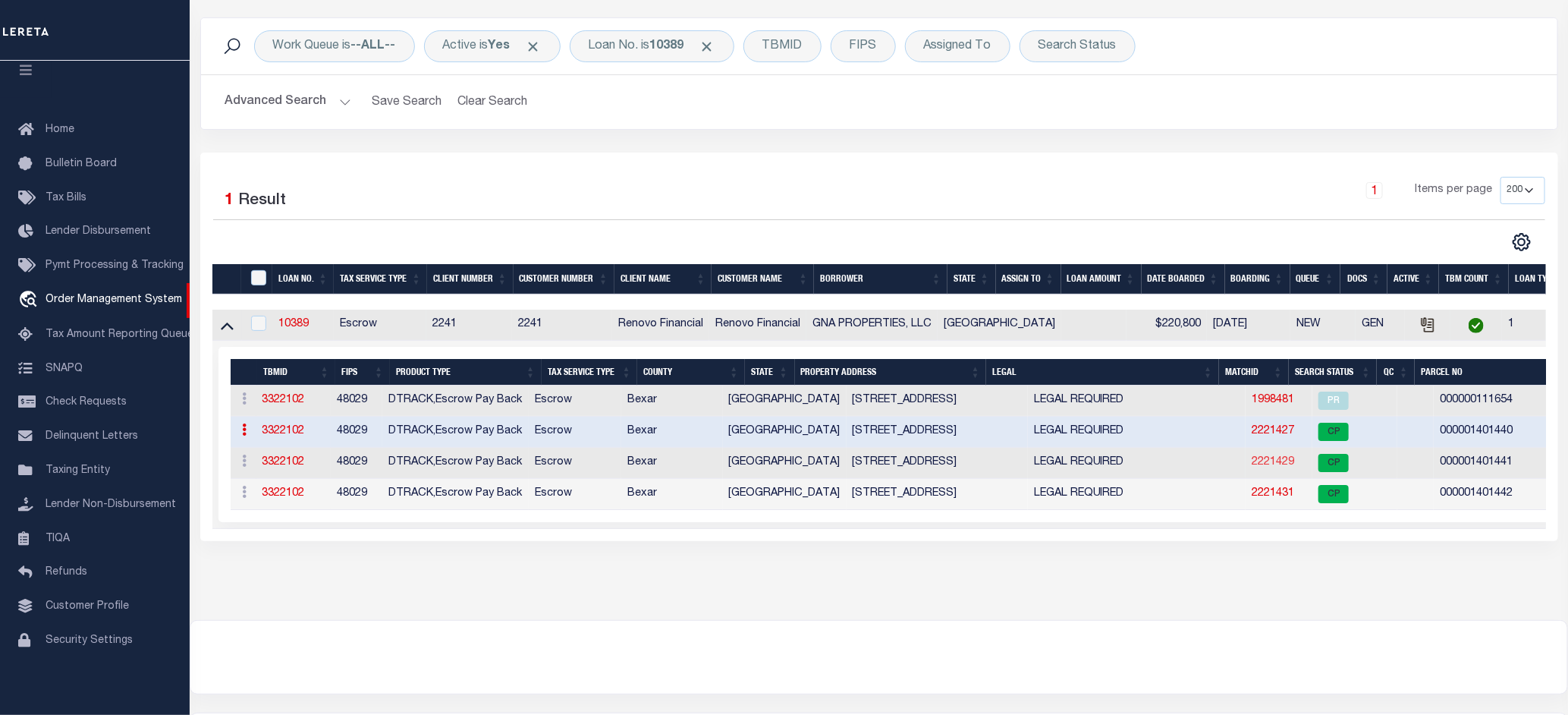
click at [1252, 468] on link "2221429" at bounding box center [1273, 462] width 42 height 11
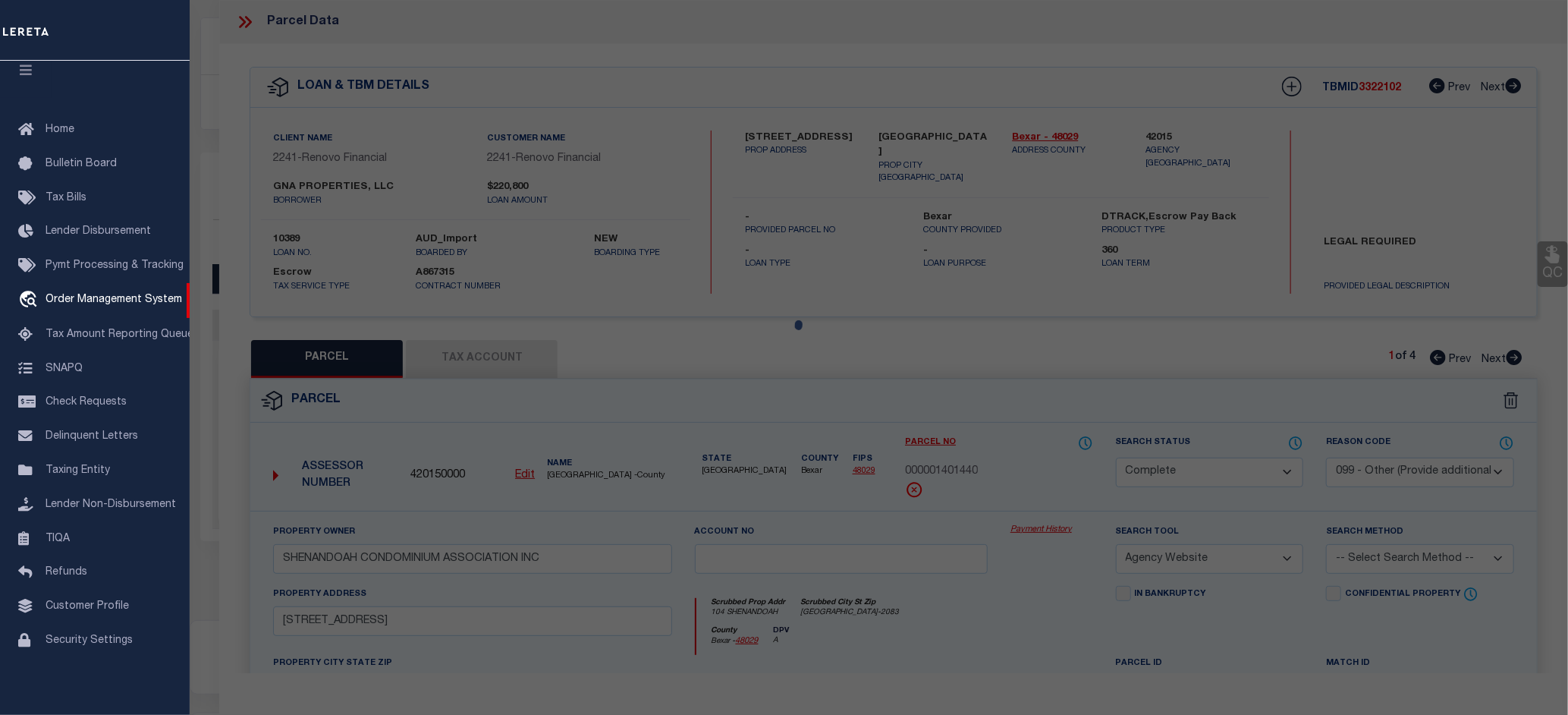
select select "AS"
select select
checkbox input "false"
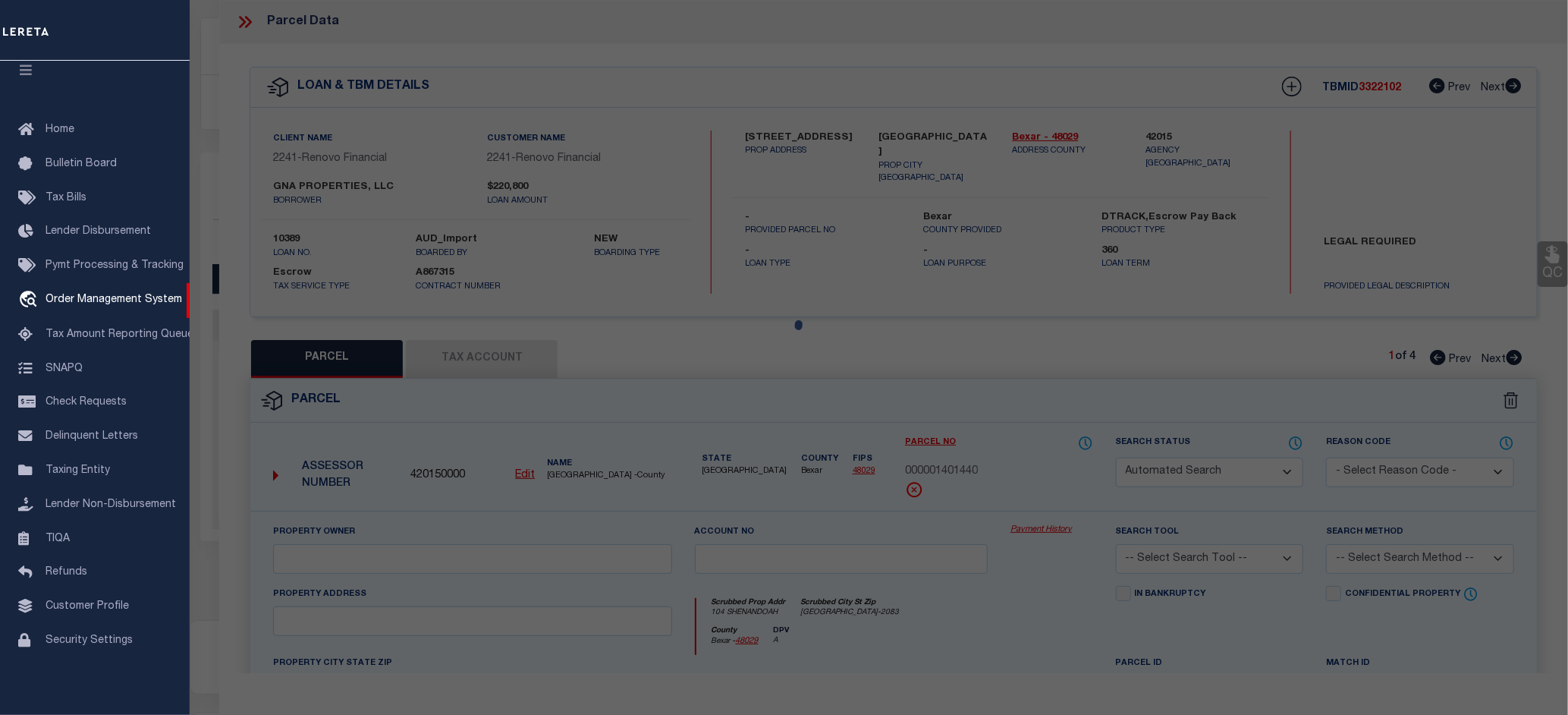
select select "CP"
select select "ACT"
type input "GNA PROPERTIES LLC"
select select "PHN"
select select
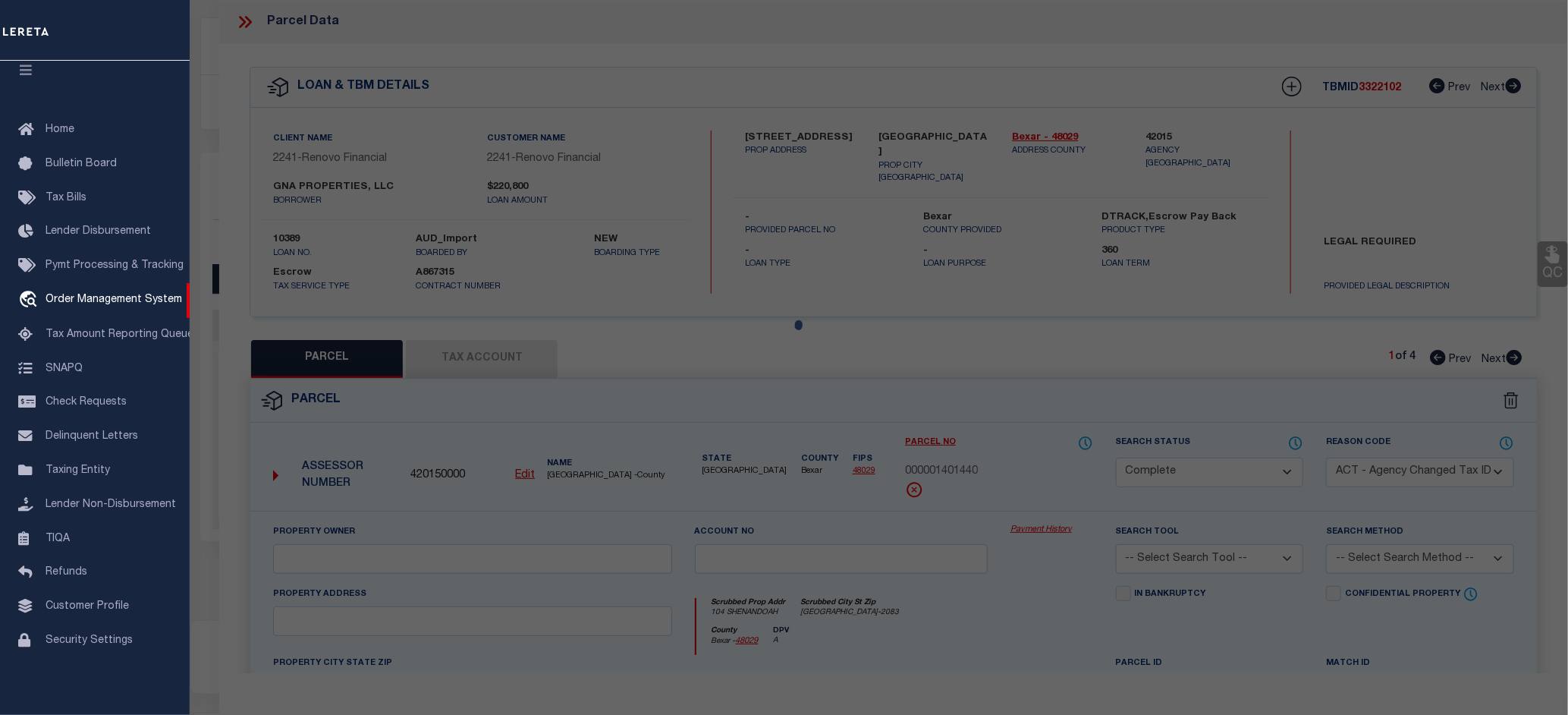
type input "104 SHENANDOAH ST 1"
type input "SAN ANTONIO, TX 78210"
type textarea "NCB 1027 (SHENANDOAH CONDOMINIUMS), UNIT 1"
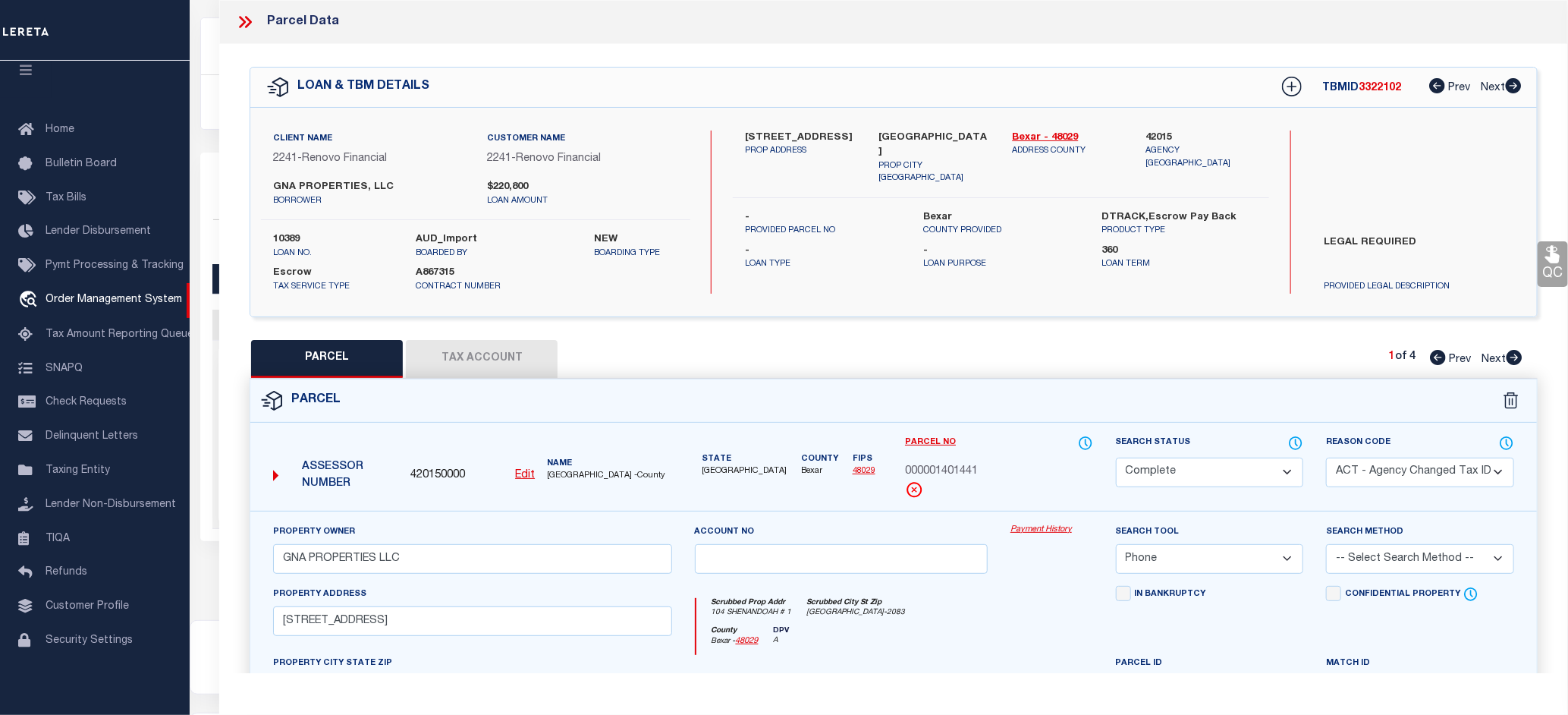
click at [1054, 528] on link "Payment History" at bounding box center [1052, 529] width 83 height 13
click at [247, 23] on icon at bounding box center [245, 21] width 19 height 19
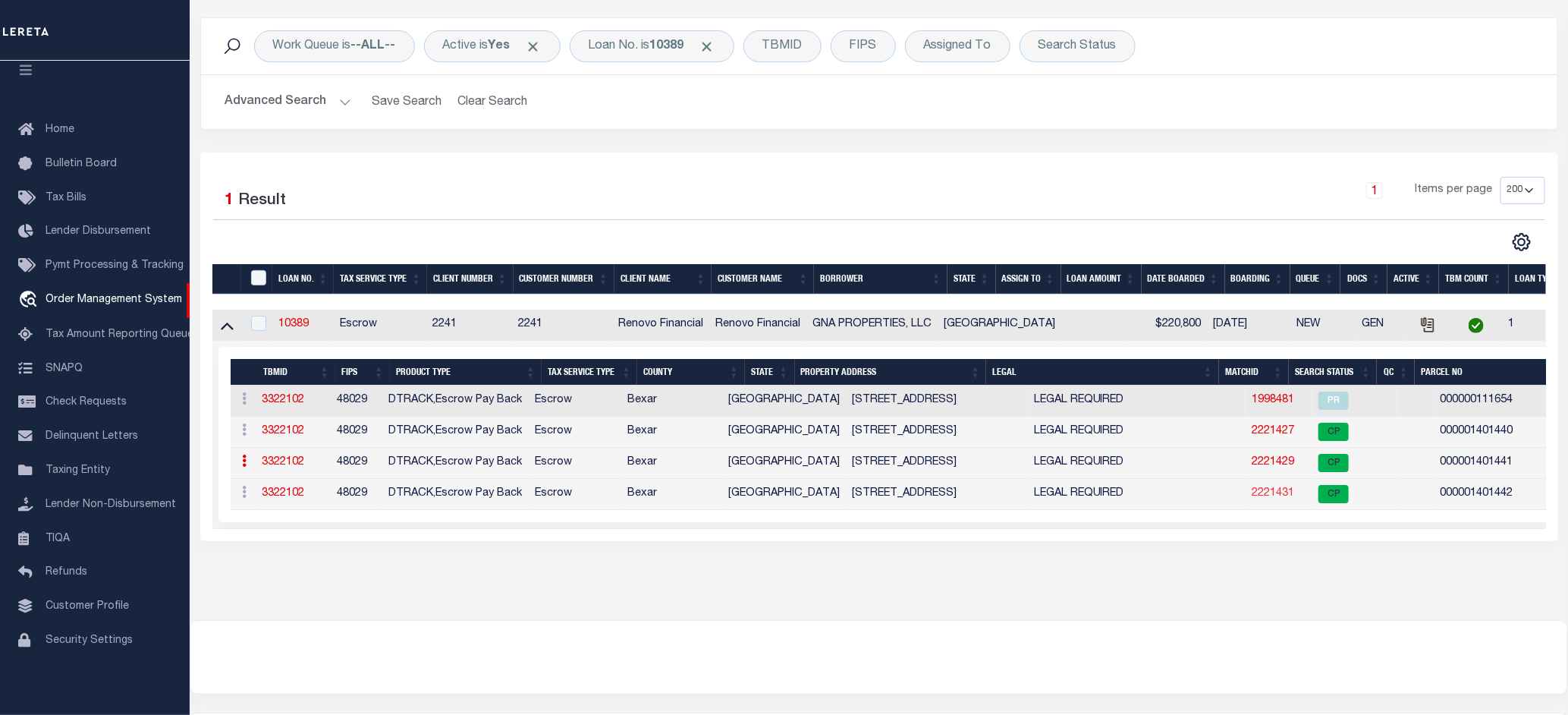
click at [1252, 498] on link "2221431" at bounding box center [1273, 493] width 42 height 11
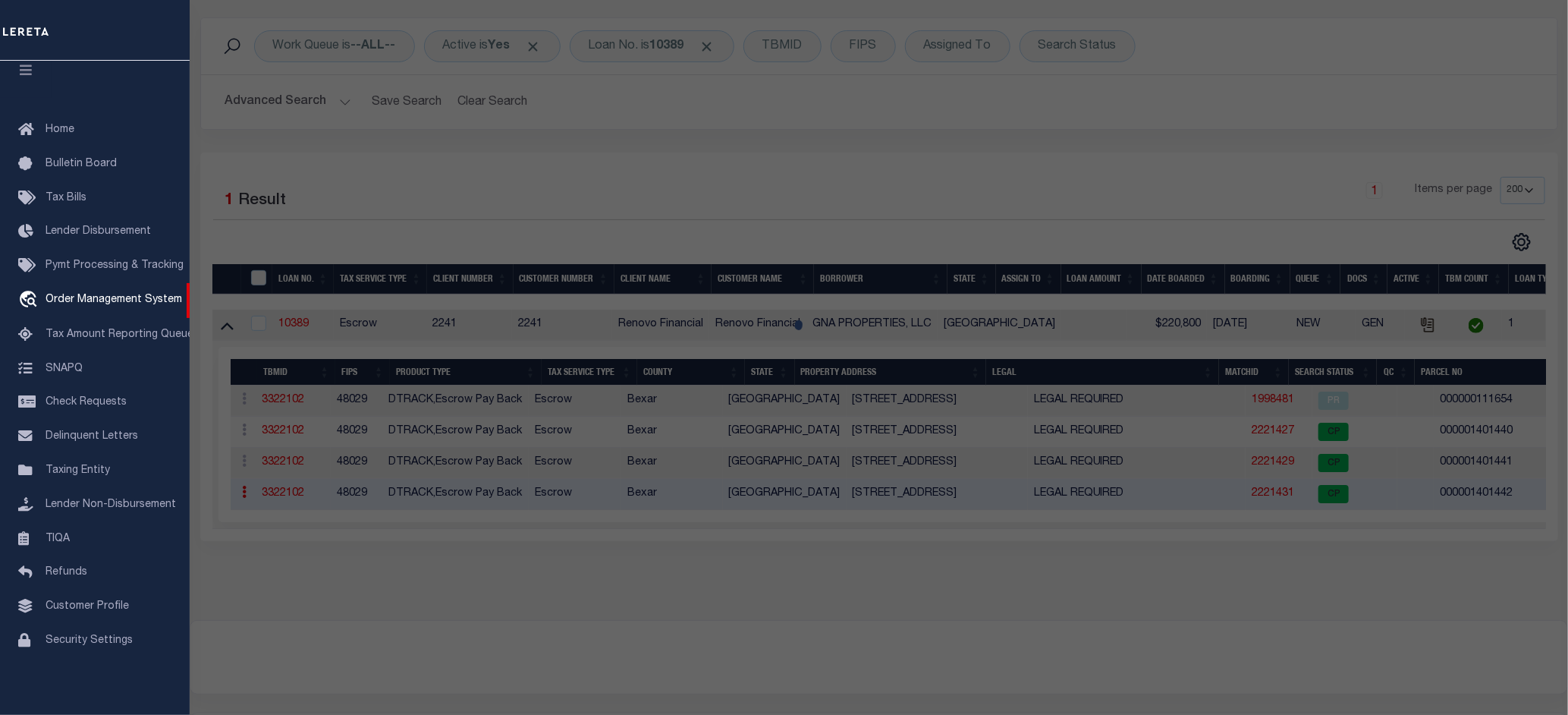
select select "AS"
select select
checkbox input "false"
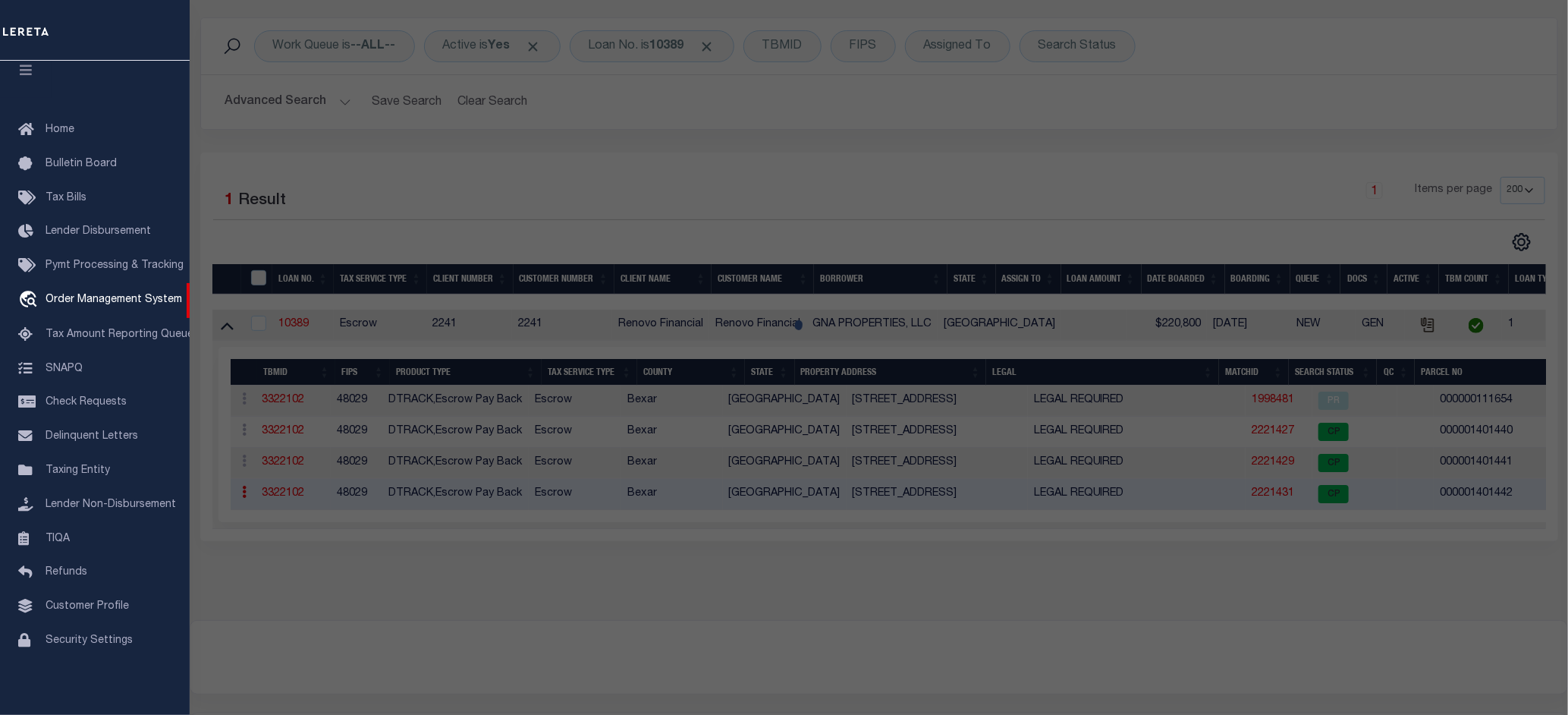
select select "CP"
type input "TORRES RENE ALEJANDRO"
select select "AGW"
select select
type input "104 SHENANDOAH ST 2"
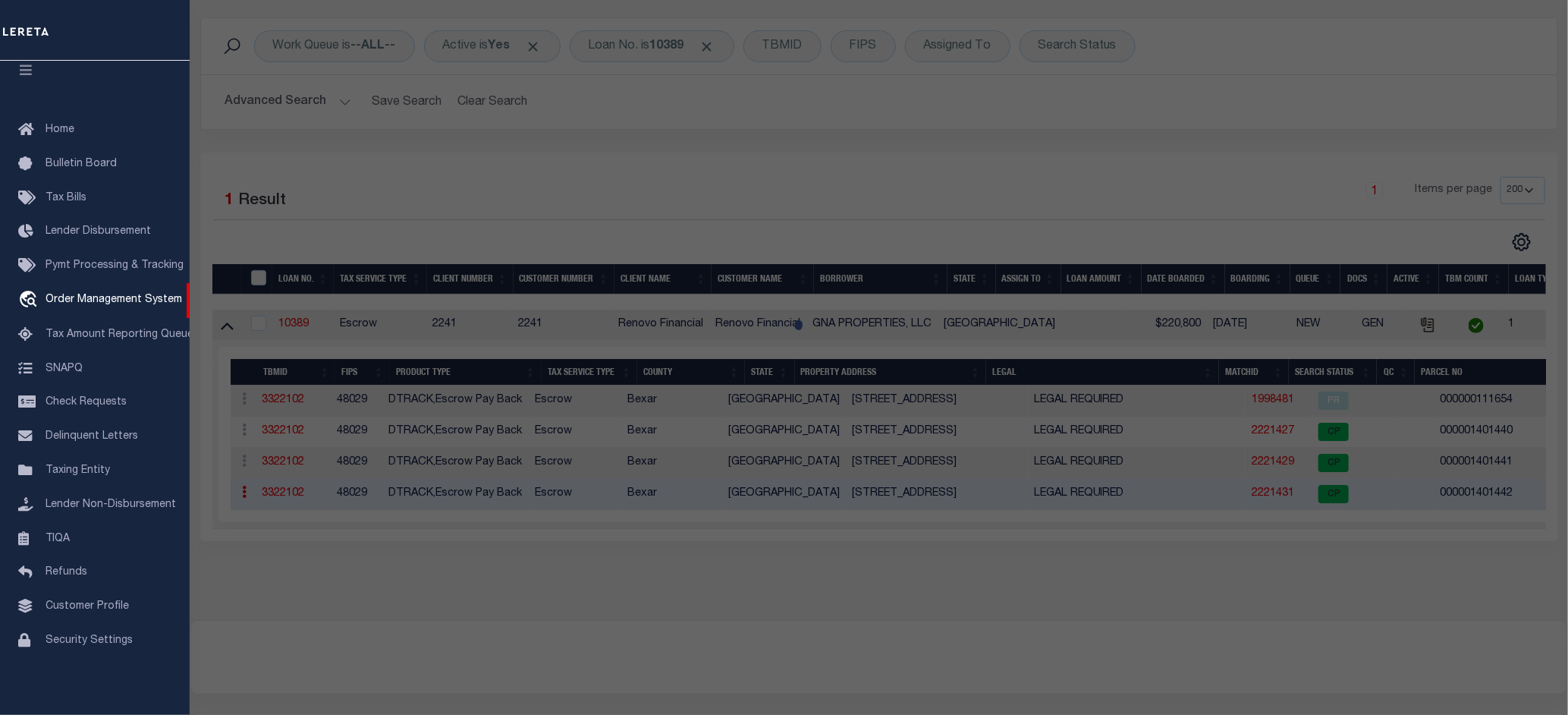
type input "SAN ANTONIO, TX 78210"
type textarea "NCB 1027 (SHENANDOAH CONDOMINIUMS), UNIT 2"
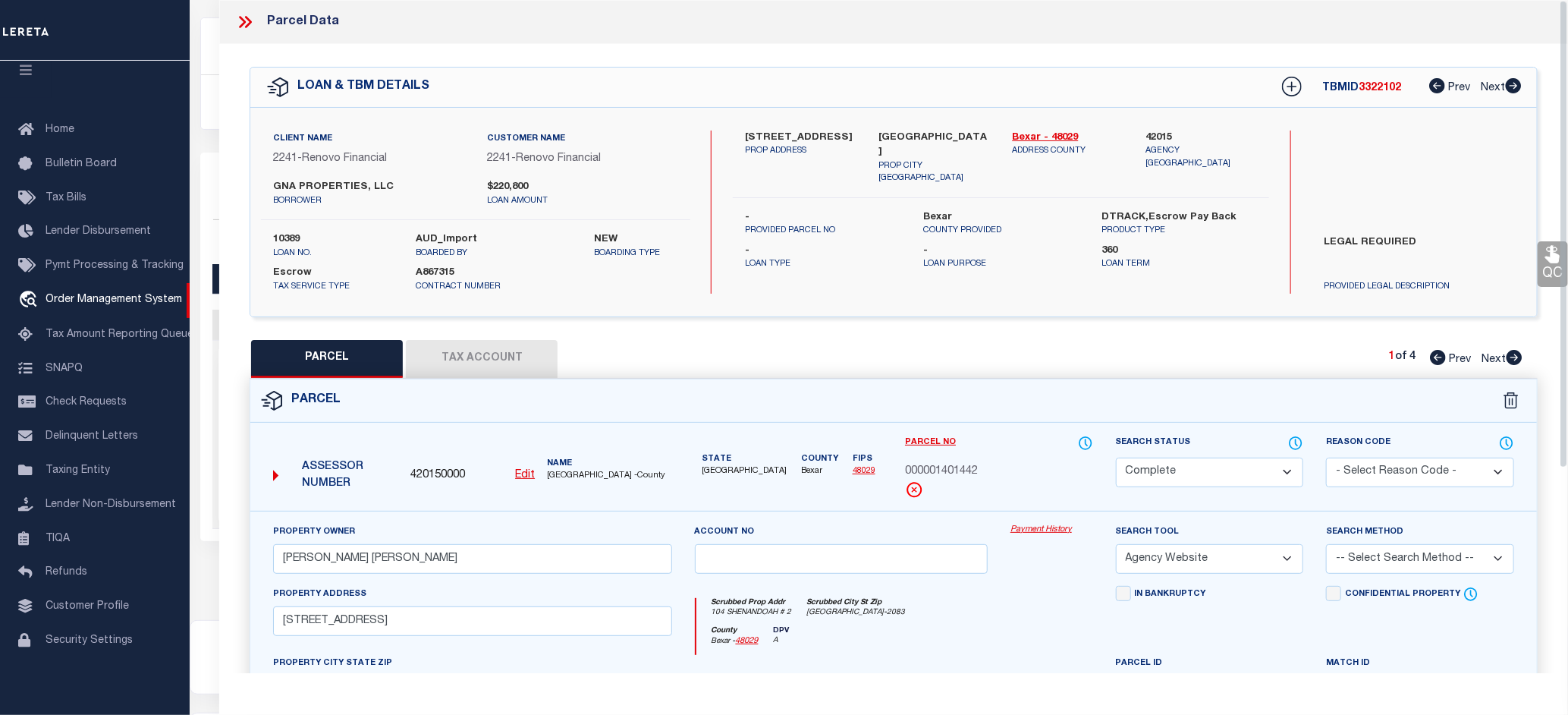
click at [1052, 528] on link "Payment History" at bounding box center [1052, 529] width 83 height 13
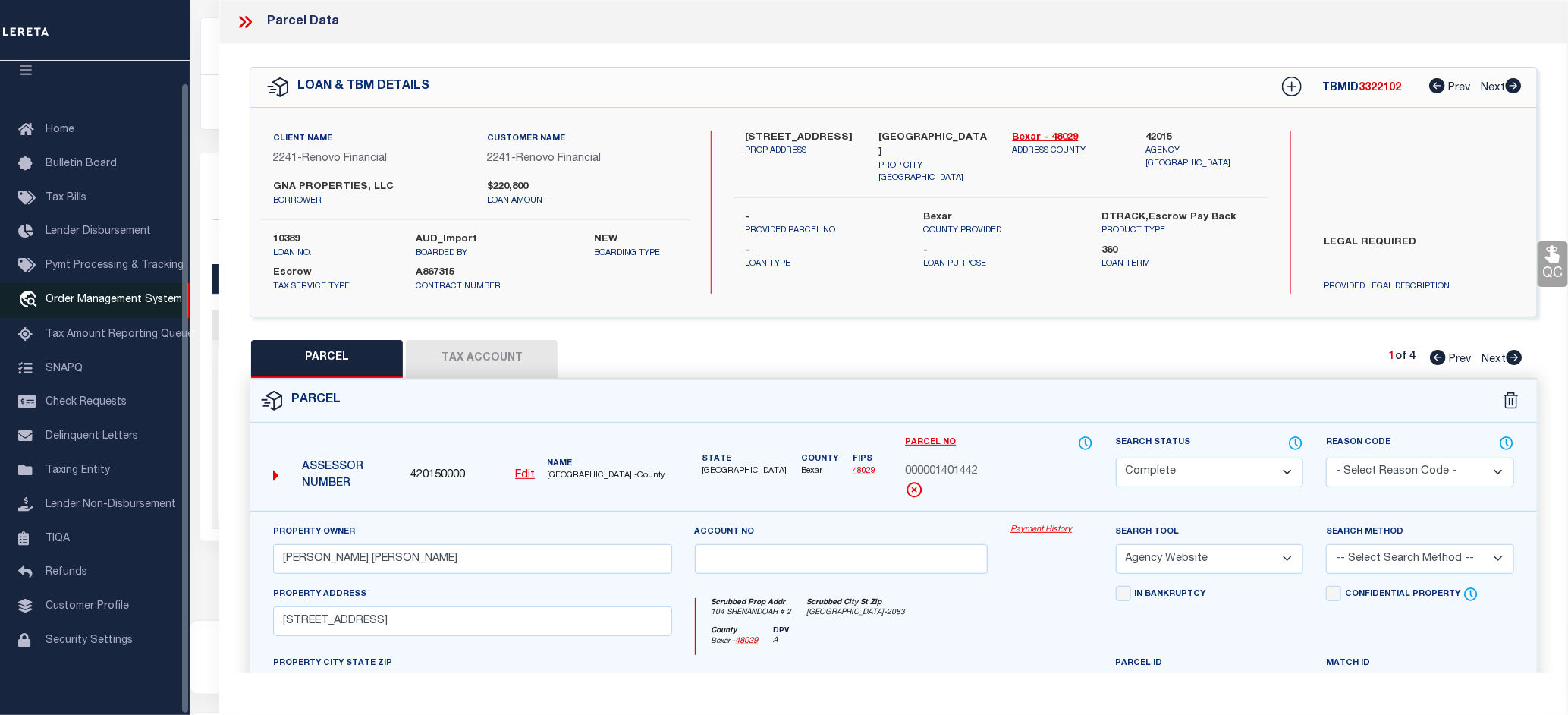
click at [106, 295] on span "Order Management System" at bounding box center [114, 300] width 137 height 11
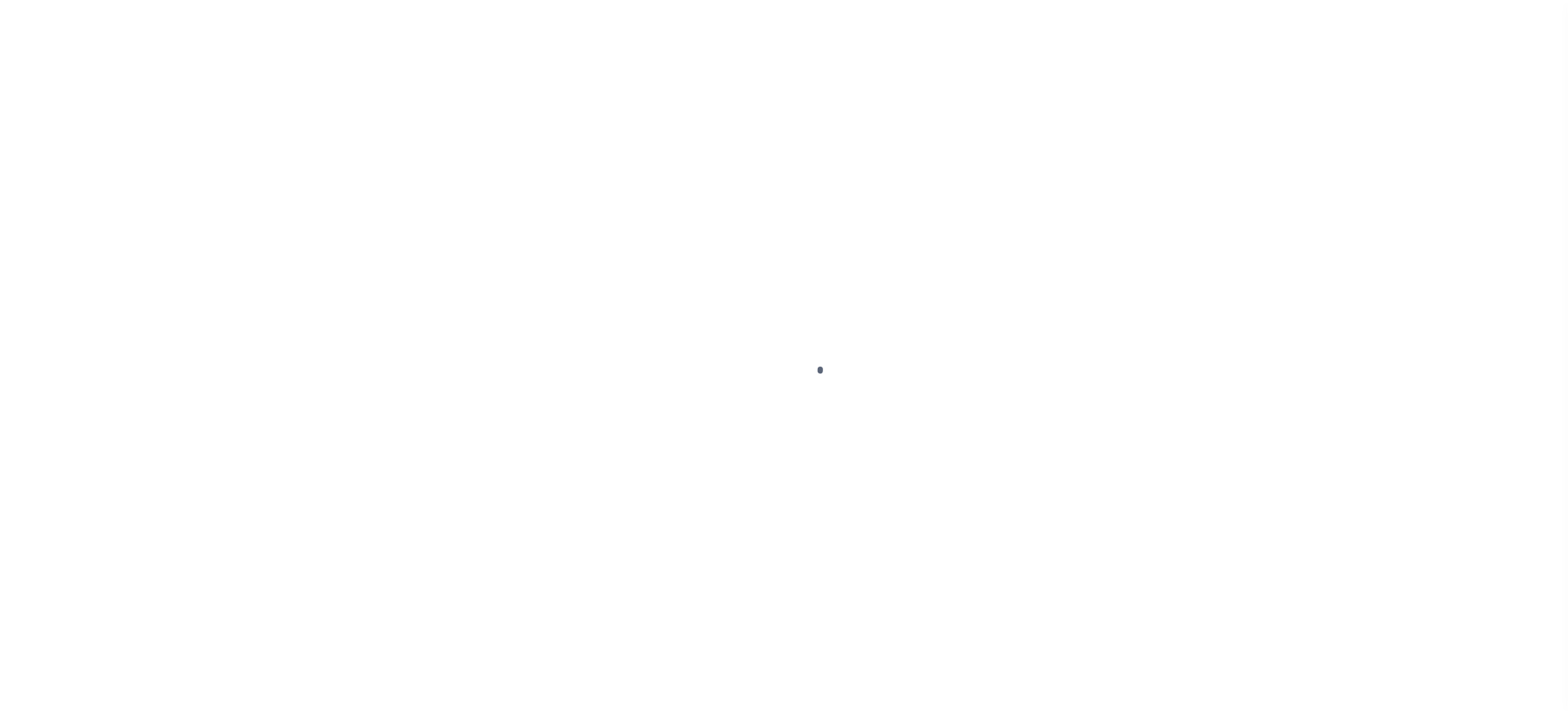
scroll to position [24, 0]
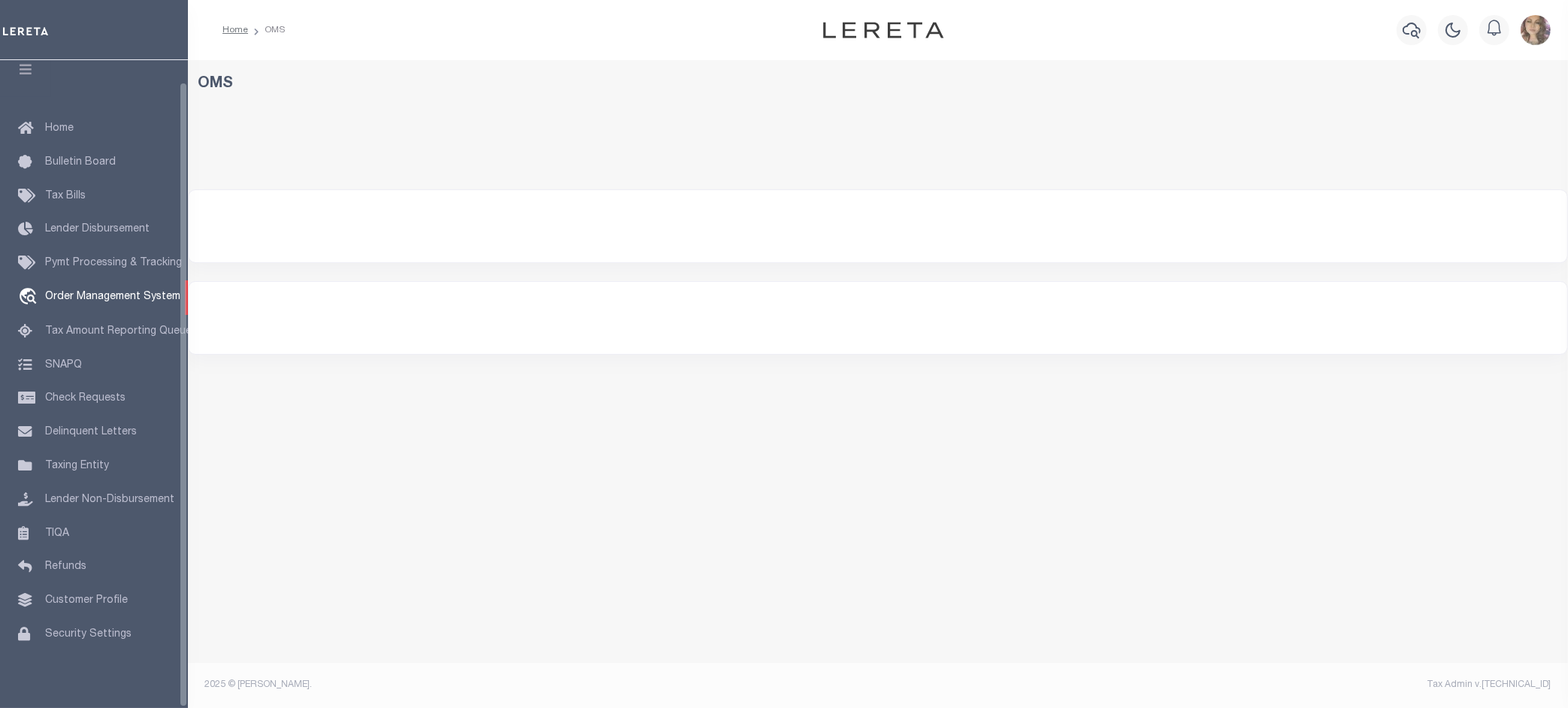
select select "200"
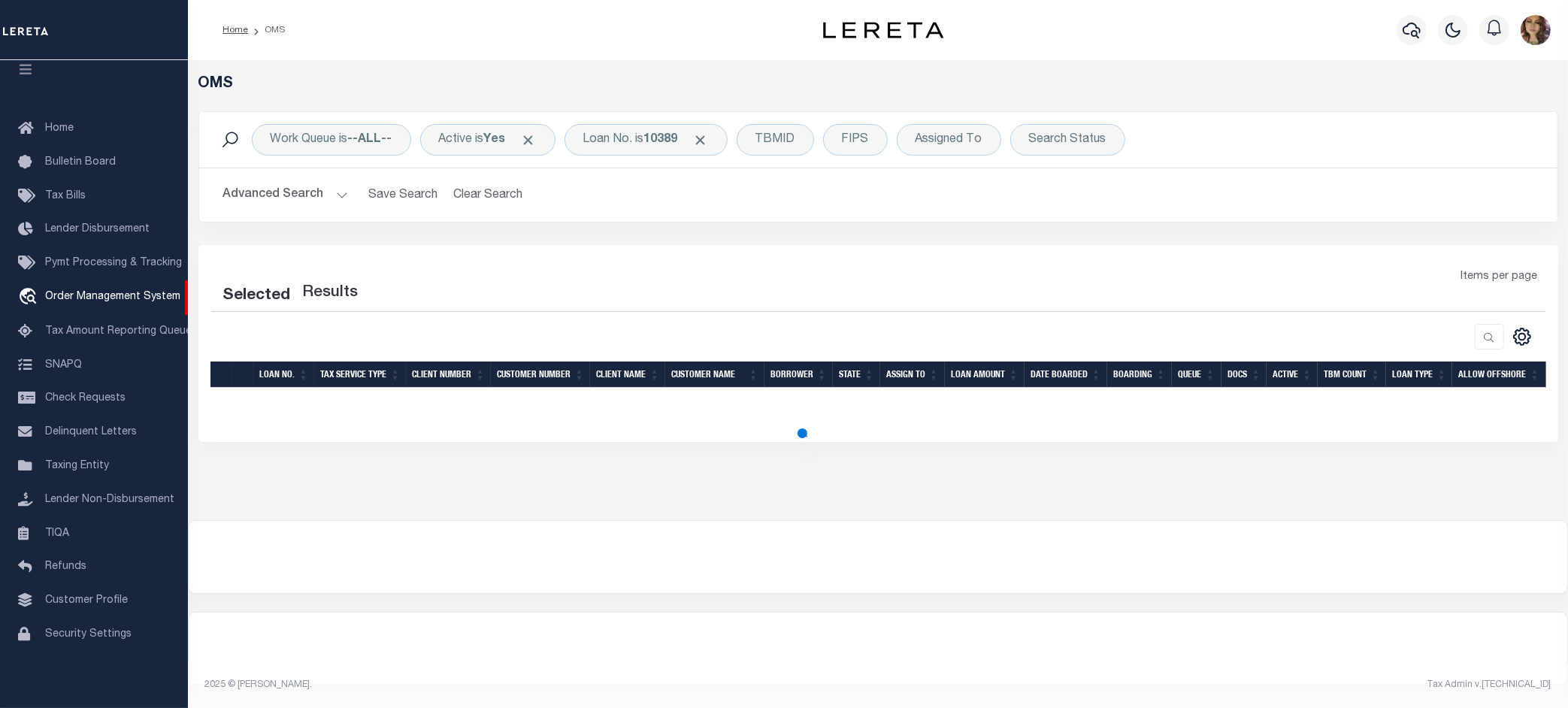
select select "200"
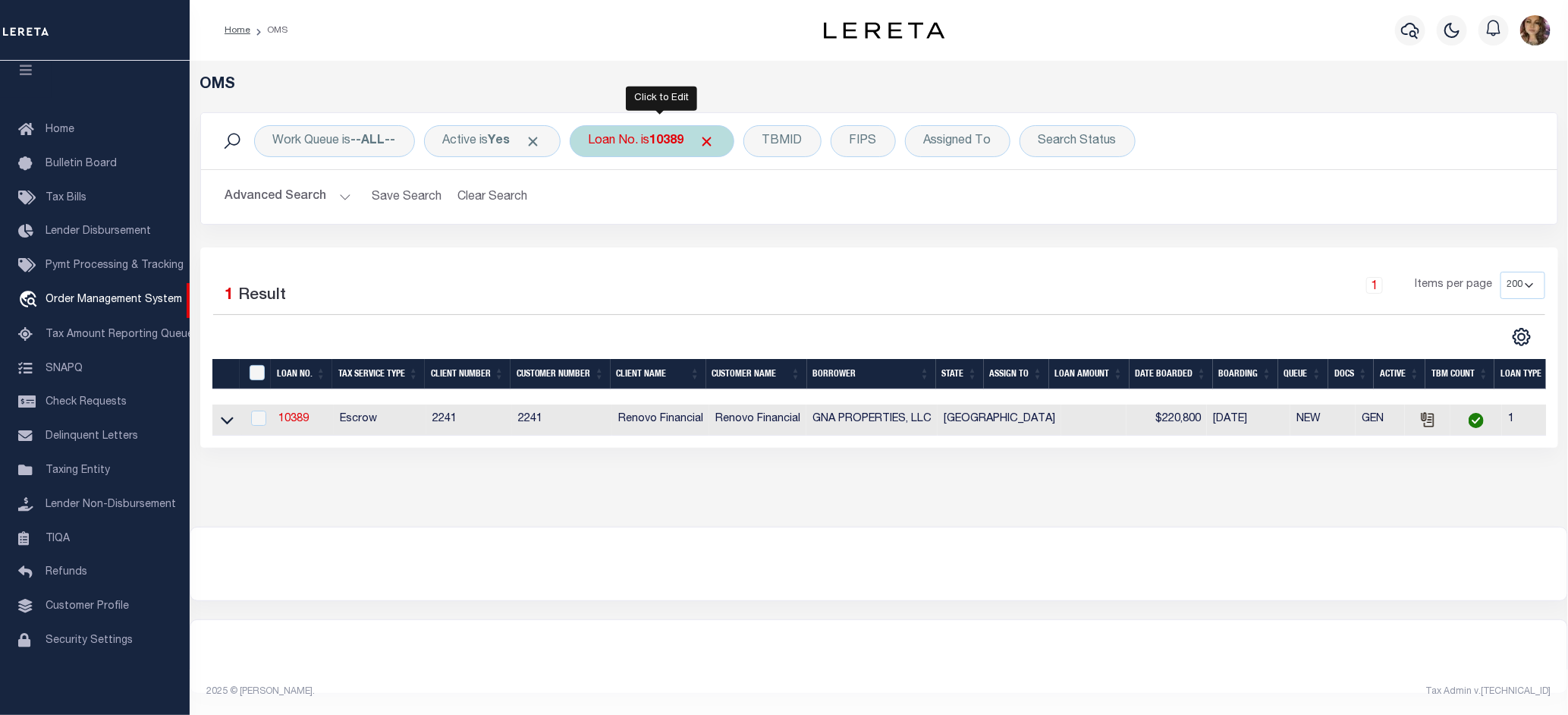
click at [651, 140] on div "Loan No. is 10389" at bounding box center [652, 141] width 165 height 32
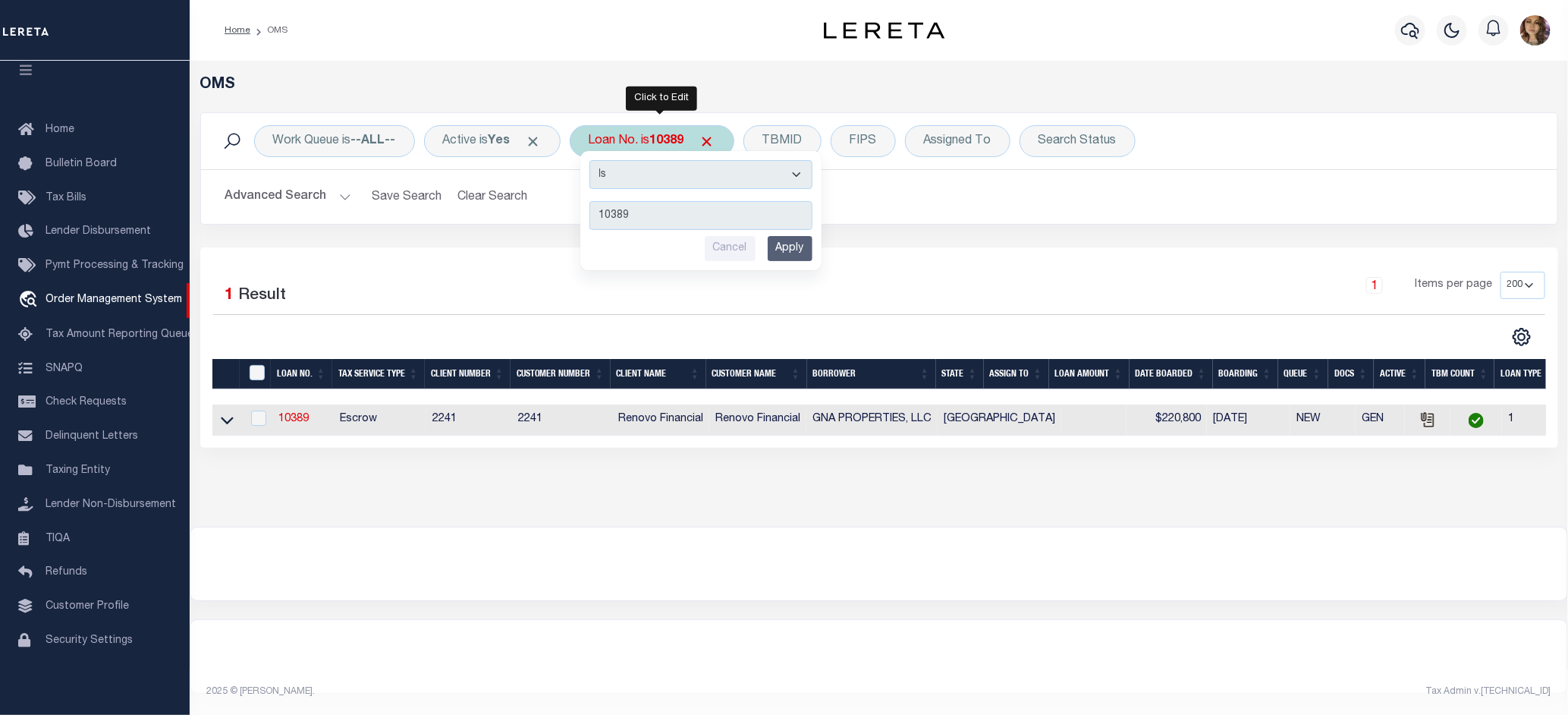
type input "11030"
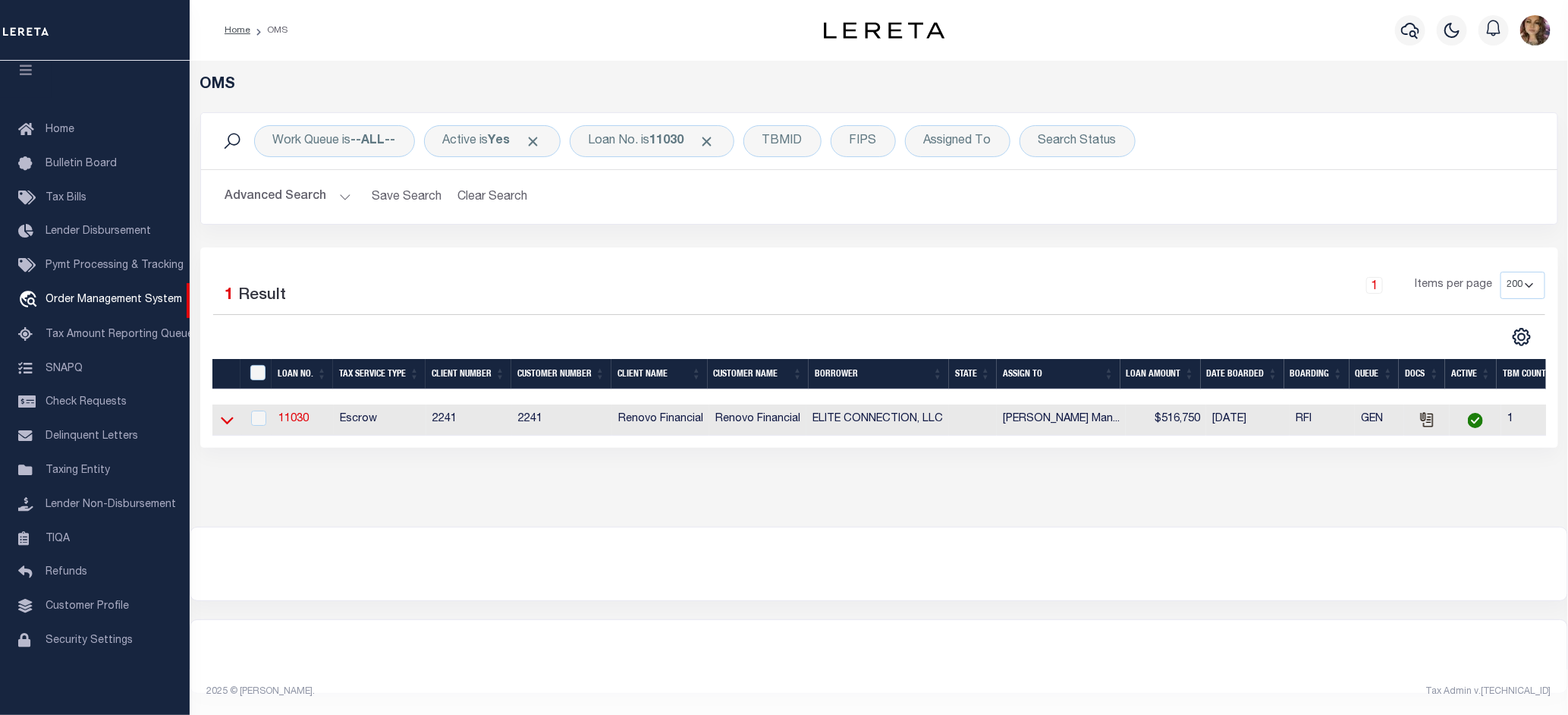
click at [228, 425] on icon at bounding box center [227, 420] width 13 height 16
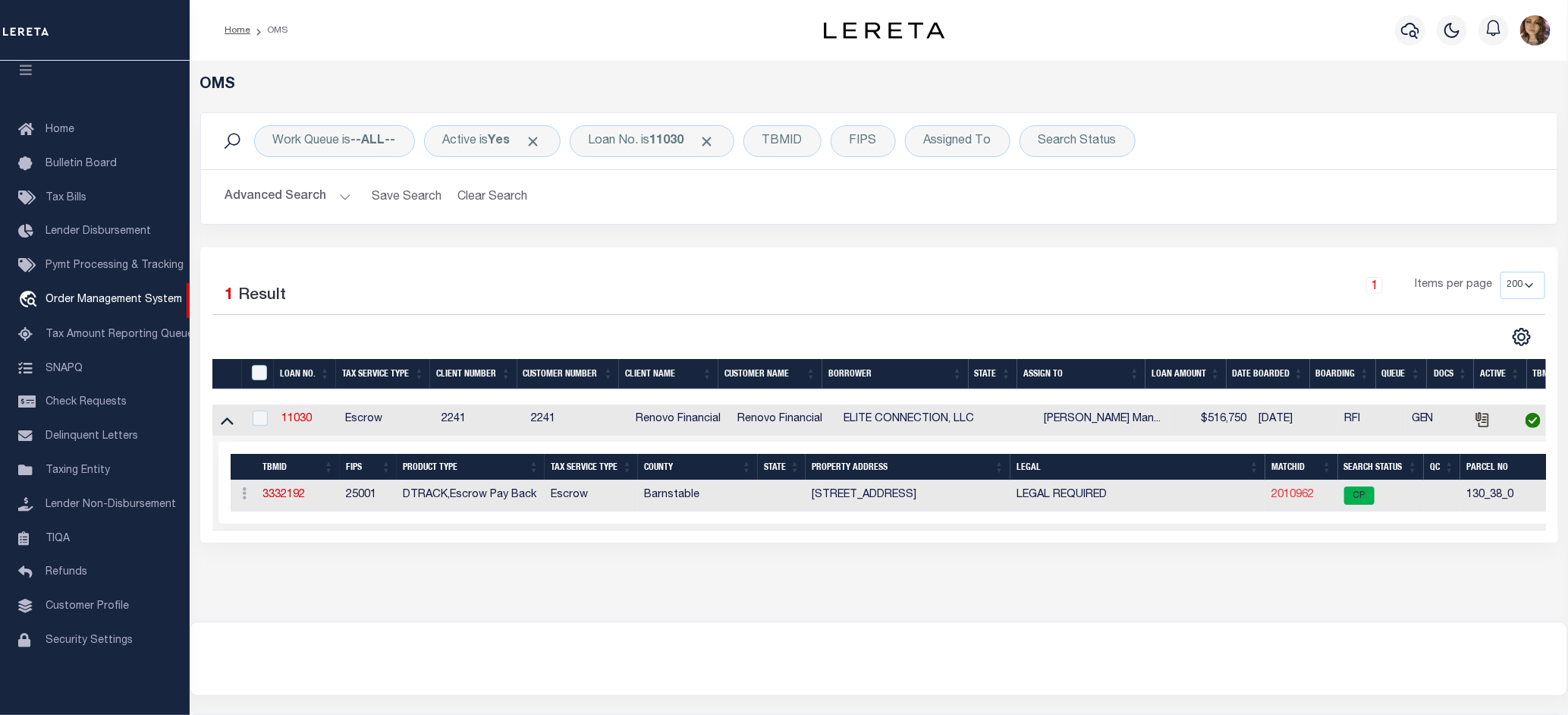
click at [1294, 498] on link "2010962" at bounding box center [1292, 495] width 42 height 11
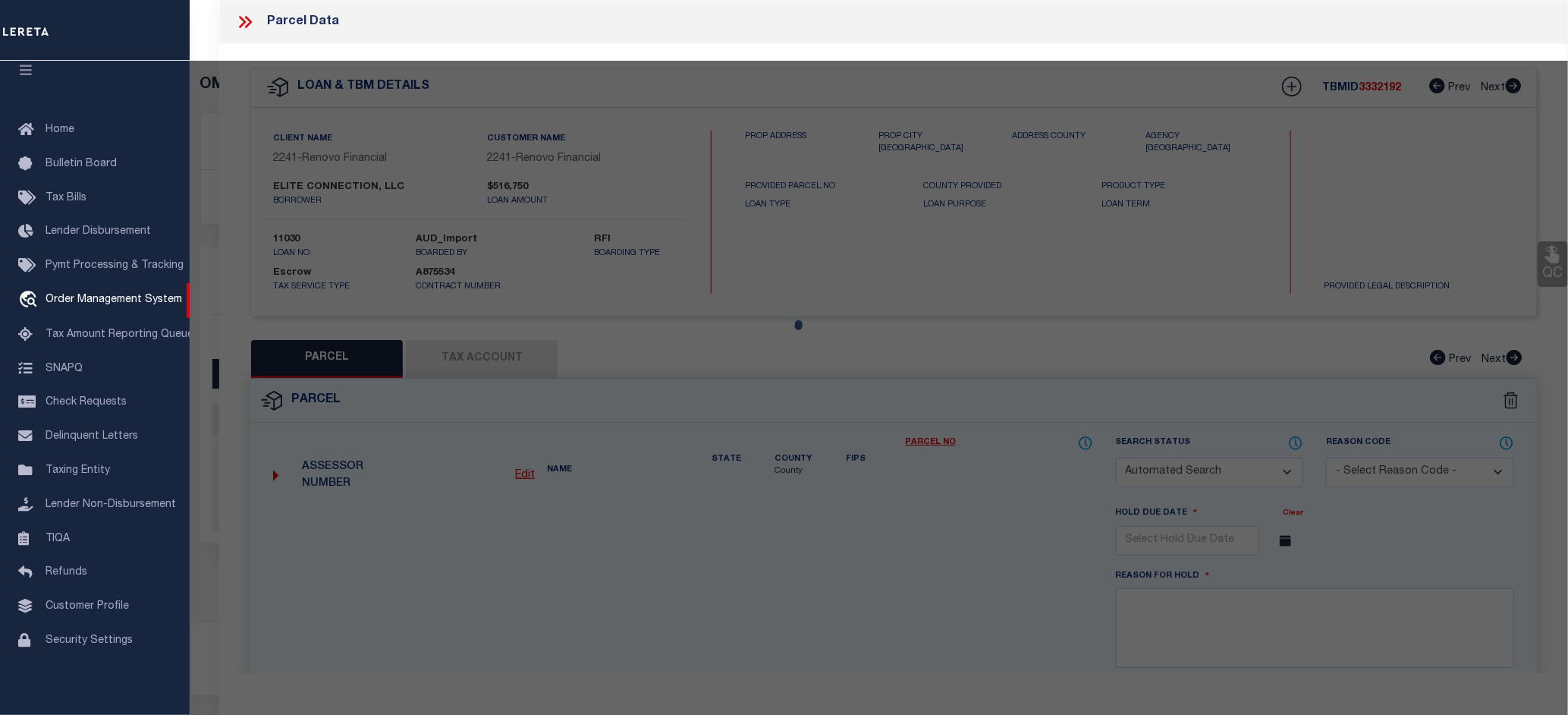
checkbox input "false"
select select "CP"
type input "CC CAPITAL INVESTMENTS, LLC"
select select "AGW"
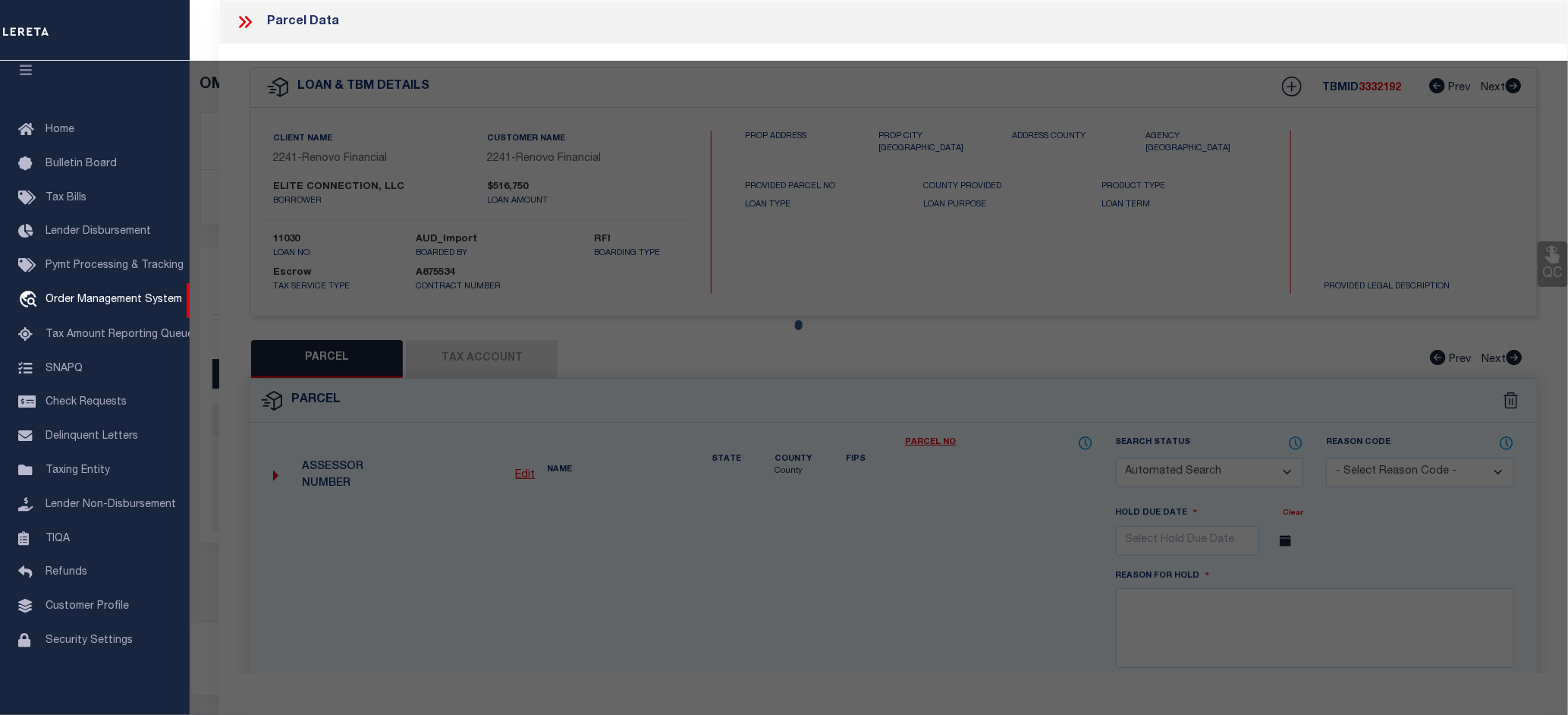
select select
type input "[STREET_ADDRESS]"
checkbox input "false"
type input "[GEOGRAPHIC_DATA][PERSON_NAME]"
type textarea "12,197 SF PLAN 134/69"
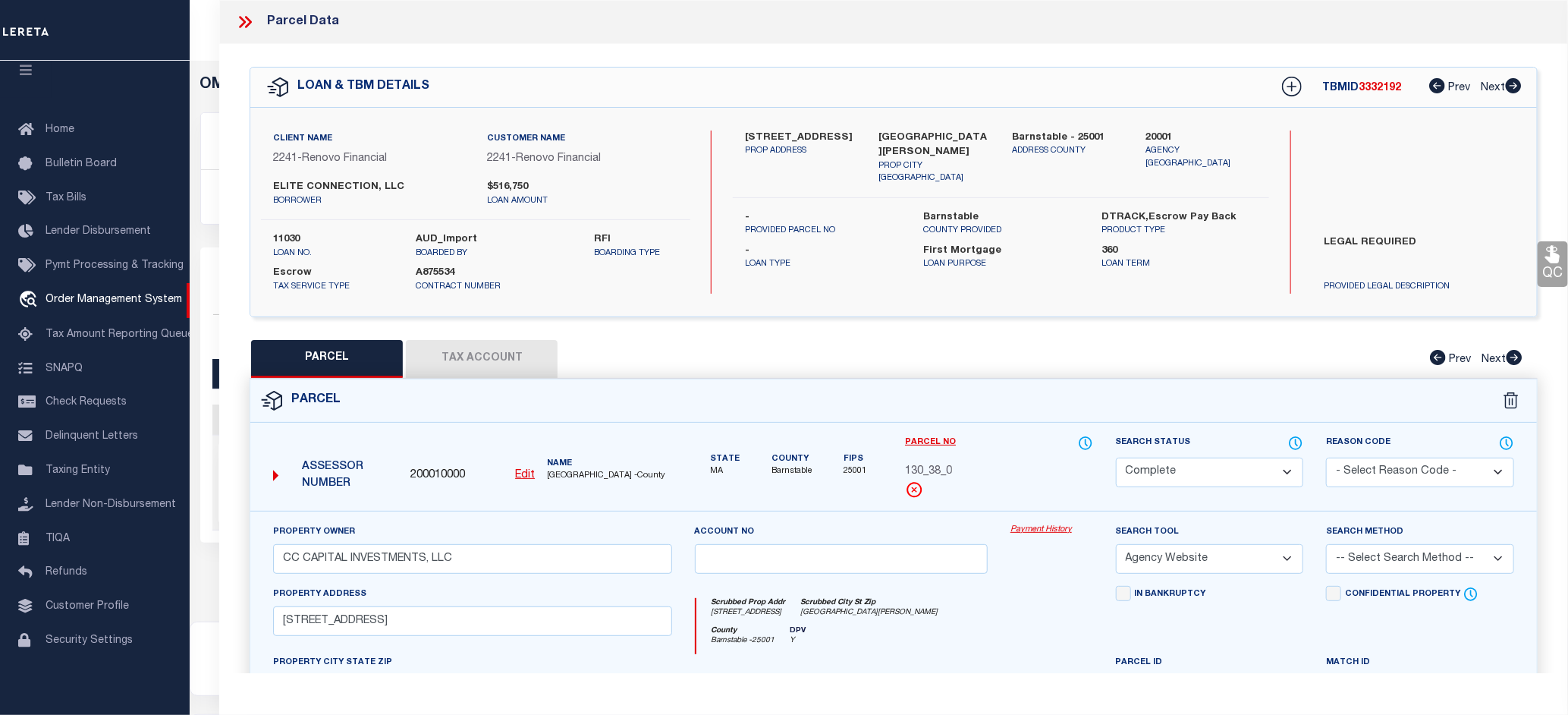
click at [1034, 528] on link "Payment History" at bounding box center [1052, 529] width 83 height 13
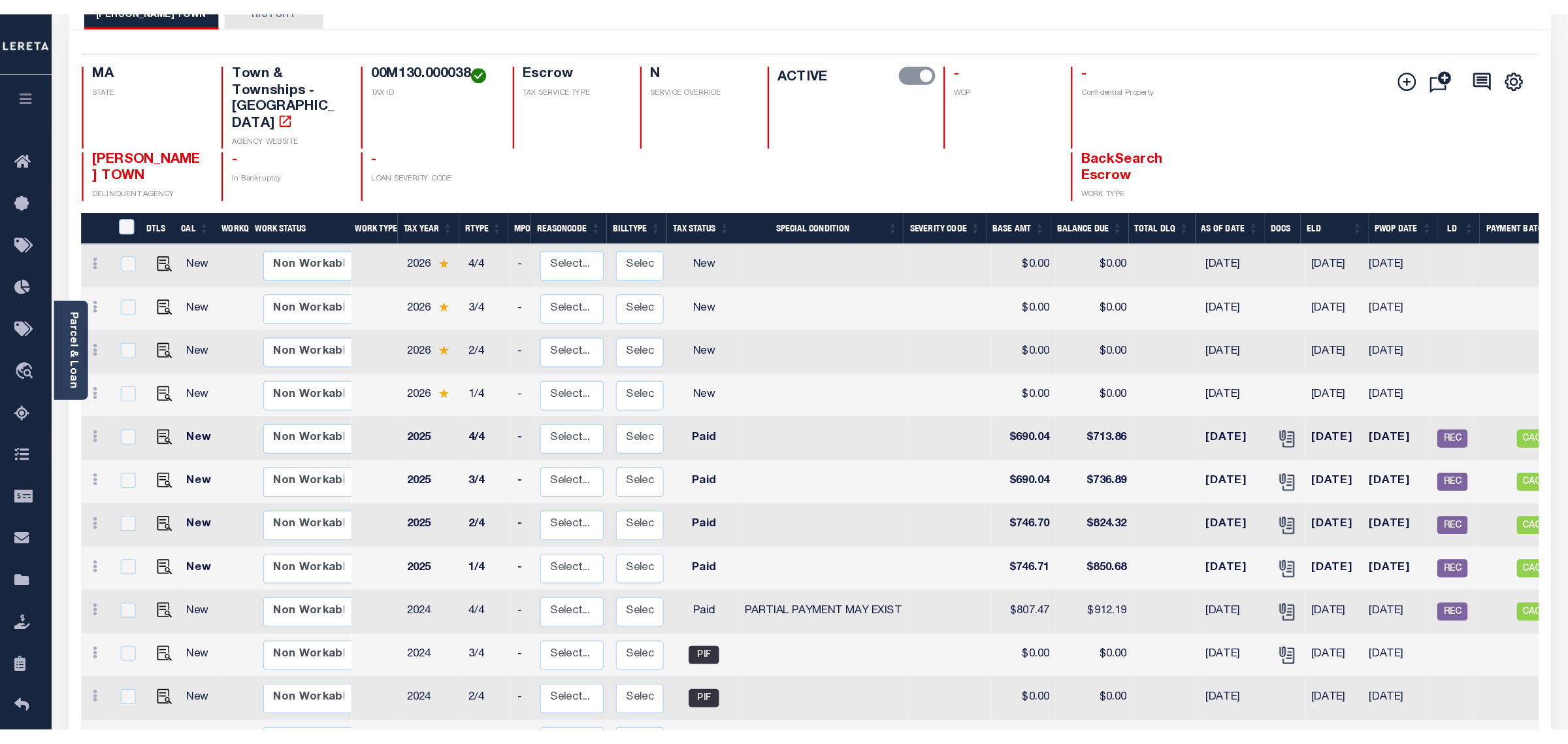
scroll to position [103, 0]
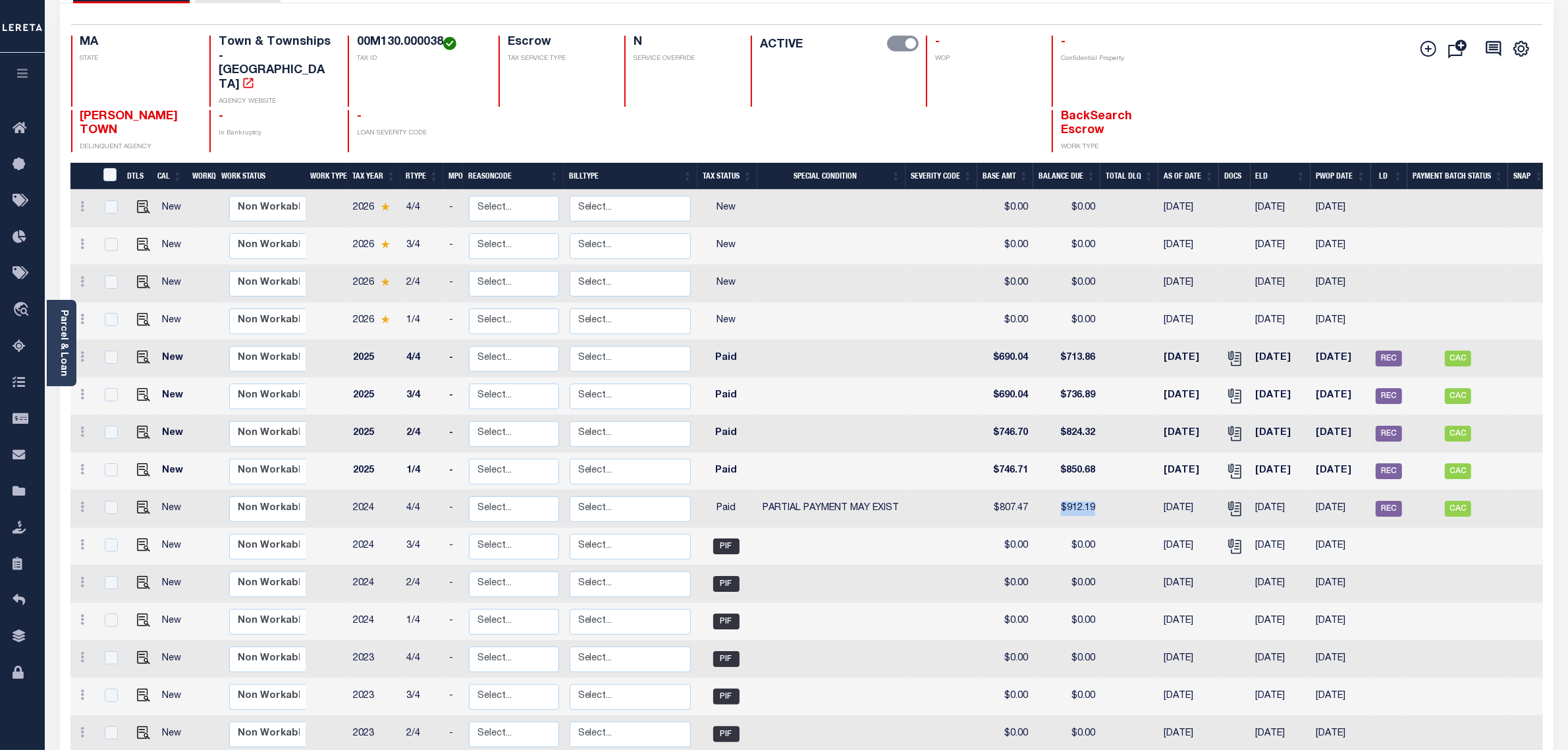
drag, startPoint x: 1097, startPoint y: 478, endPoint x: 1059, endPoint y: 481, distance: 38.1
click at [1059, 490] on td "$912.19" at bounding box center [1067, 509] width 67 height 37
checkbox input "true"
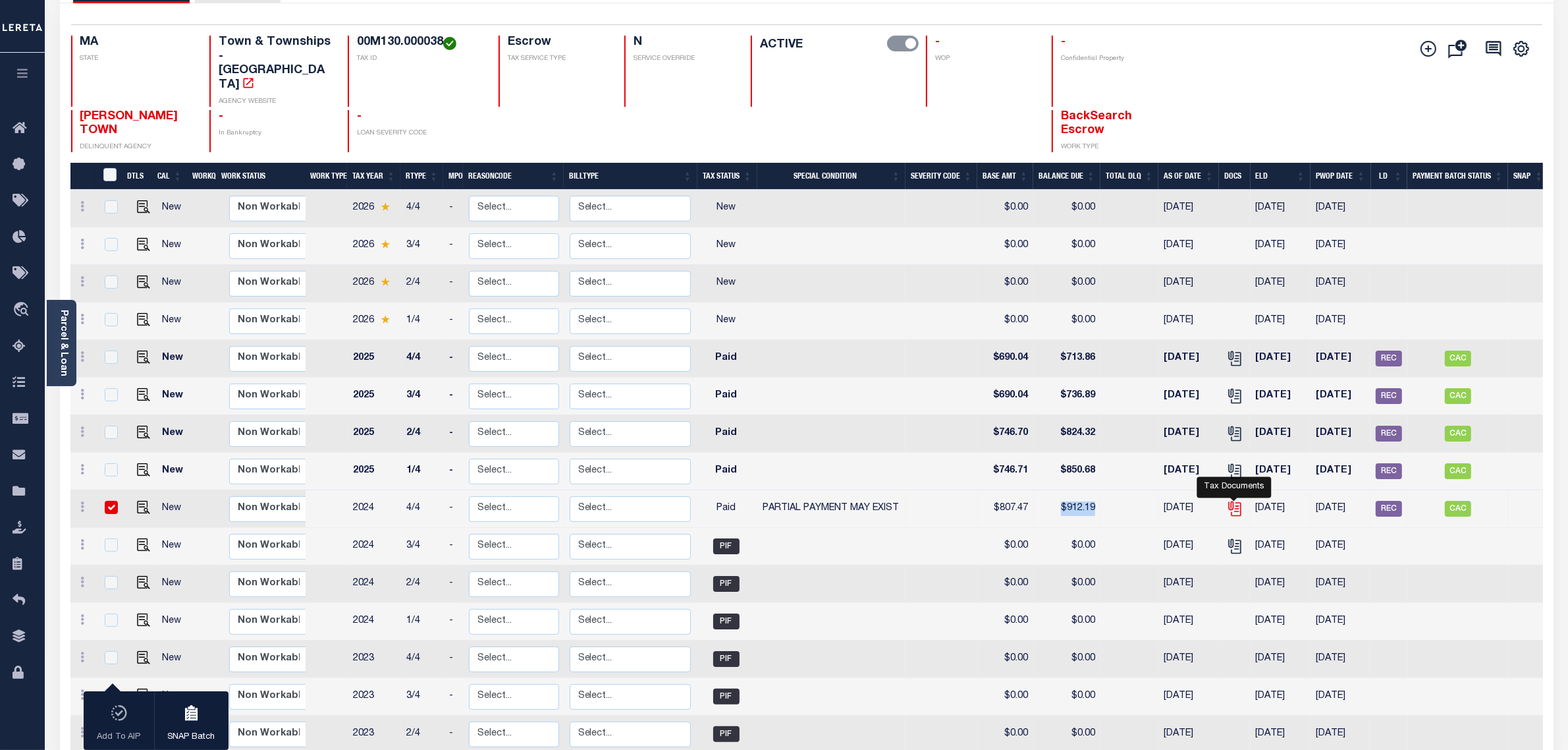
click at [1236, 501] on icon "" at bounding box center [1233, 507] width 10 height 10
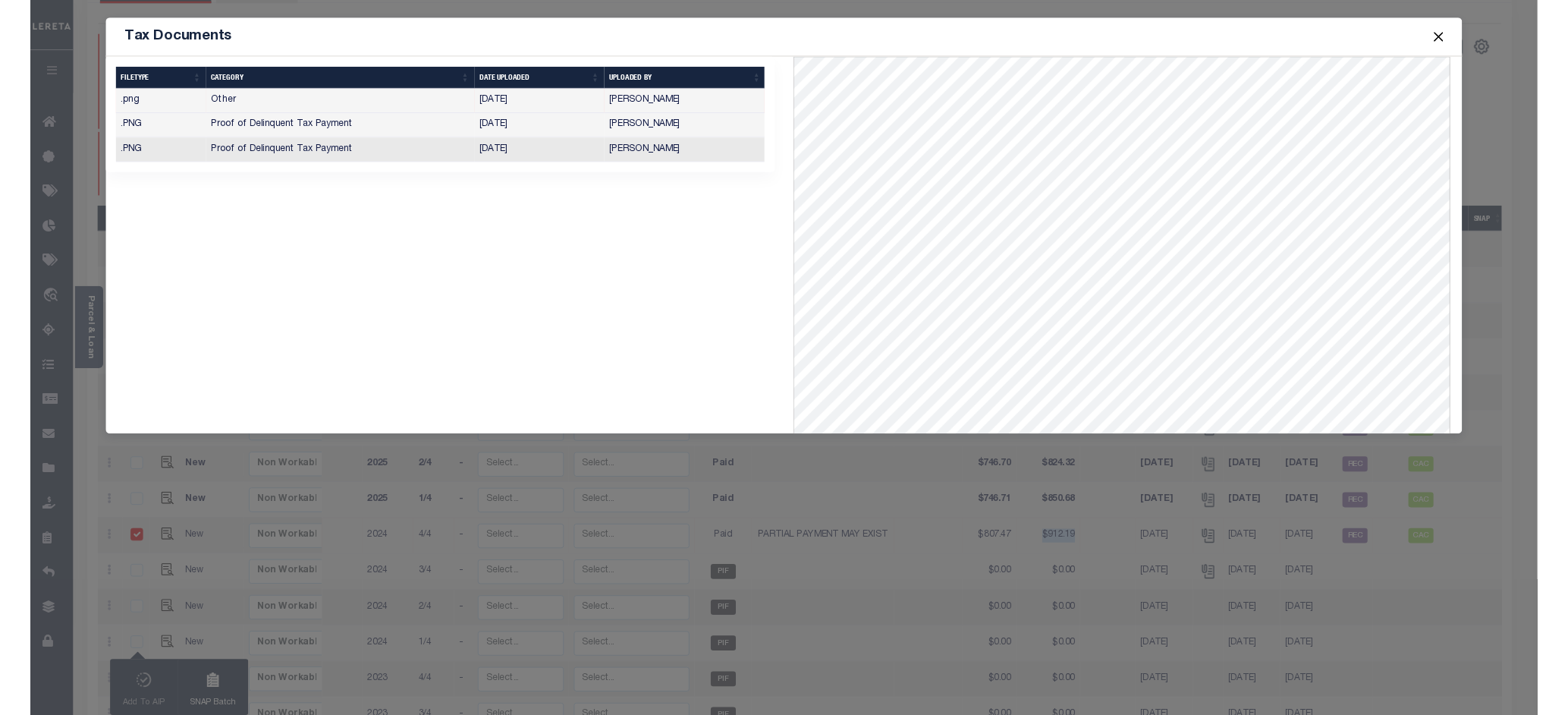
scroll to position [95, 0]
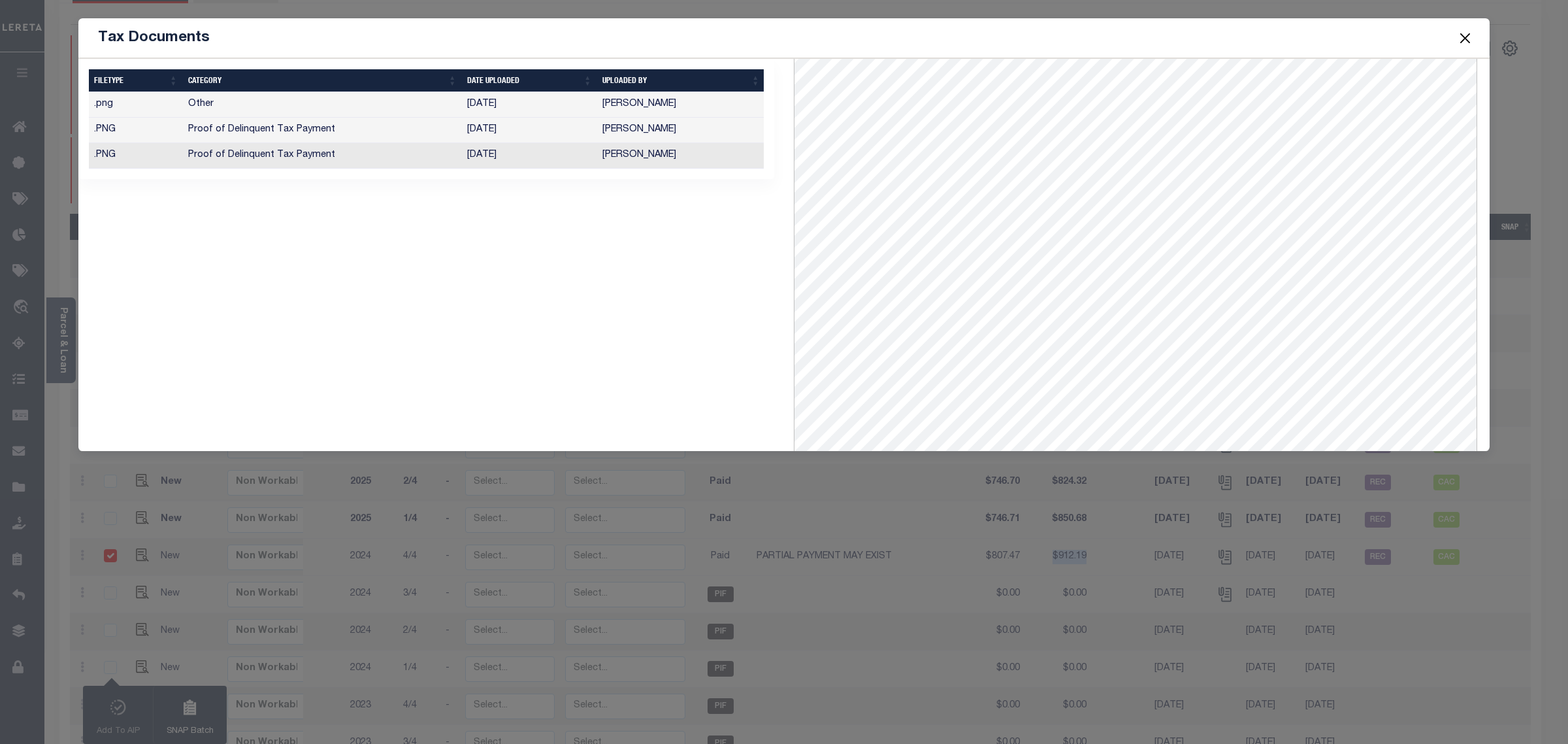
click at [1350, 41] on button "Close" at bounding box center [1465, 37] width 17 height 17
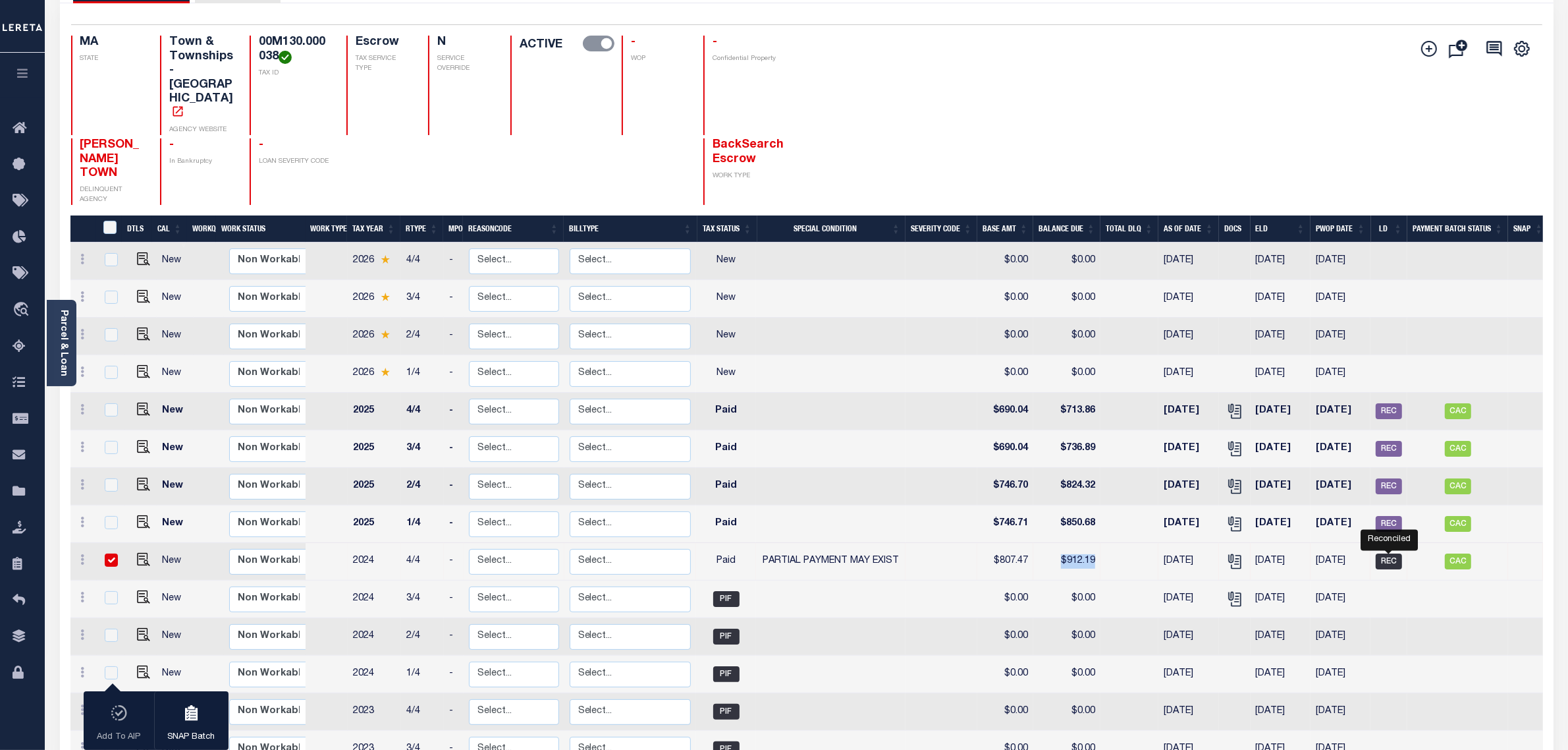
click at [1361, 554] on span "REC" at bounding box center [1388, 562] width 26 height 16
checkbox input "false"
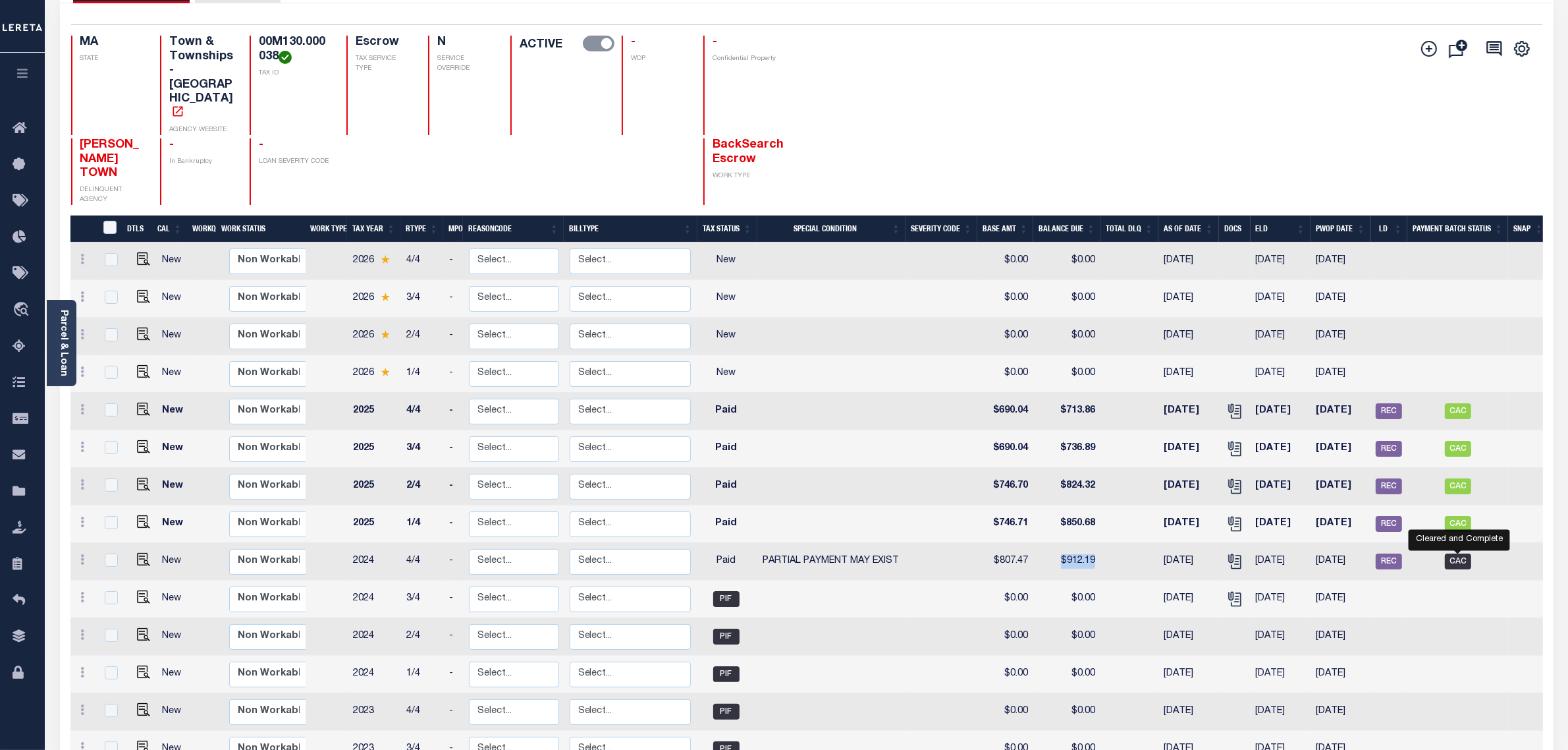
click at [1361, 554] on span "CAC" at bounding box center [1458, 562] width 26 height 16
checkbox input "true"
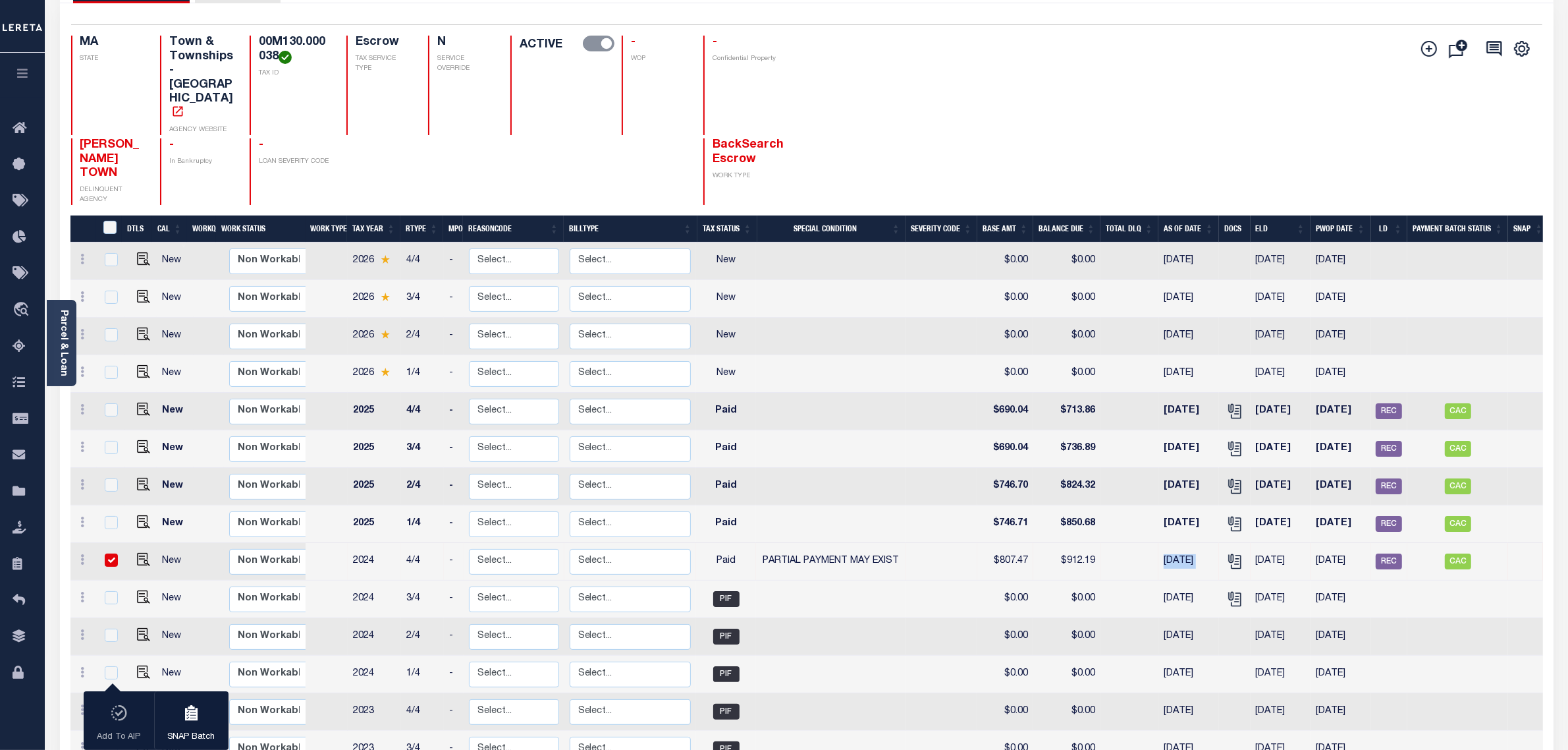
drag, startPoint x: 1161, startPoint y: 505, endPoint x: 1218, endPoint y: 499, distance: 57.3
click at [1218, 543] on tr "New Non Workable Workable 2024 4/4 - Select... Payment Reversal Taxable Value C…" at bounding box center [810, 562] width 1479 height 37
click at [1361, 403] on span "REC" at bounding box center [1388, 411] width 26 height 16
checkbox input "true"
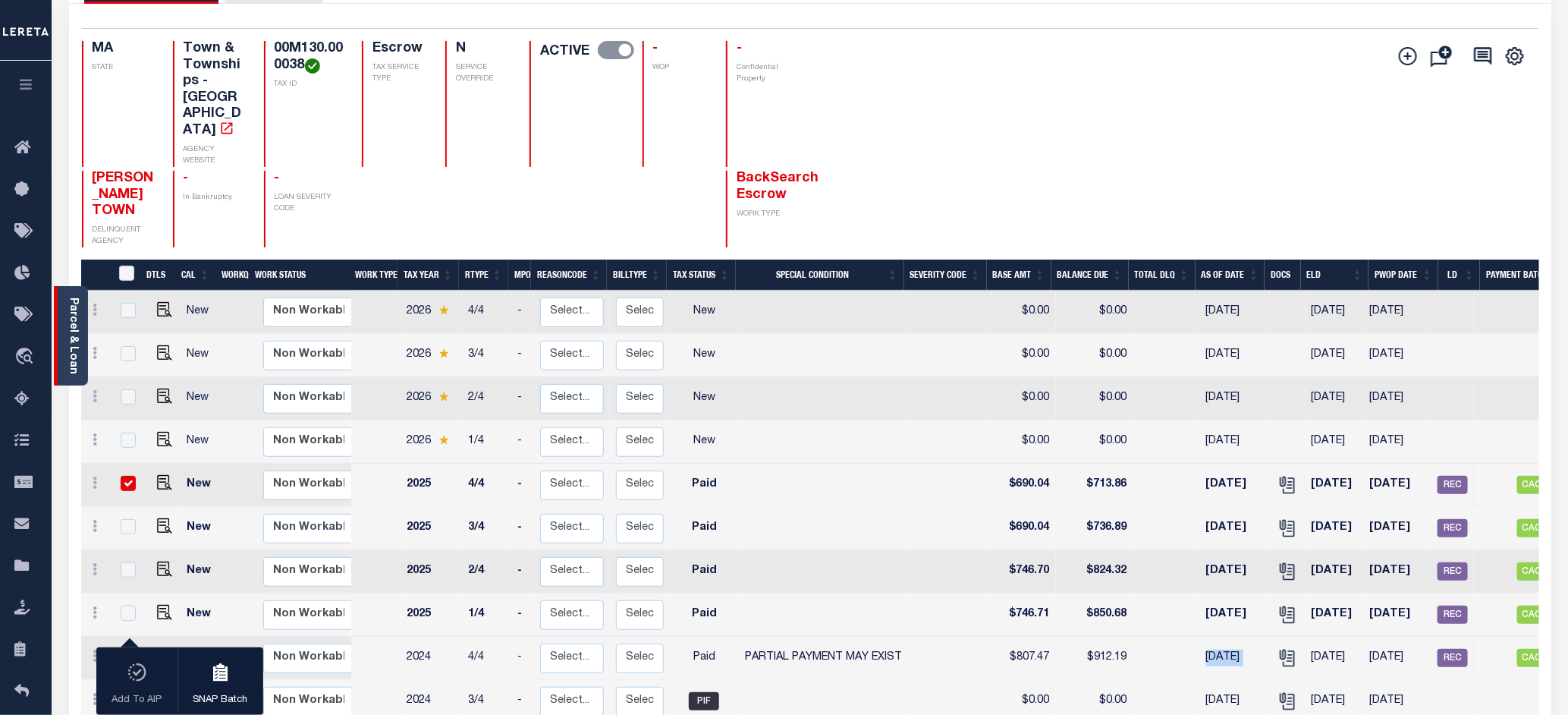
click at [71, 350] on link "Parcel & Loan" at bounding box center [73, 335] width 11 height 77
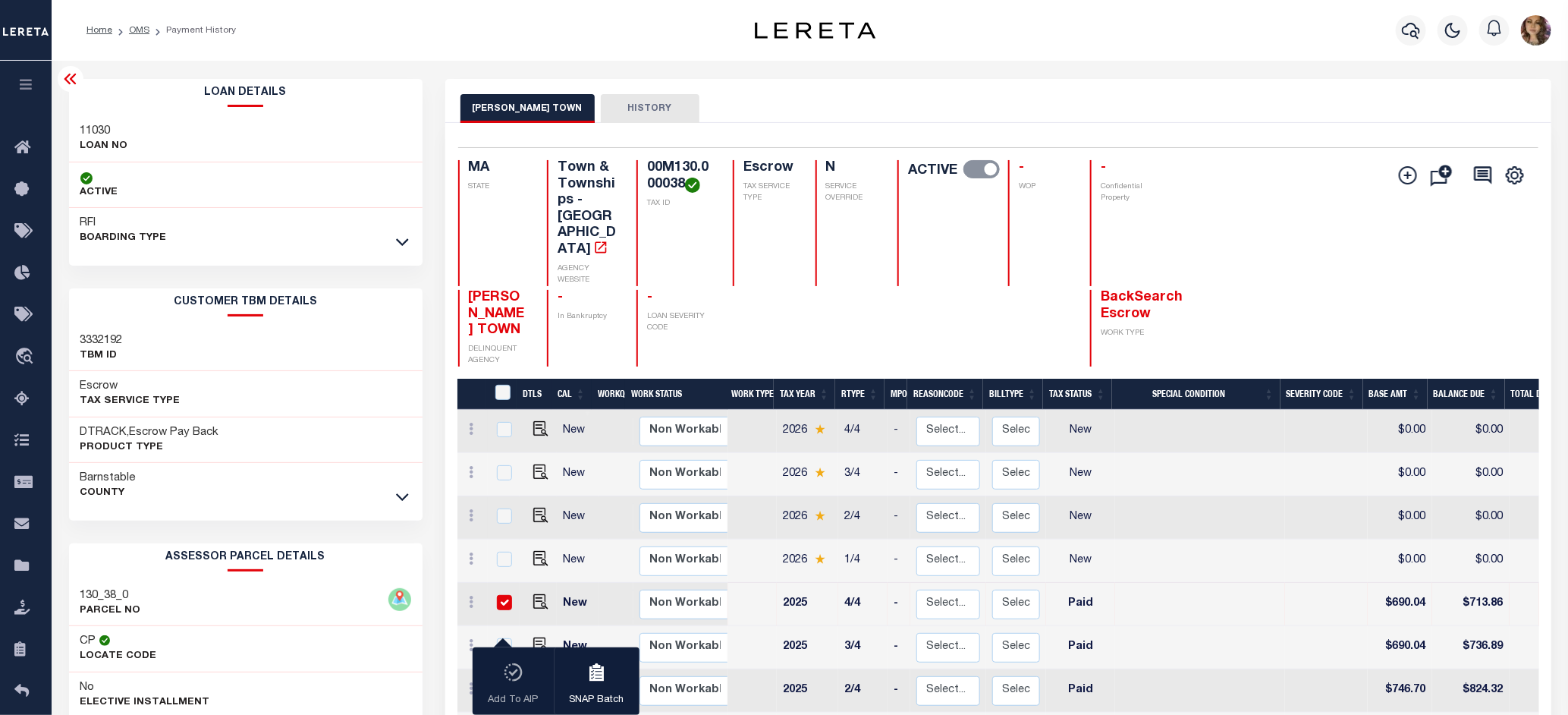
scroll to position [119, 0]
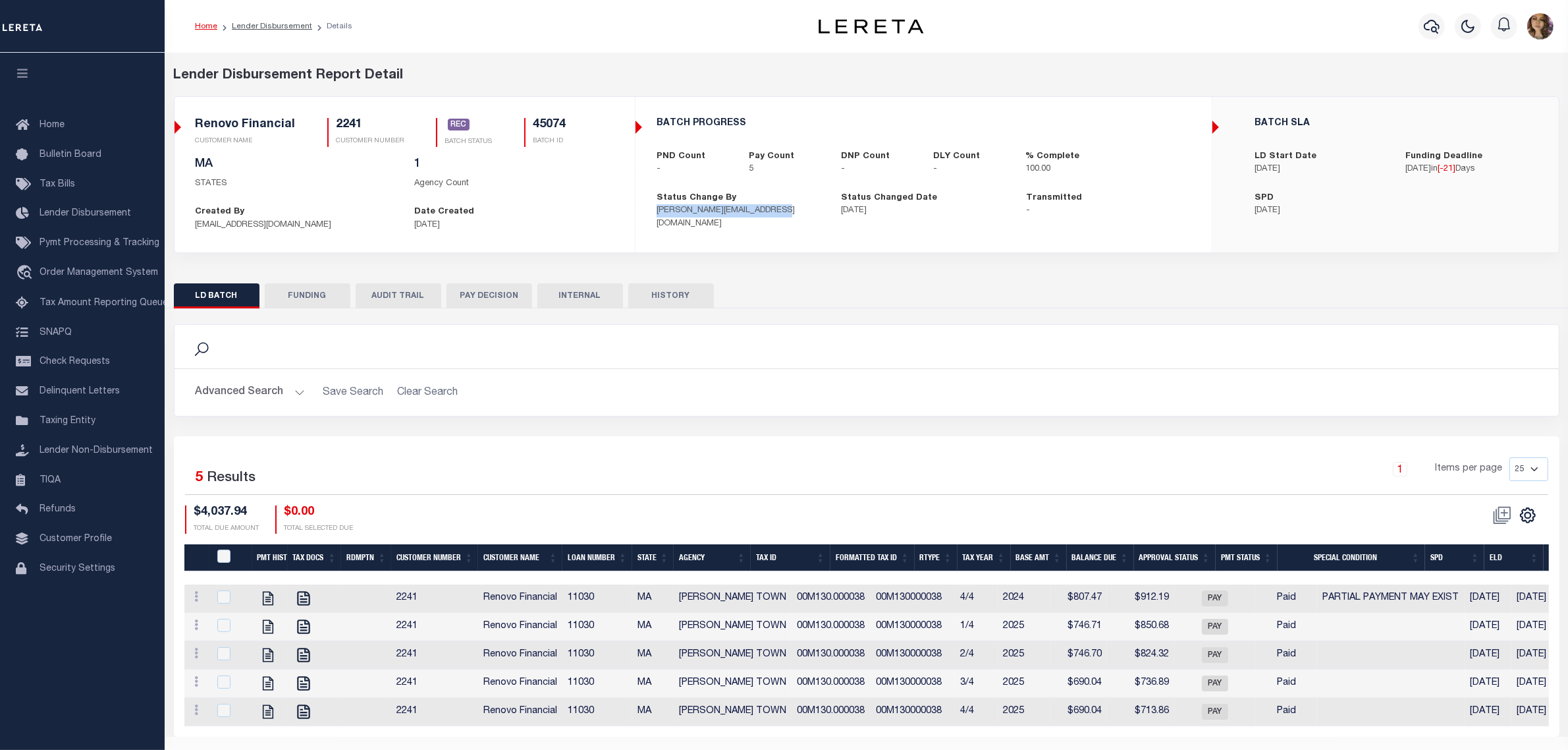
drag, startPoint x: 657, startPoint y: 212, endPoint x: 787, endPoint y: 212, distance: 130.0
click at [787, 212] on p "[PERSON_NAME][EMAIL_ADDRESS][DOMAIN_NAME]" at bounding box center [739, 217] width 165 height 26
drag, startPoint x: 838, startPoint y: 208, endPoint x: 904, endPoint y: 215, distance: 66.4
click at [904, 215] on div "Status Changed Date [DATE]" at bounding box center [923, 211] width 185 height 39
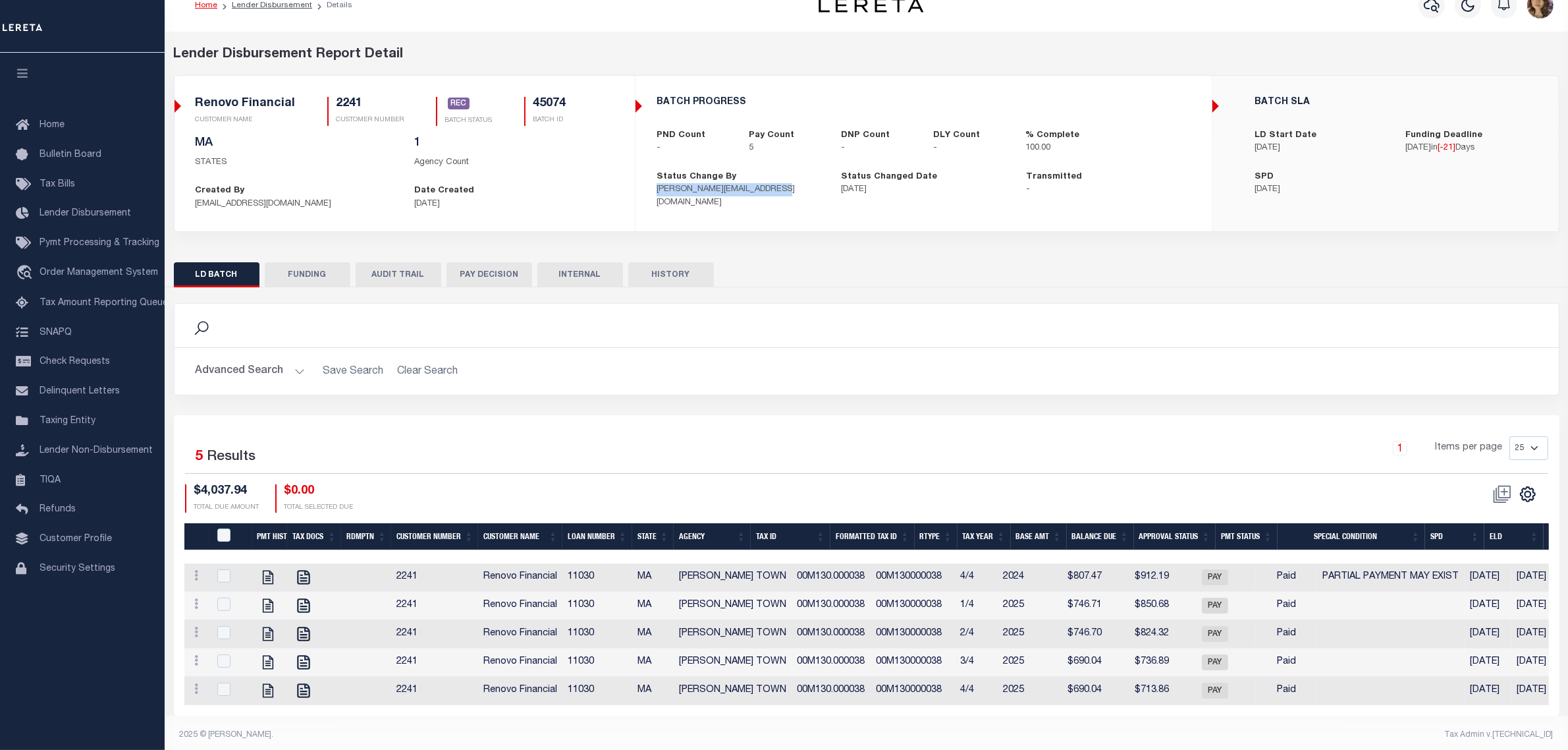
scroll to position [43, 0]
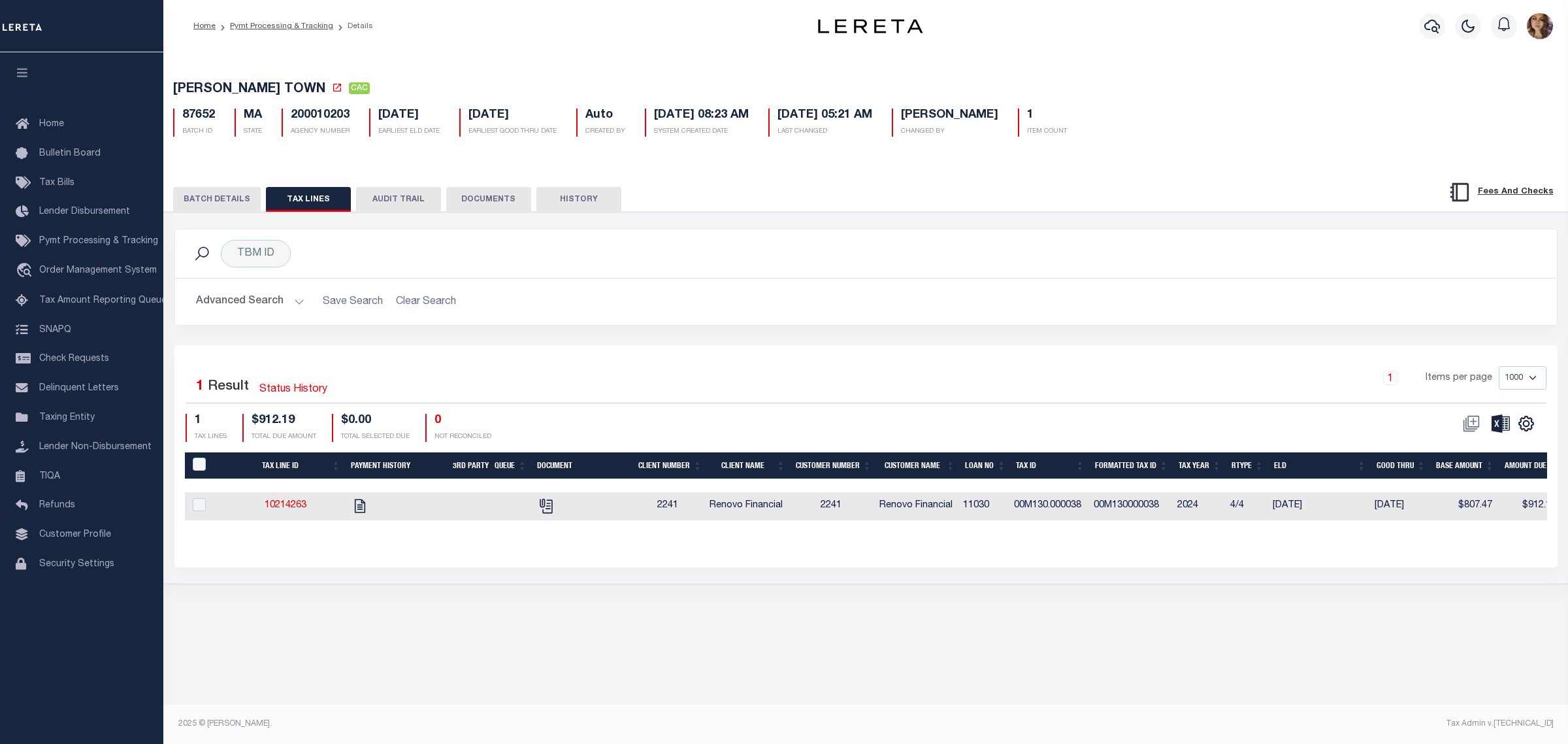
click at [208, 199] on button "BATCH DETAILS" at bounding box center [217, 199] width 87 height 25
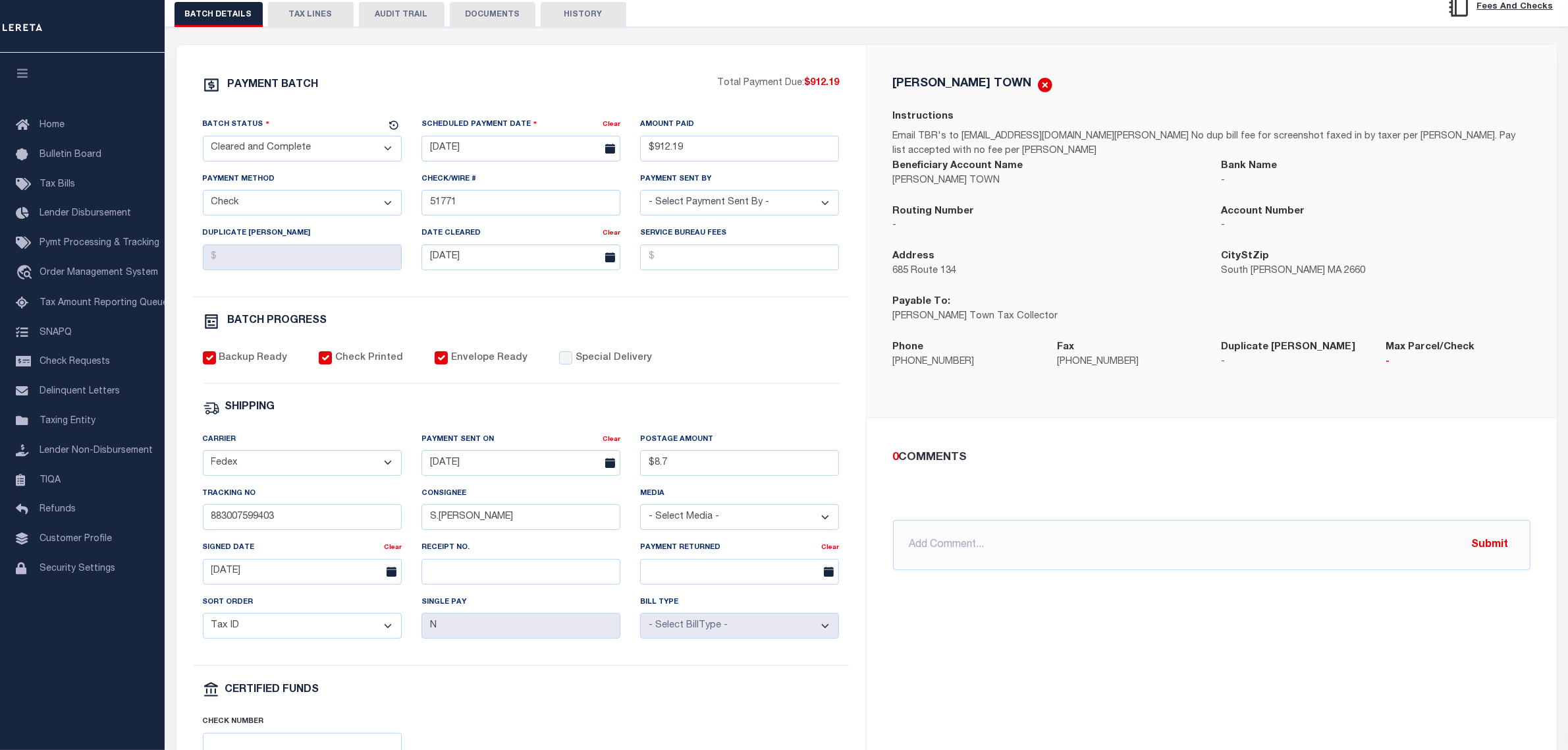
scroll to position [247, 0]
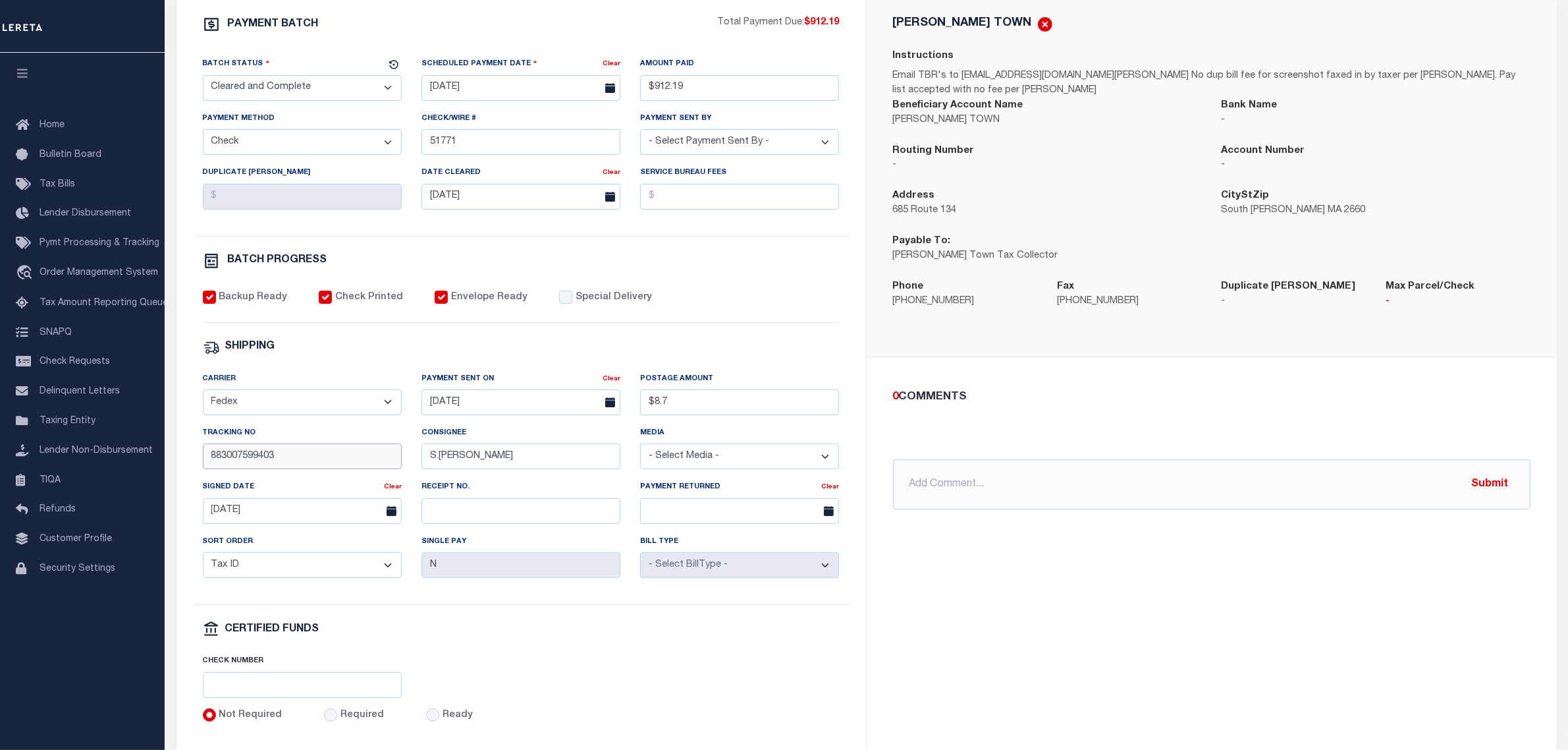
click at [289, 469] on input "883007599403" at bounding box center [302, 456] width 199 height 26
click at [711, 87] on input "$912.19" at bounding box center [739, 87] width 199 height 26
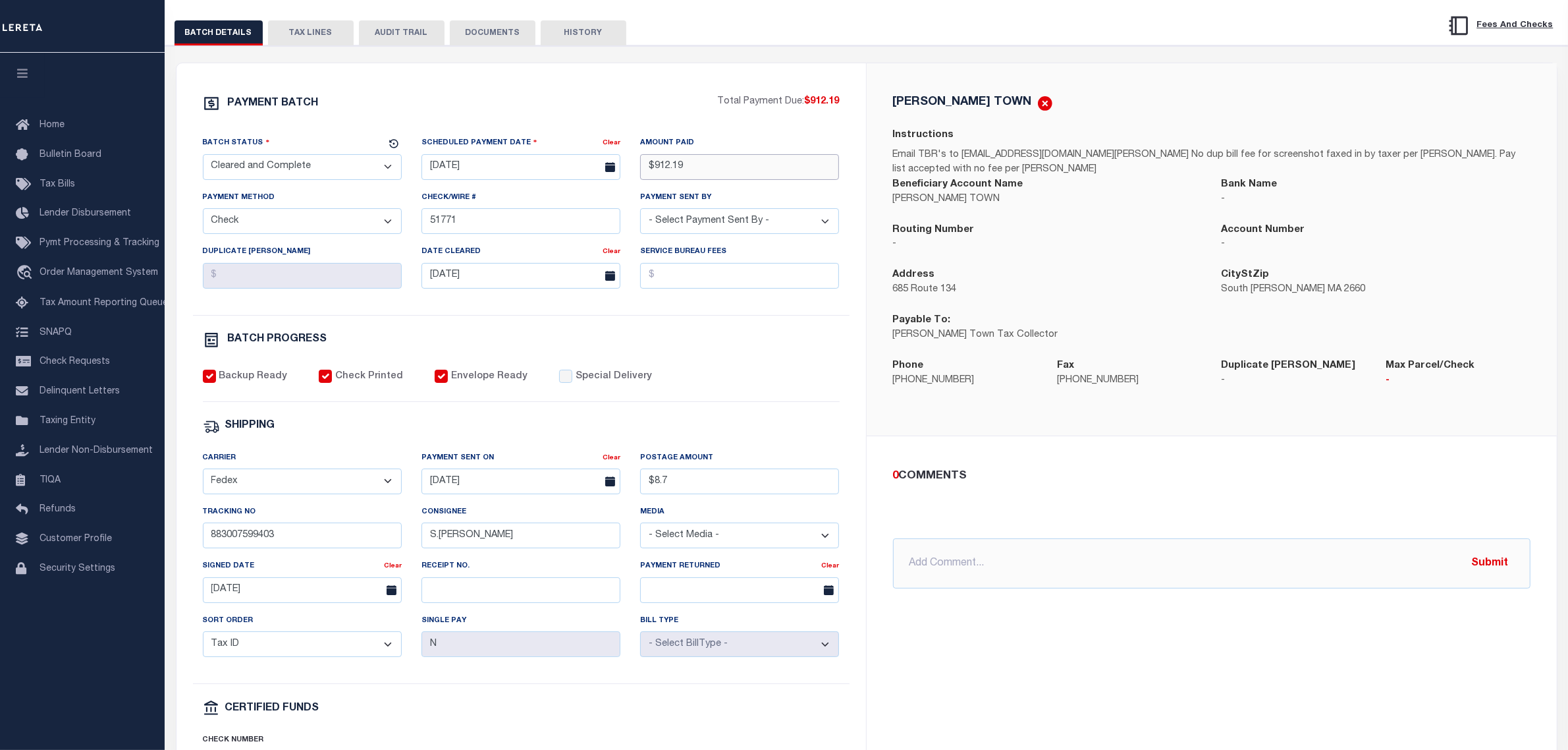
scroll to position [165, 0]
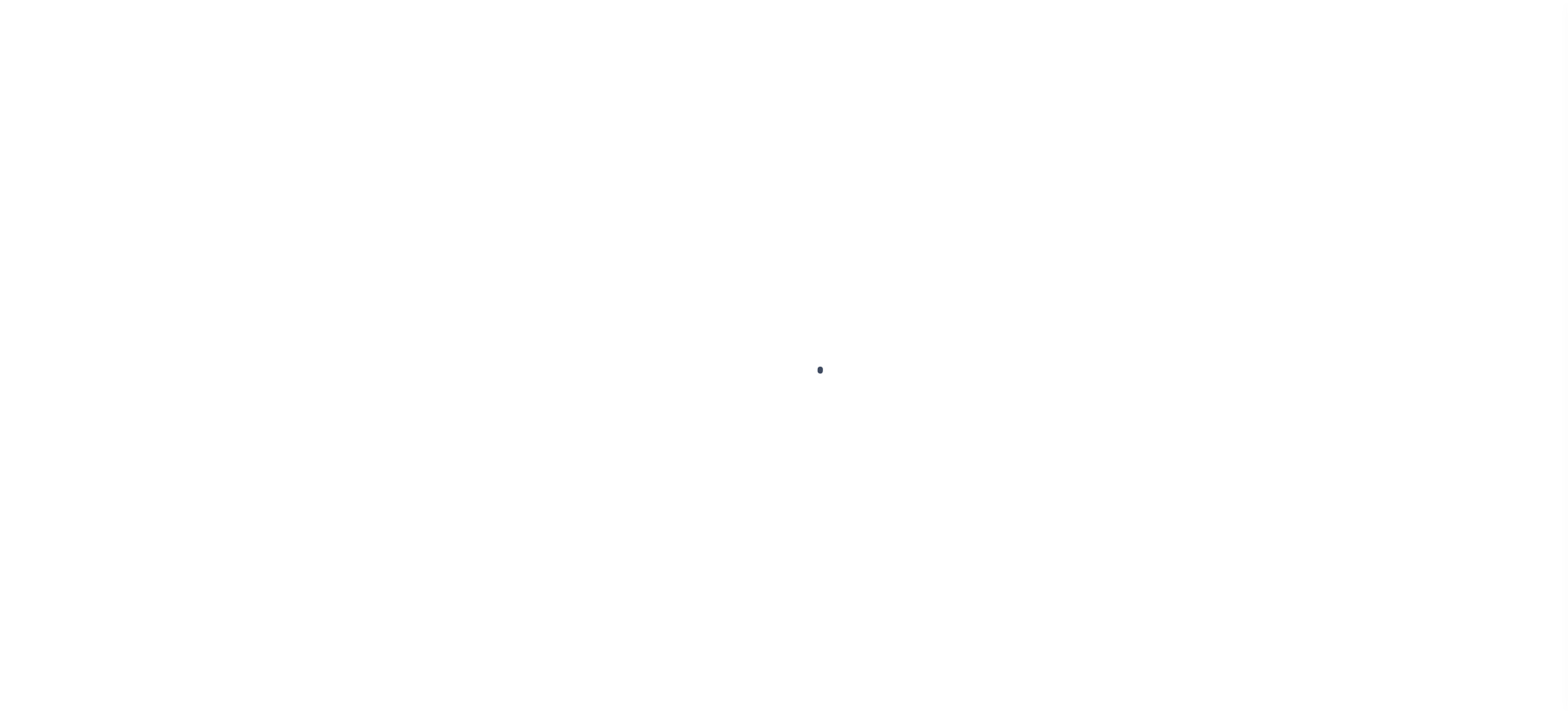
scroll to position [24, 0]
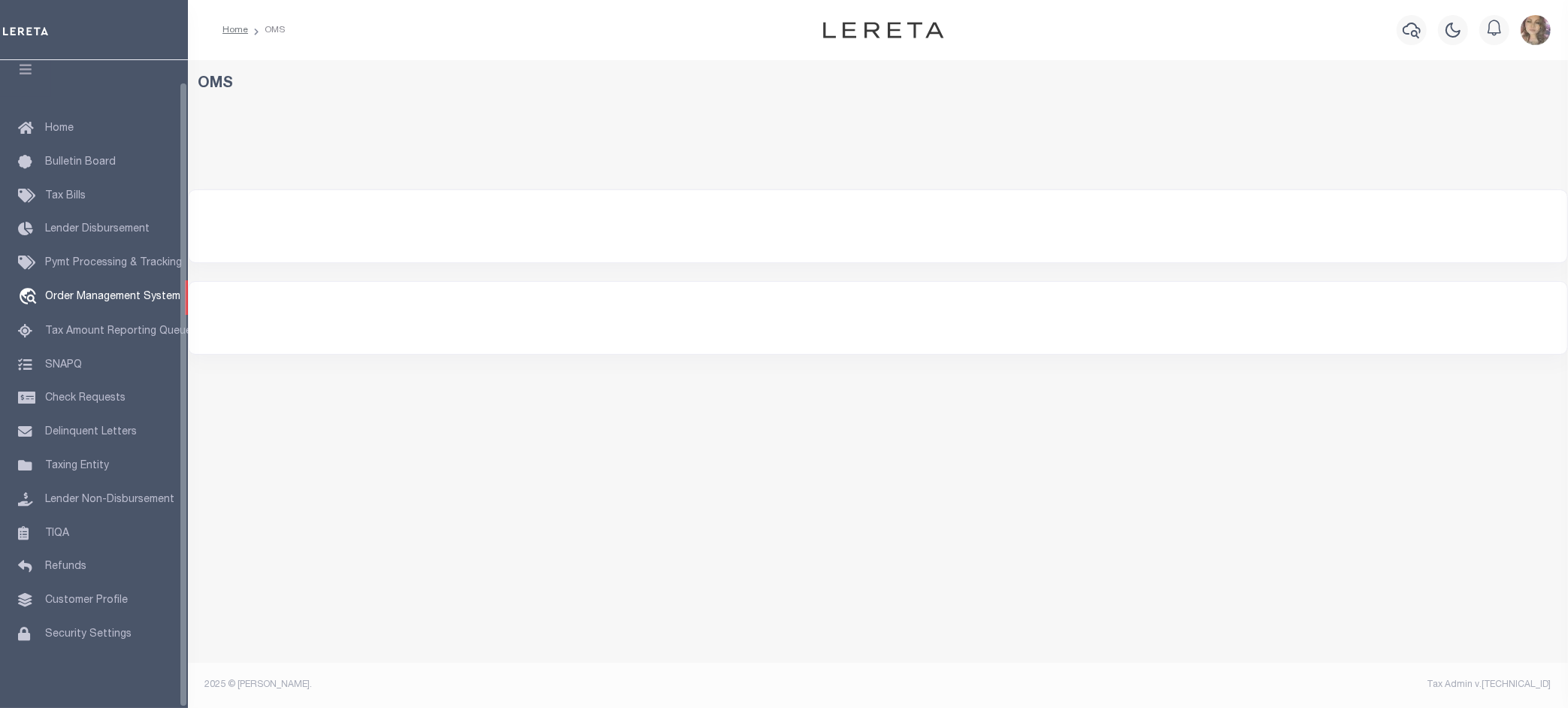
select select "200"
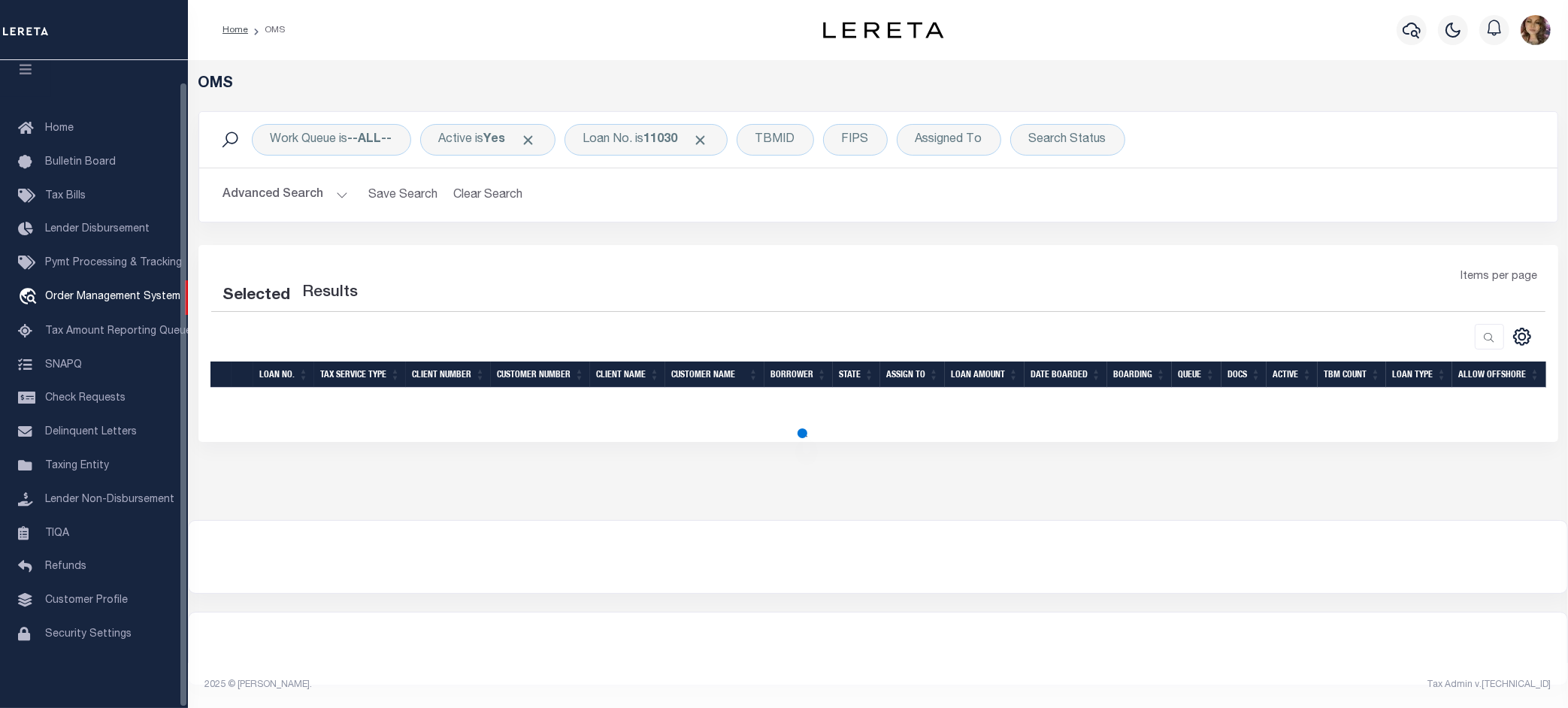
select select "200"
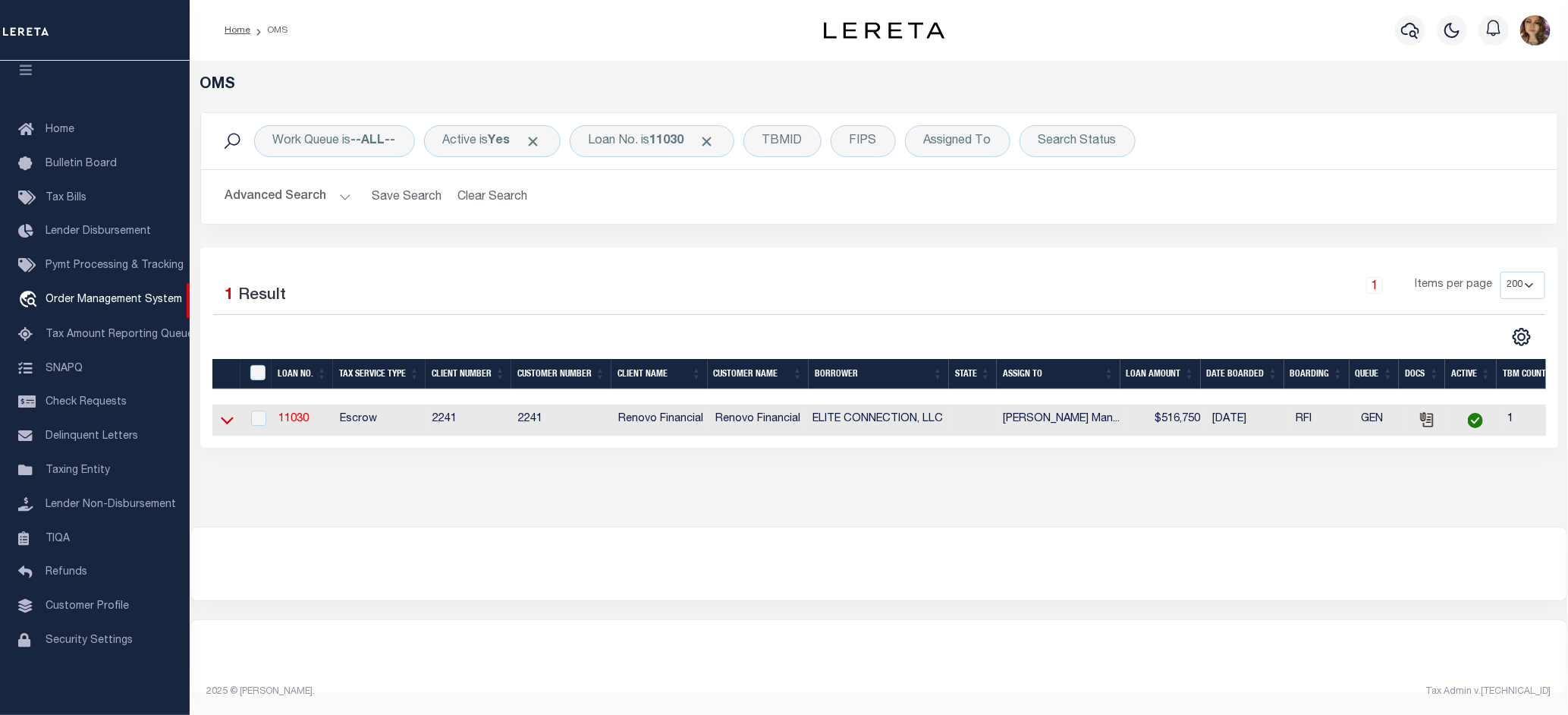
click at [228, 425] on icon at bounding box center [227, 420] width 13 height 8
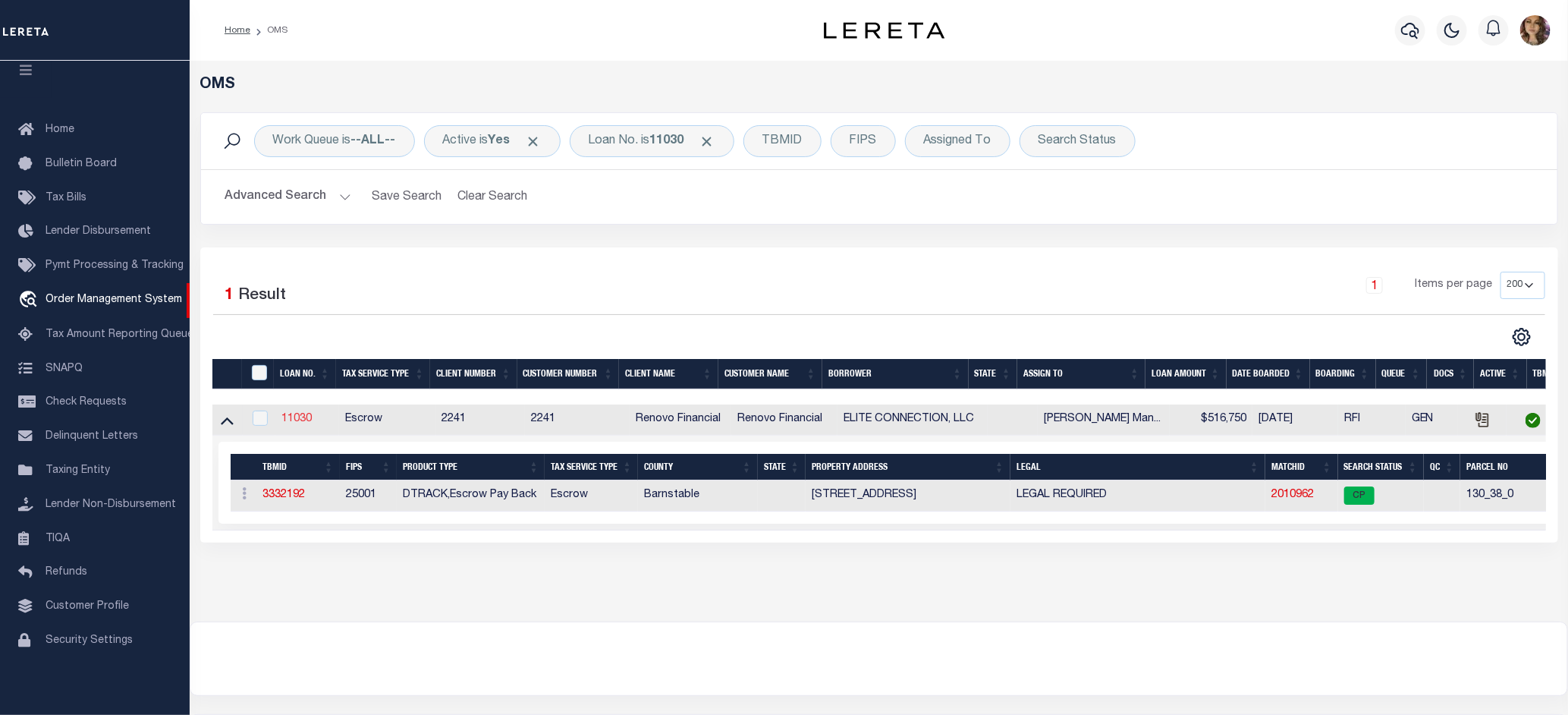
click at [297, 417] on link "11030" at bounding box center [296, 419] width 30 height 11
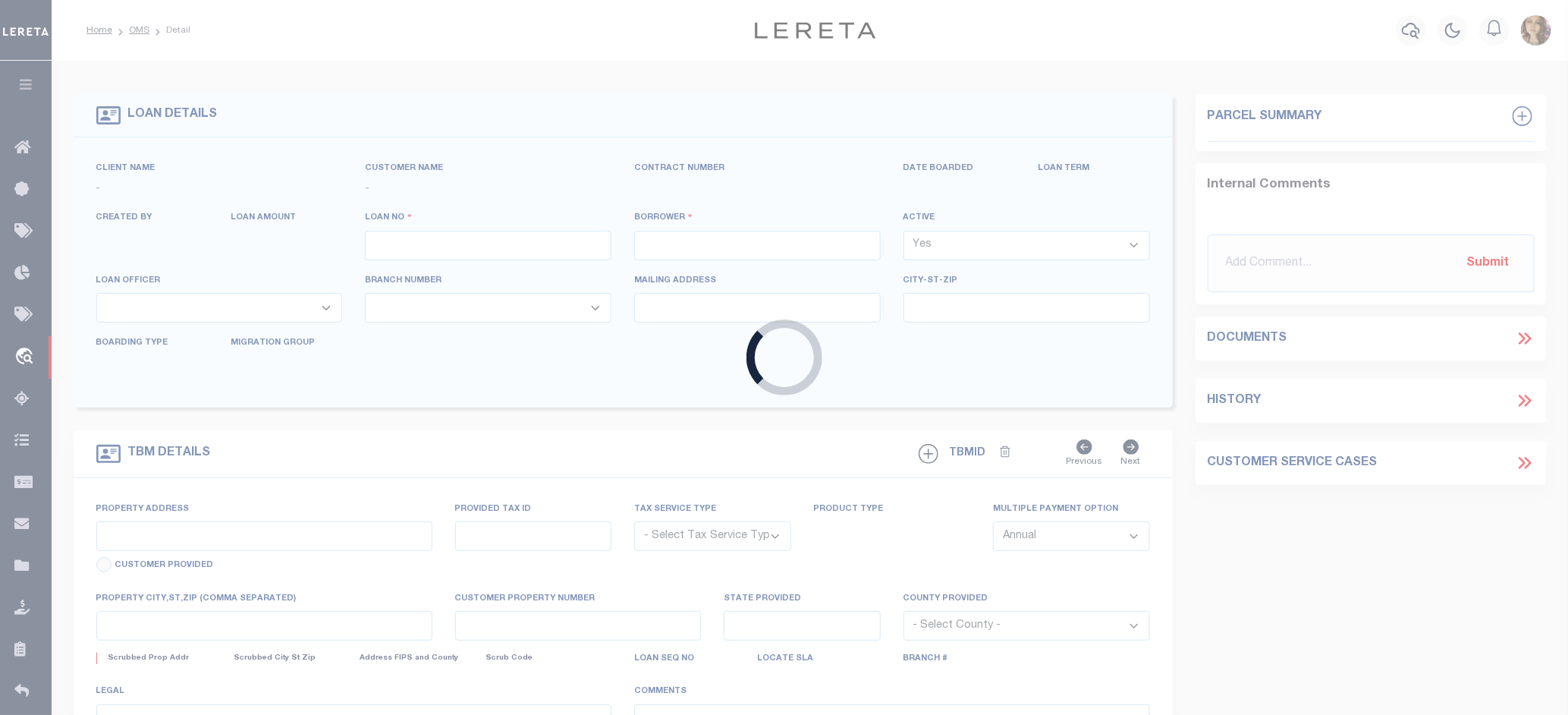
type input "11030"
type input "ELITE CONNECTION, LLC"
select select
type input "[STREET_ADDRESS]"
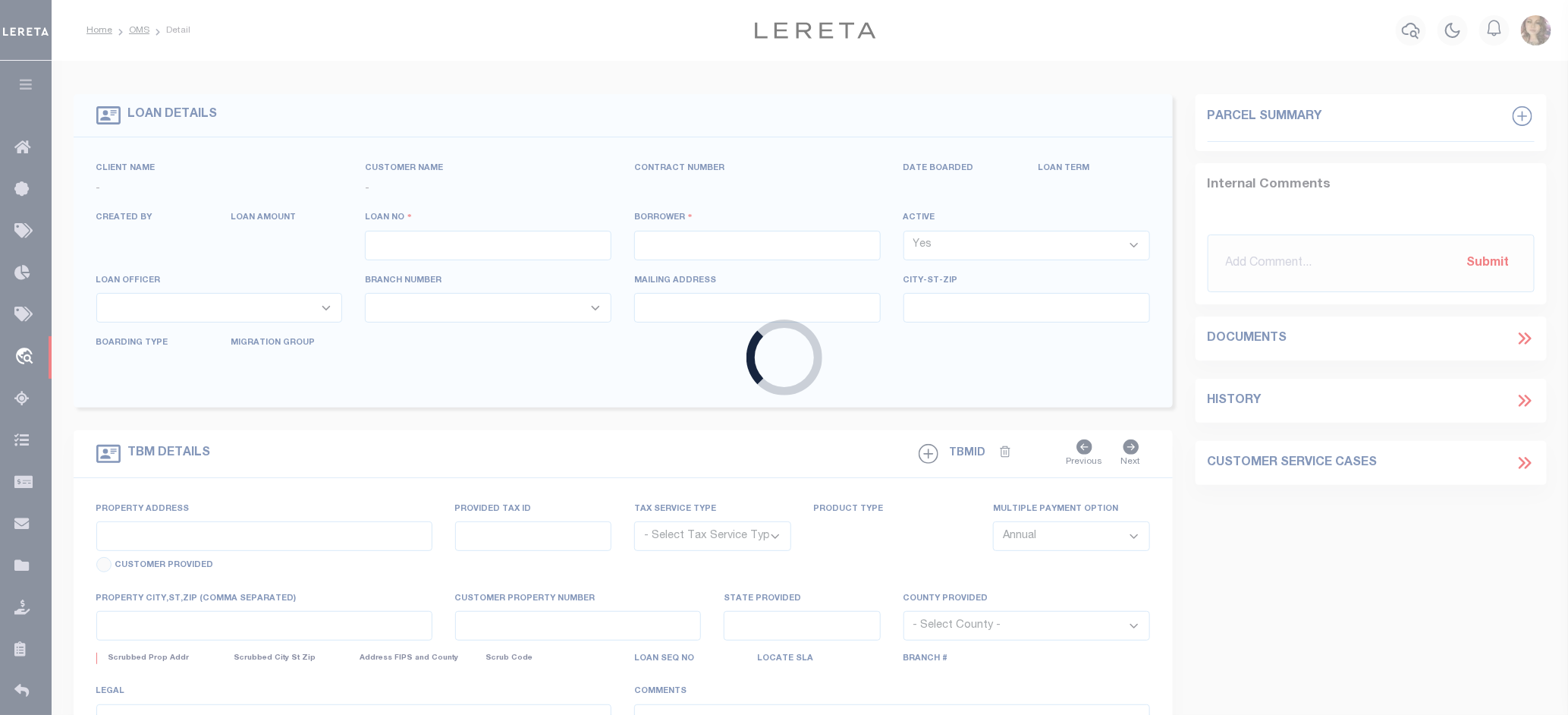
type input "[GEOGRAPHIC_DATA][PERSON_NAME] MA 02660"
select select "10"
select select "Escrow"
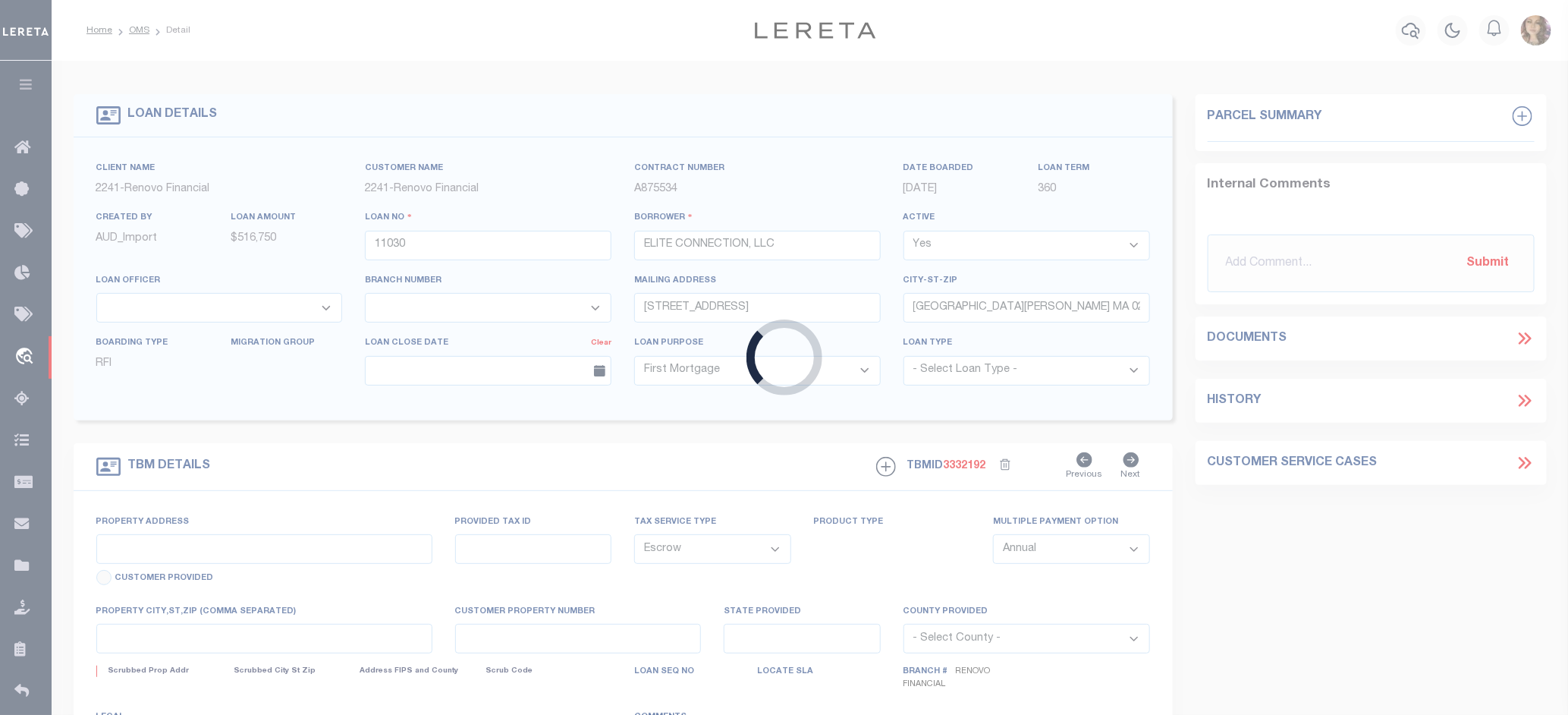
type input "[STREET_ADDRESS]"
select select
type input "[GEOGRAPHIC_DATA][PERSON_NAME]"
type input "a0k8Y00000jcnRY"
select select
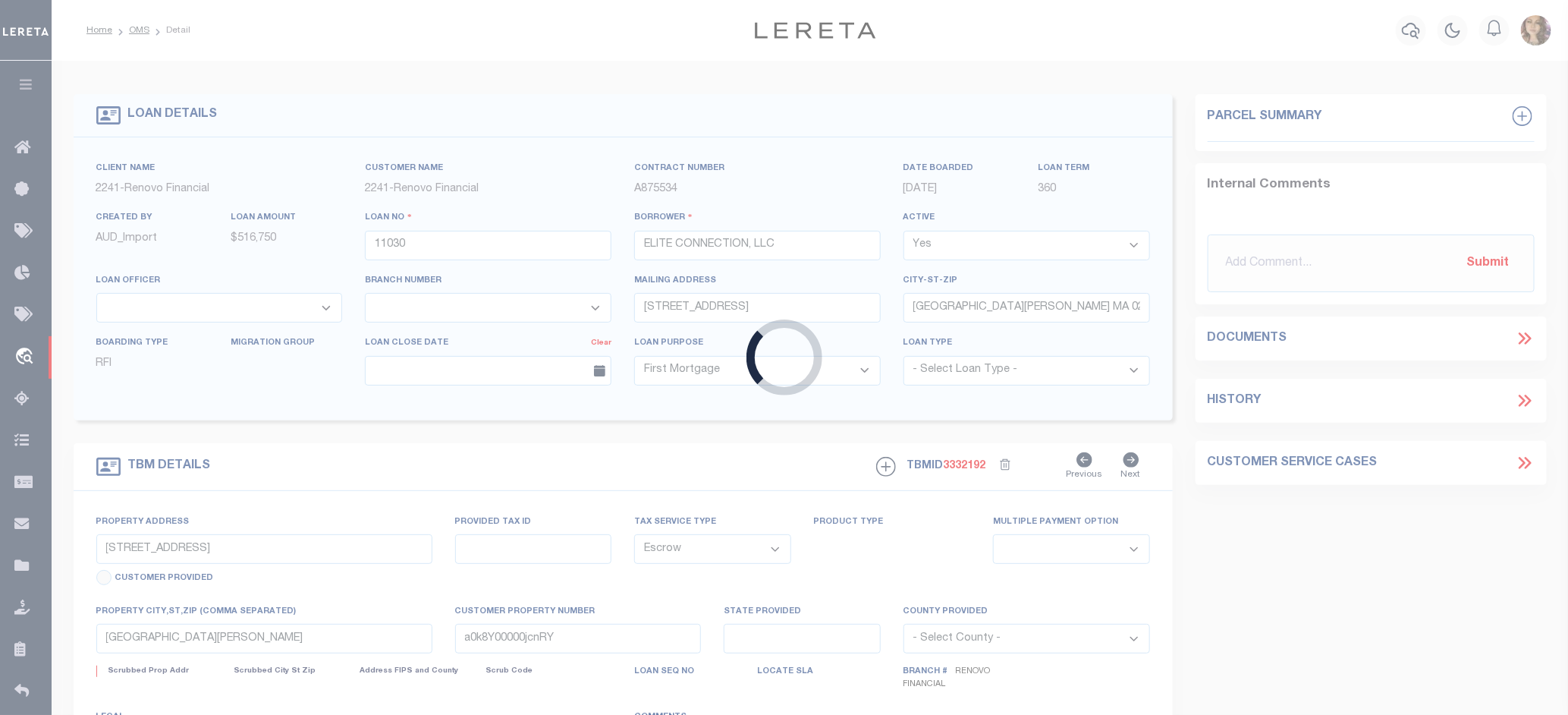
type textarea "LEGAL REQUIRED"
type textarea "REO"
select select "14701"
select select "25066"
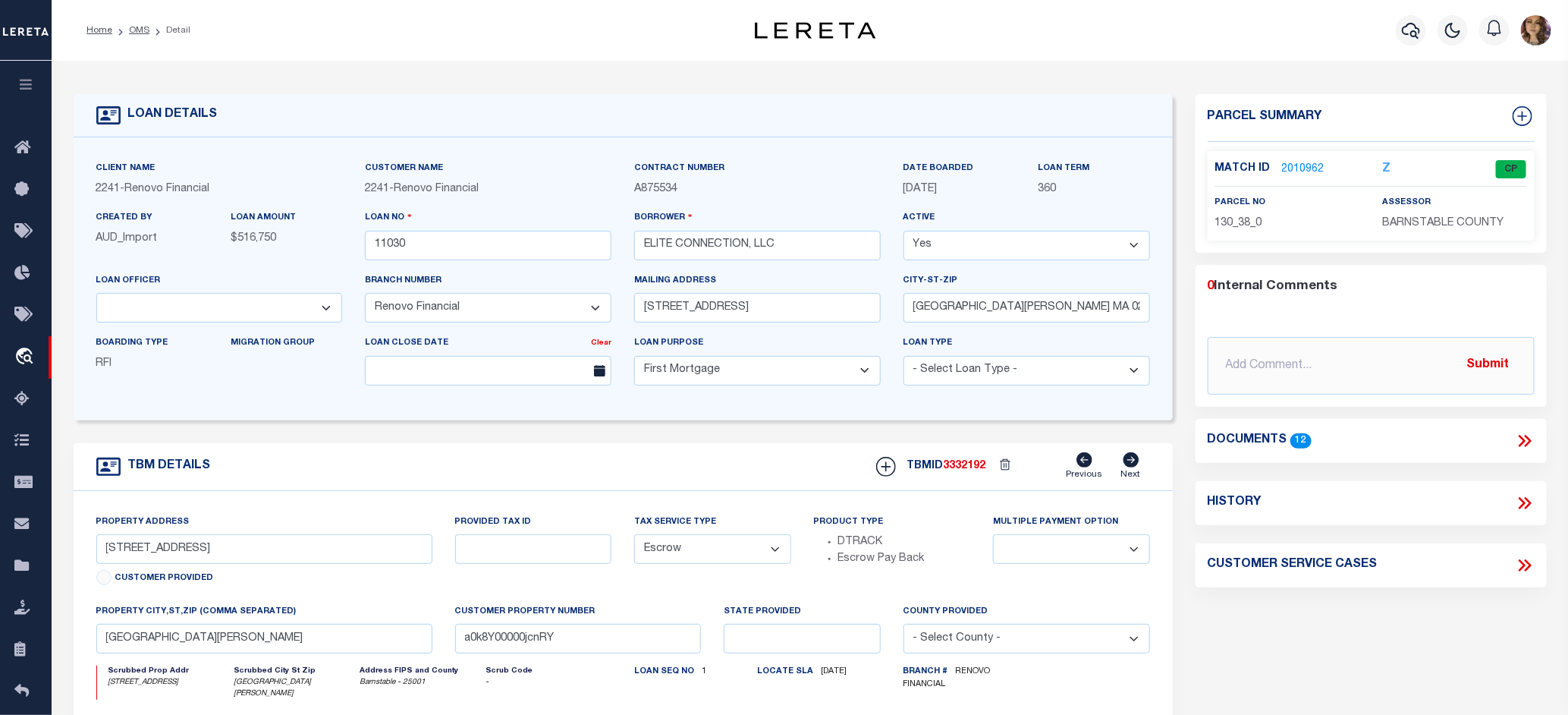
click at [715, 165] on label "Contract Number" at bounding box center [679, 168] width 90 height 13
drag, startPoint x: 689, startPoint y: 192, endPoint x: 617, endPoint y: 191, distance: 72.0
click at [617, 191] on div "Client Name 2241 - Renovo Financial Customer Name 2241 - Renovo Financial Contr…" at bounding box center [623, 279] width 1076 height 237
click at [533, 195] on div "2241 - Renovo Financial" at bounding box center [488, 190] width 246 height 17
click at [448, 245] on input "11030" at bounding box center [488, 245] width 246 height 30
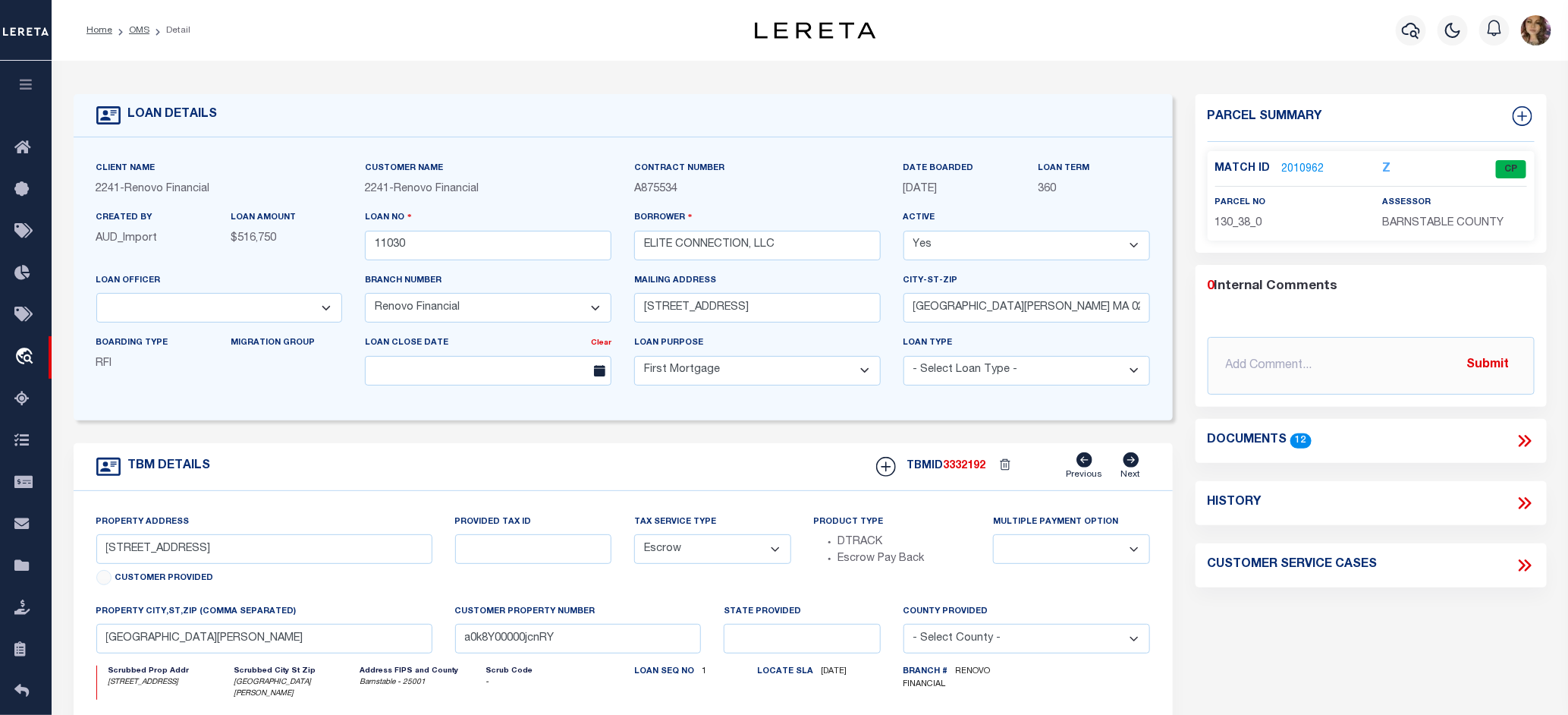
click at [1041, 247] on select "Yes No" at bounding box center [1026, 245] width 246 height 30
click at [1320, 368] on input "text" at bounding box center [1371, 366] width 327 height 57
click at [433, 243] on input "11030" at bounding box center [488, 245] width 246 height 30
click at [1349, 364] on input "text" at bounding box center [1371, 366] width 327 height 57
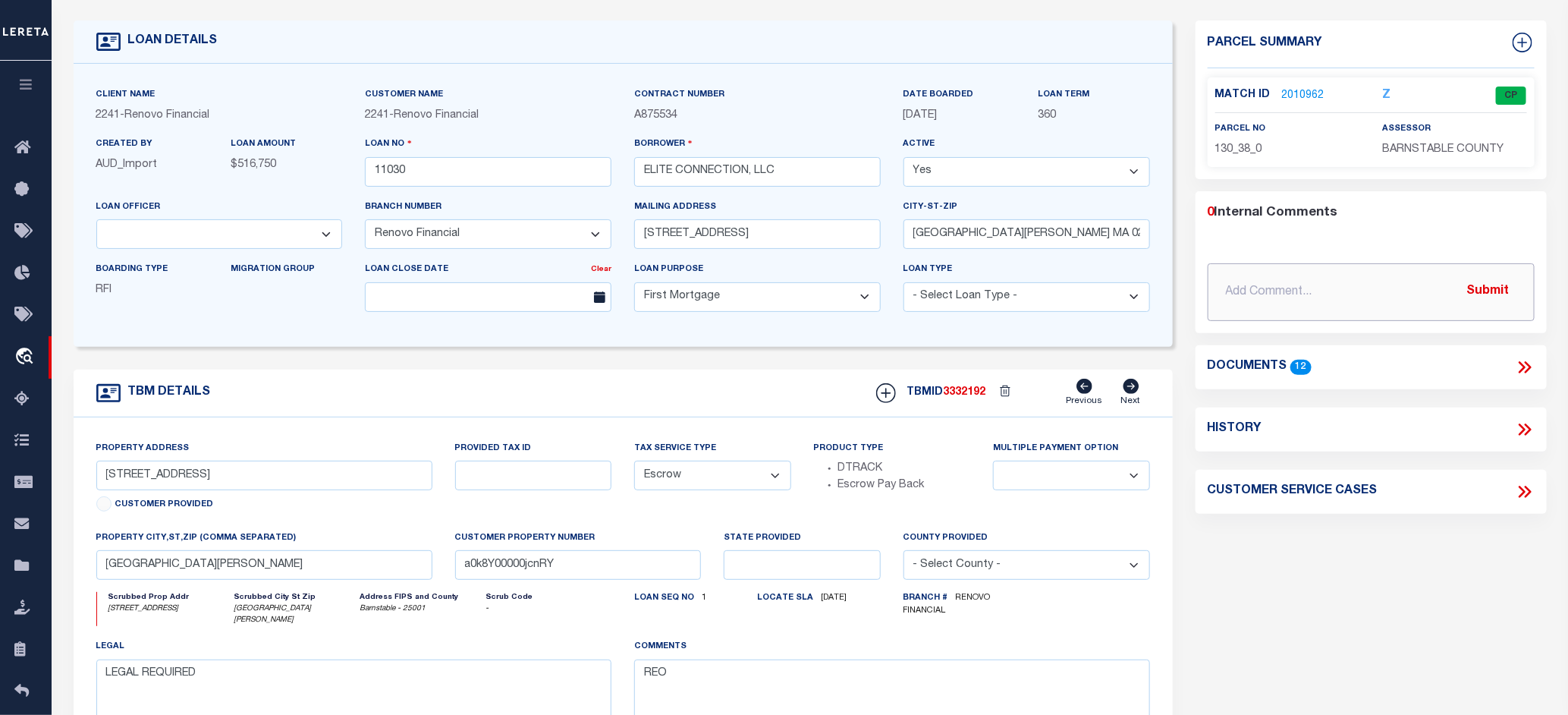
scroll to position [95, 0]
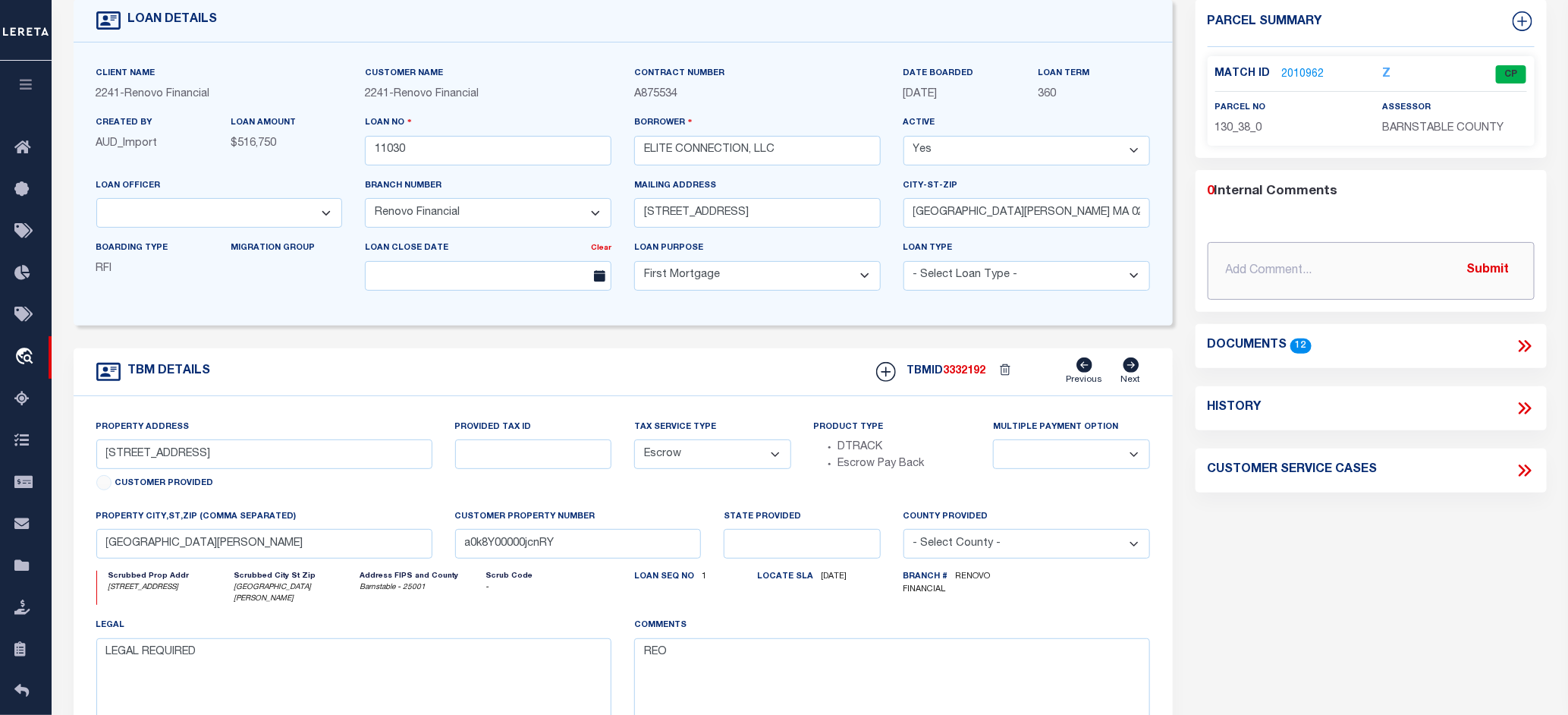
click at [1280, 271] on input "text" at bounding box center [1371, 271] width 327 height 57
click at [1309, 272] on input "text" at bounding box center [1371, 271] width 327 height 57
click at [434, 150] on input "11030" at bounding box center [488, 150] width 246 height 30
click at [1306, 67] on link "2010962" at bounding box center [1303, 74] width 42 height 16
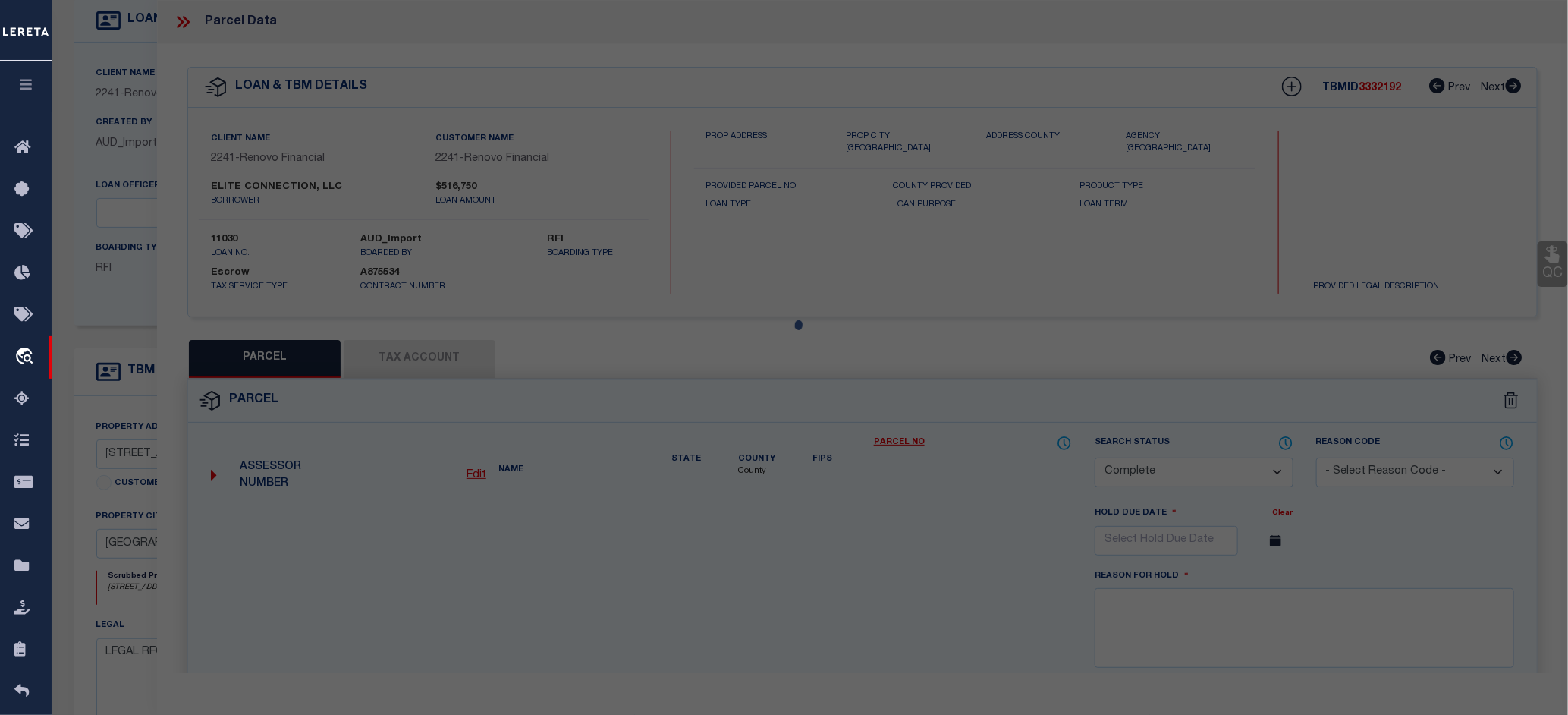
select select "AS"
select select
checkbox input "false"
select select "CP"
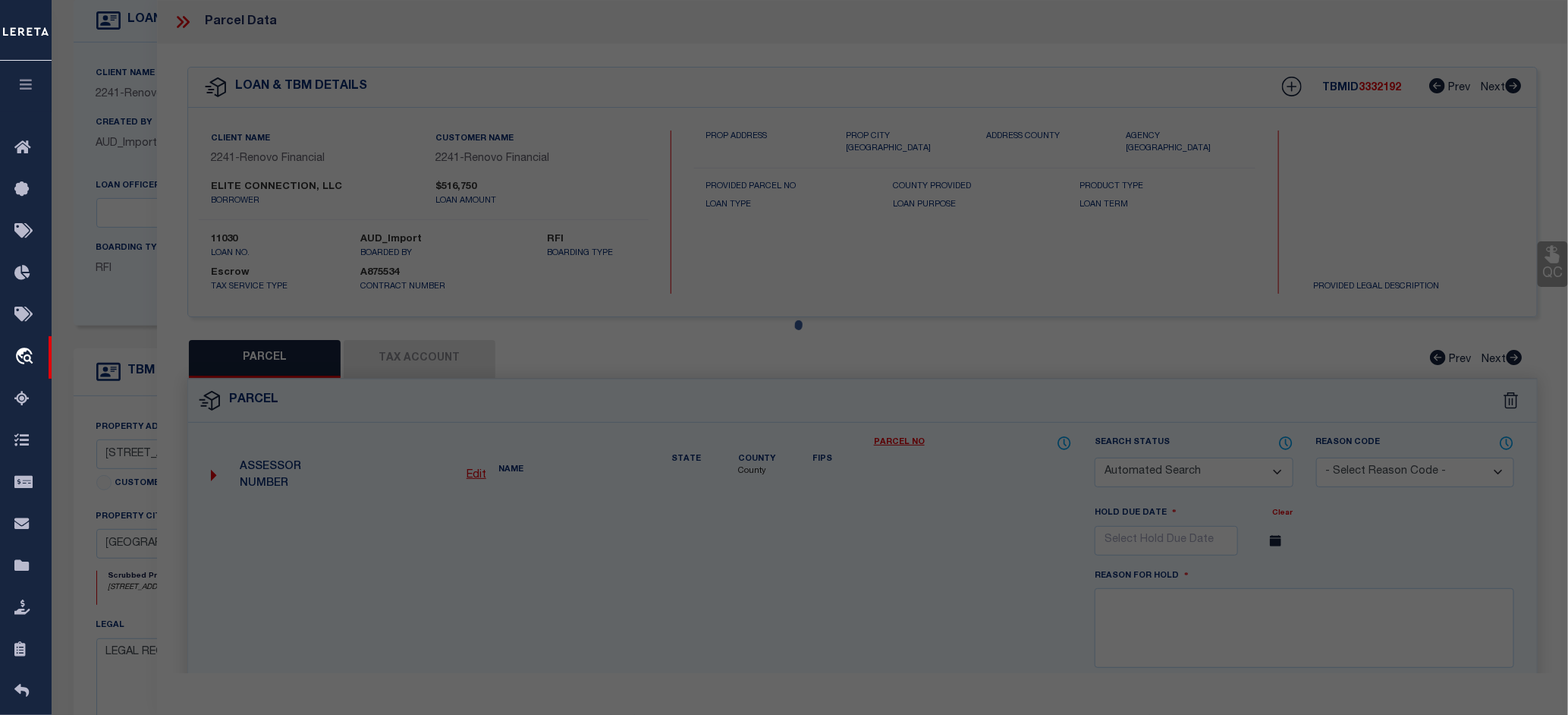
type input "CC CAPITAL INVESTMENTS, LLC"
select select "AGW"
select select
type input "97 GREAT WESTERN ROAD SD"
checkbox input "false"
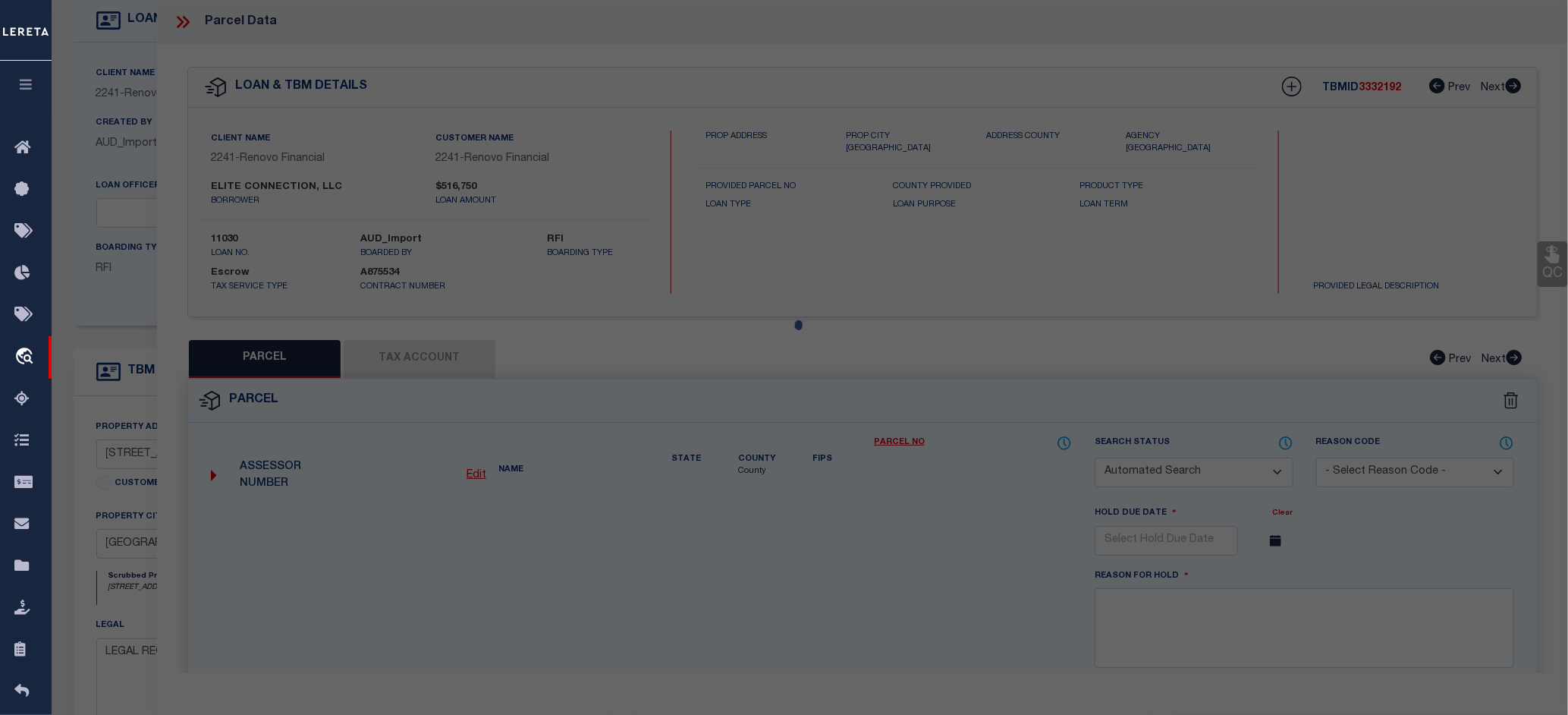
type input "[GEOGRAPHIC_DATA][PERSON_NAME]"
type textarea "12,197 SF PLAN 134/69"
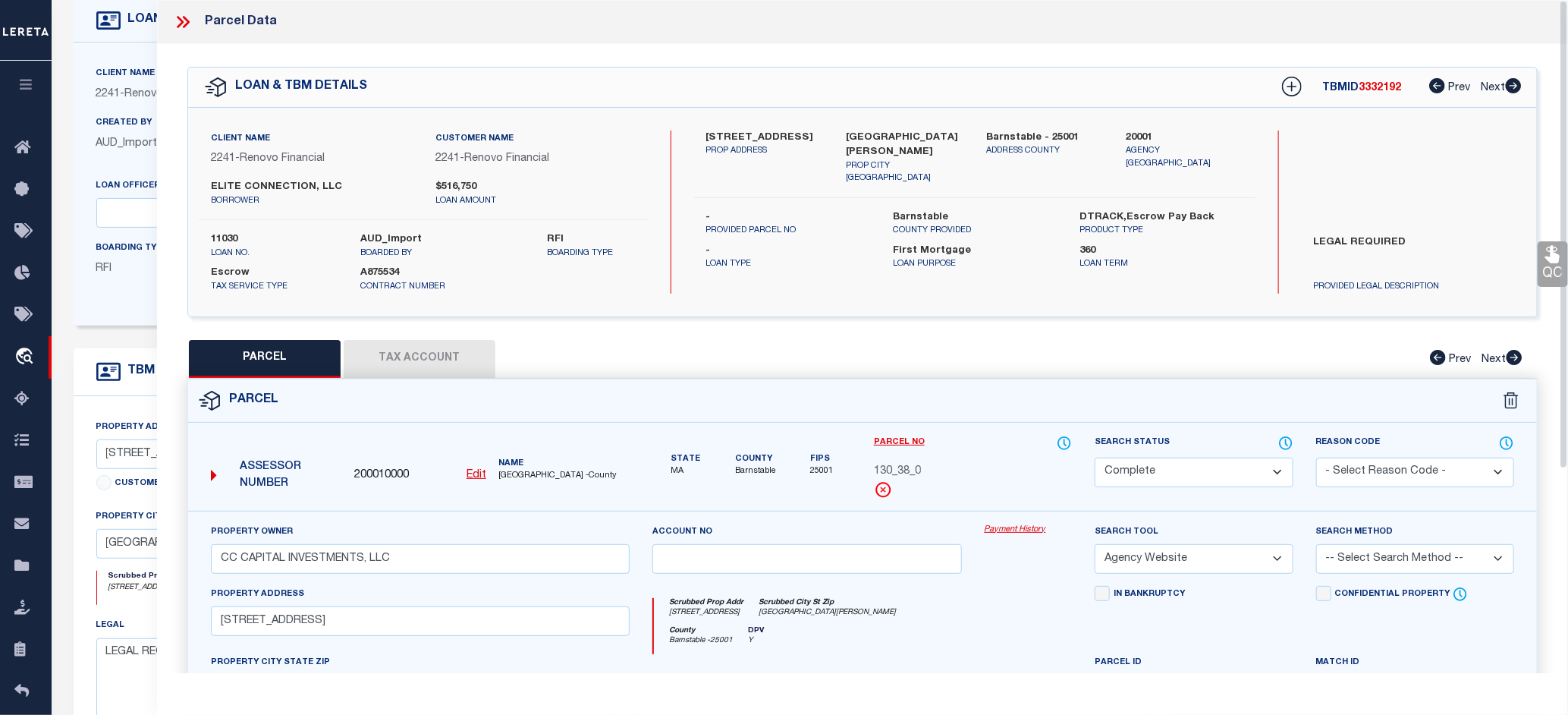
click at [1013, 528] on link "Payment History" at bounding box center [1029, 529] width 88 height 13
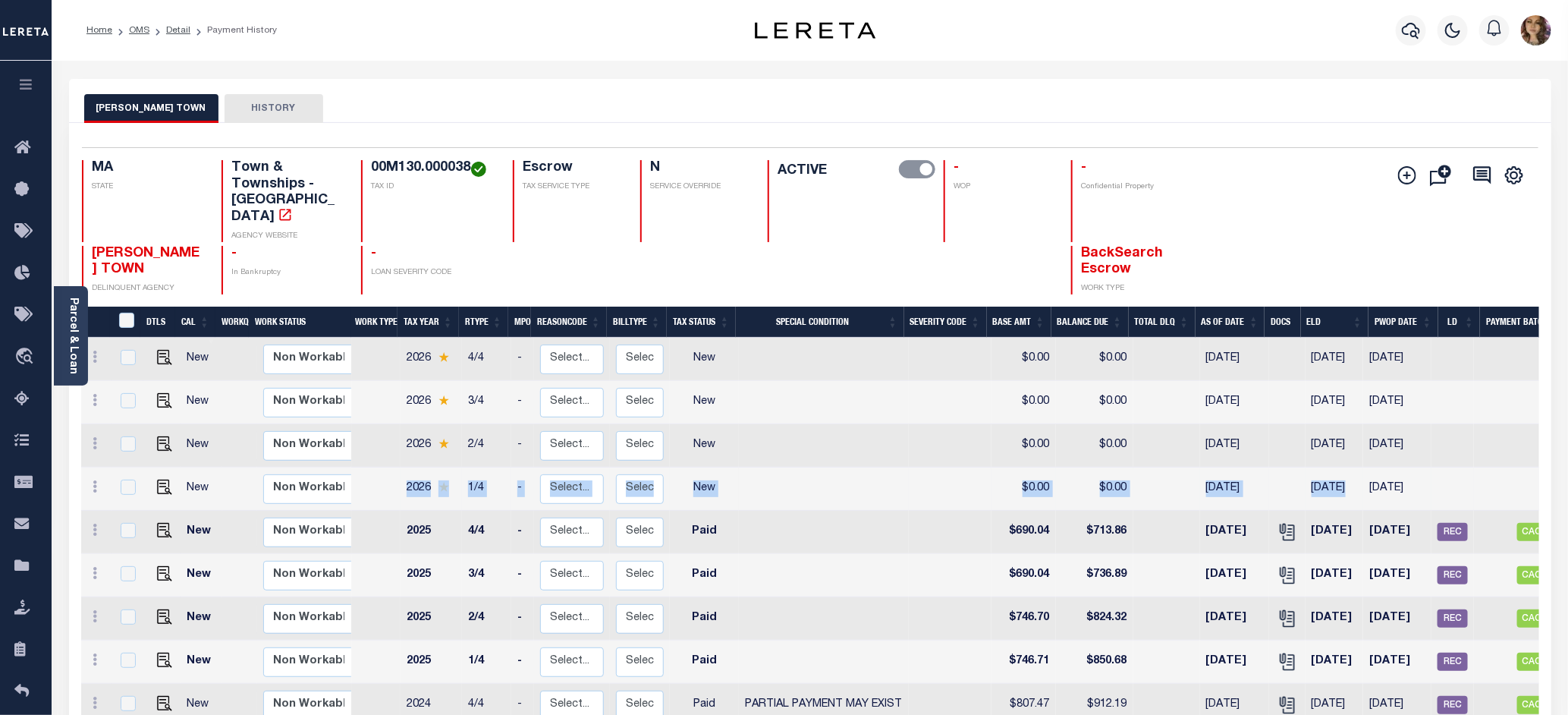
drag, startPoint x: 394, startPoint y: 470, endPoint x: 1339, endPoint y: 475, distance: 945.0
click at [1339, 475] on tr "New Non Workable Workable 2026 1/4 - Select... Payment Reversal Taxable Value C…" at bounding box center [858, 489] width 1554 height 43
click at [1306, 472] on td "[DATE]" at bounding box center [1334, 489] width 57 height 43
checkbox input "true"
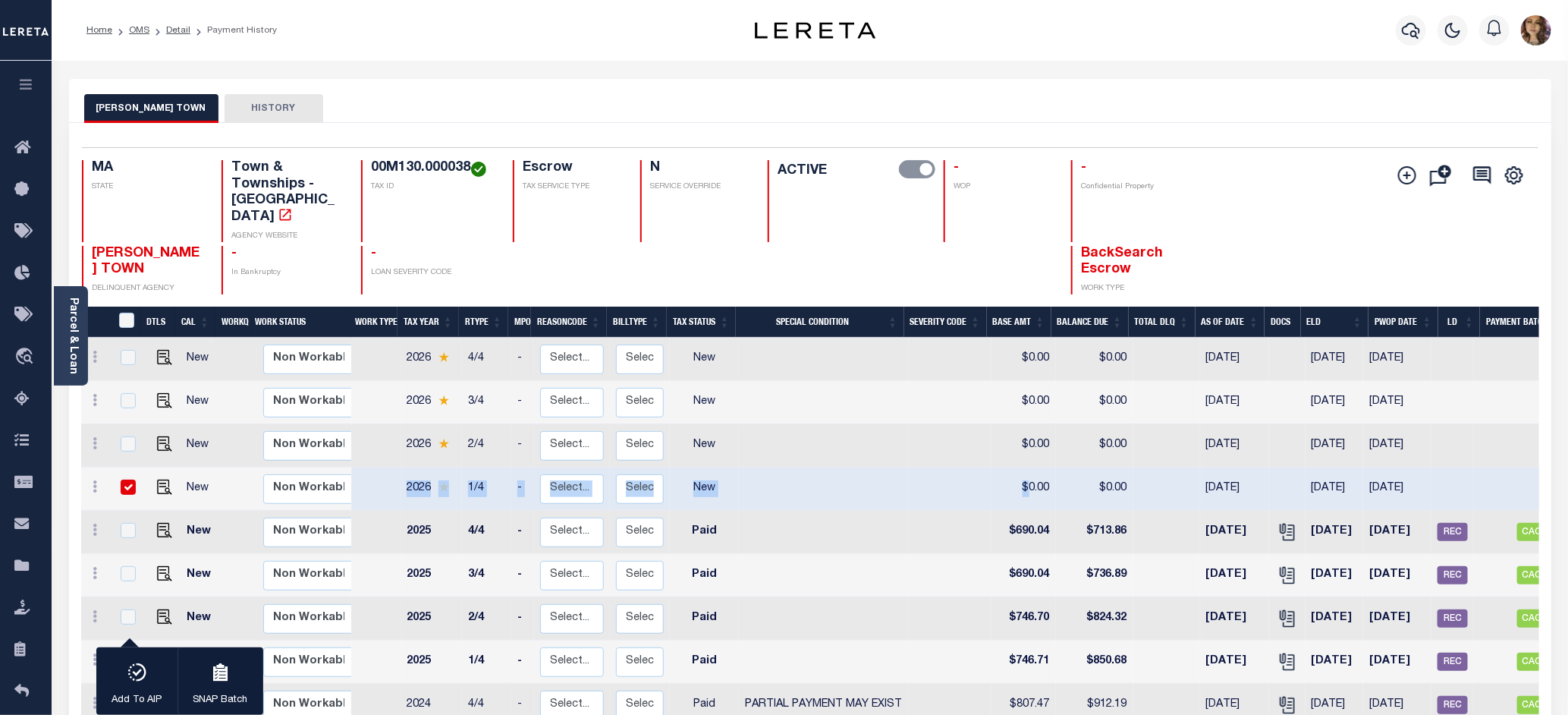
drag, startPoint x: 407, startPoint y: 474, endPoint x: 1022, endPoint y: 473, distance: 615.0
click at [1022, 473] on tr "New Non Workable Workable 2026 1/4 - Select... Payment Reversal Taxable Value C…" at bounding box center [858, 489] width 1554 height 43
drag, startPoint x: 1134, startPoint y: 468, endPoint x: 1102, endPoint y: 468, distance: 32.0
click at [1112, 468] on tr "New Non Workable Workable 2026 1/4 - Select... Payment Reversal Taxable Value C…" at bounding box center [858, 489] width 1554 height 43
click at [1451, 468] on td at bounding box center [1452, 489] width 42 height 43
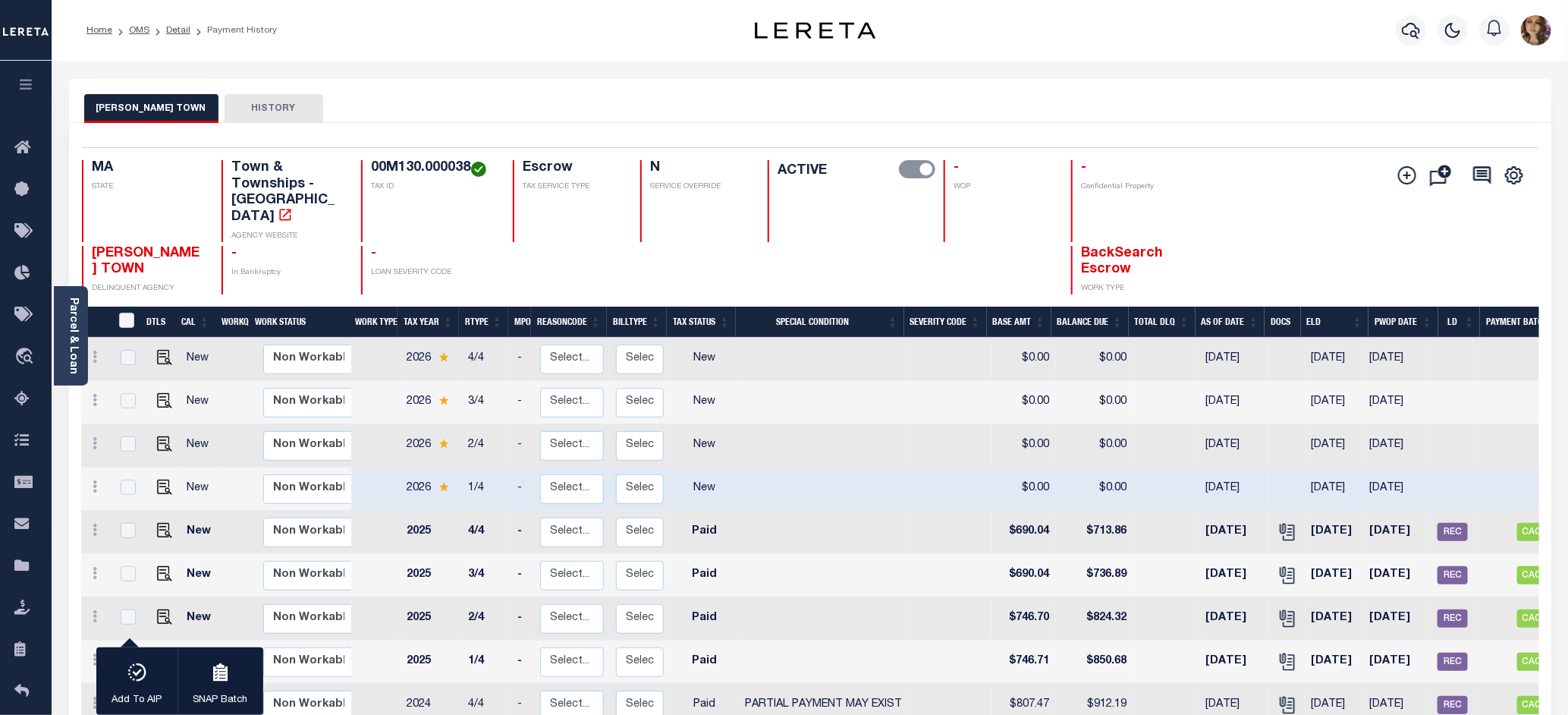
checkbox input "false"
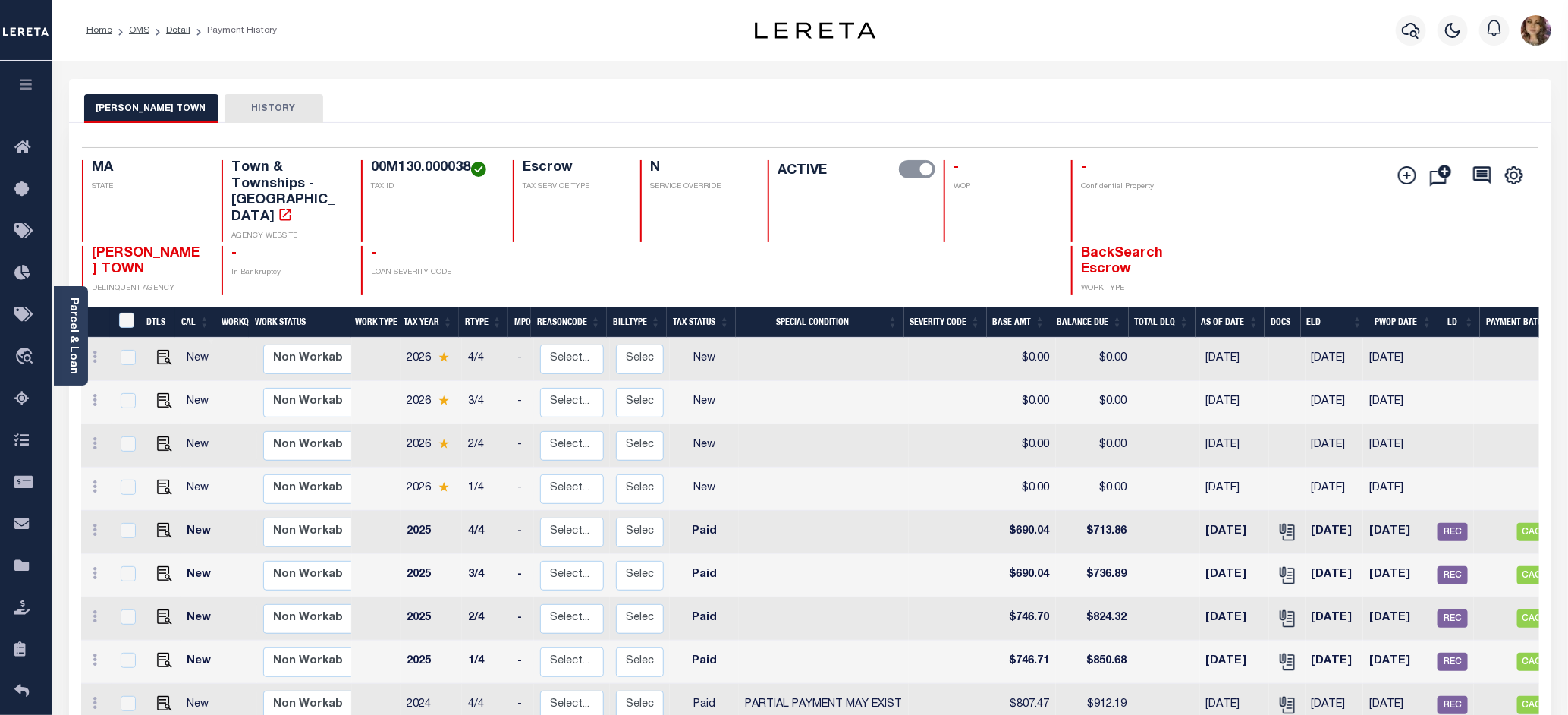
click at [475, 41] on div "Home OMS Detail Payment History" at bounding box center [383, 30] width 618 height 32
click at [844, 97] on div "[PERSON_NAME] TOWN HISTORY" at bounding box center [810, 107] width 1452 height 28
click at [923, 61] on div "Parcel & Loan Loan Details 11030 LOAN NO ACTIVE" at bounding box center [809, 718] width 1505 height 1316
